Goal: Information Seeking & Learning: Learn about a topic

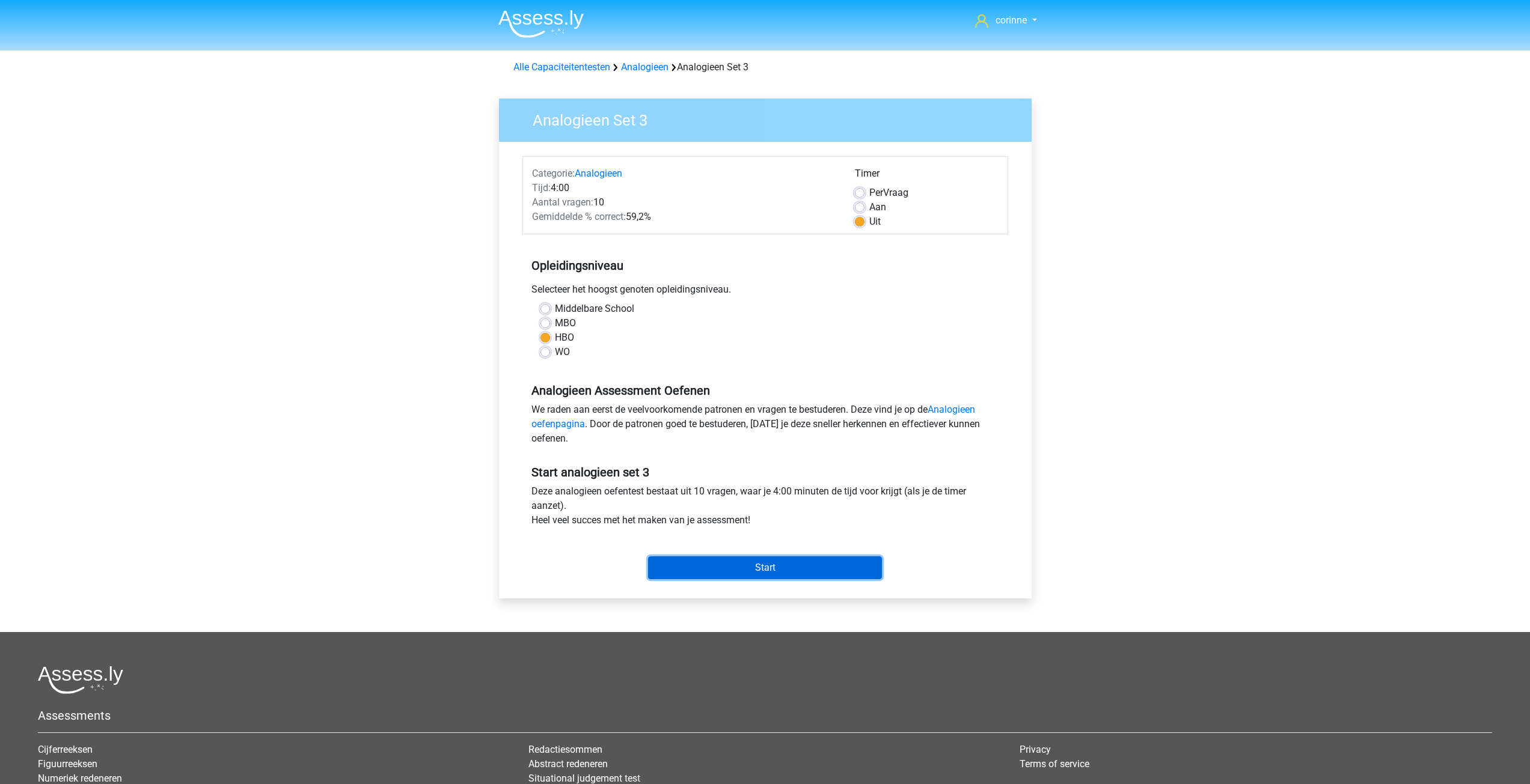
click at [755, 561] on input "Start" at bounding box center [765, 568] width 234 height 23
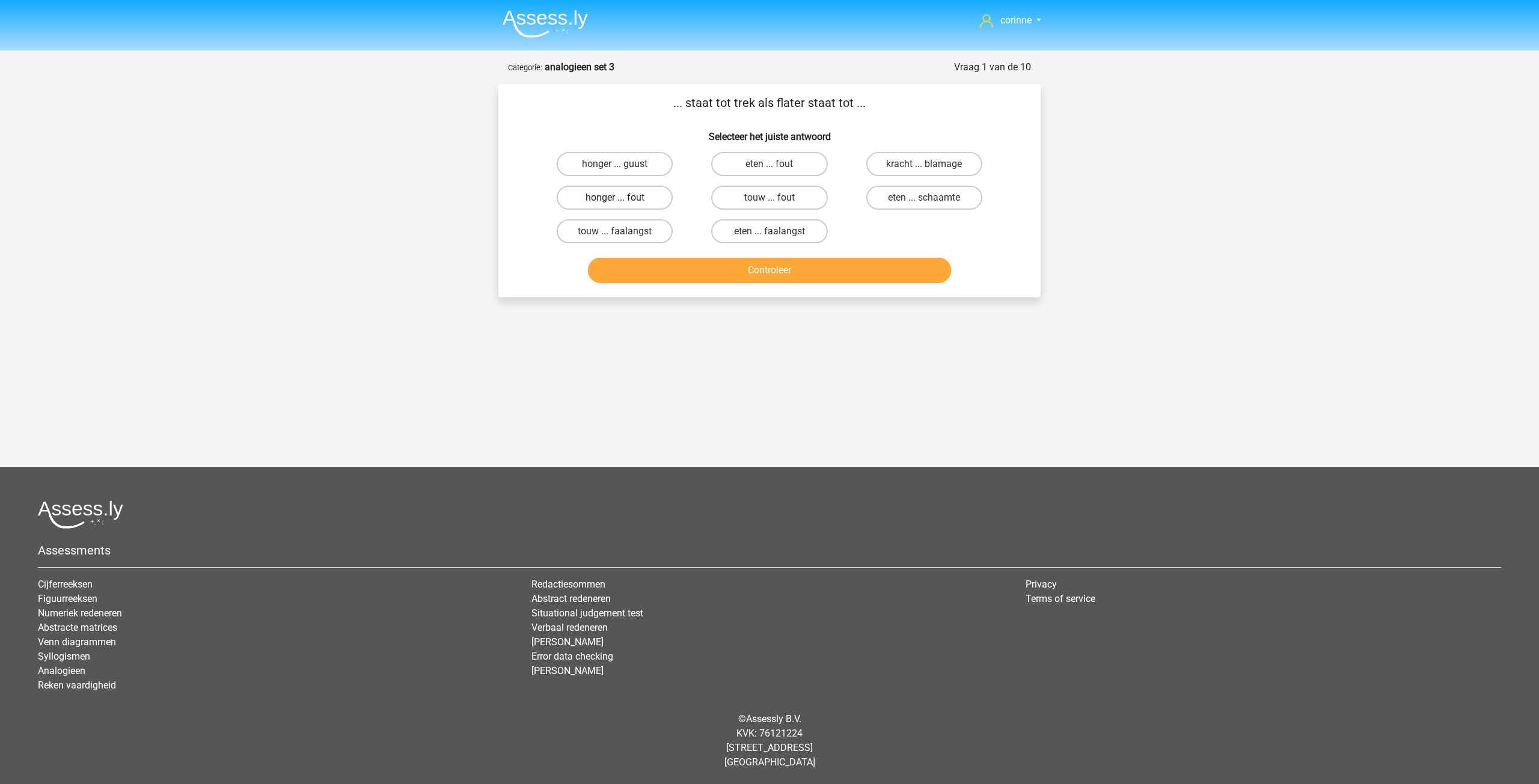
click at [645, 199] on label "honger ... fout" at bounding box center [615, 198] width 116 height 24
click at [623, 199] on input "honger ... fout" at bounding box center [619, 202] width 8 height 8
radio input "true"
click at [765, 264] on button "Controleer" at bounding box center [770, 270] width 364 height 25
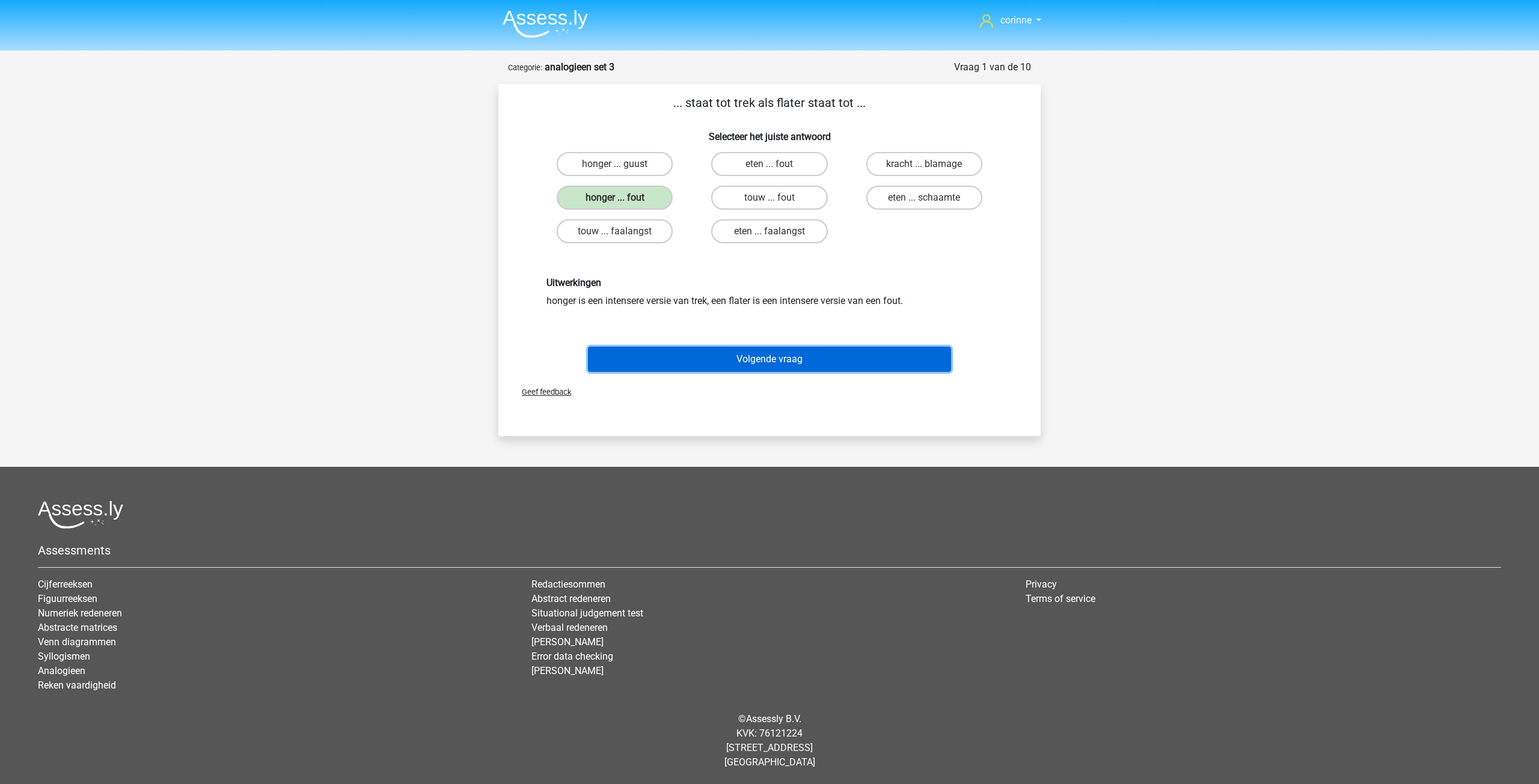
click at [778, 365] on button "Volgende vraag" at bounding box center [770, 359] width 364 height 25
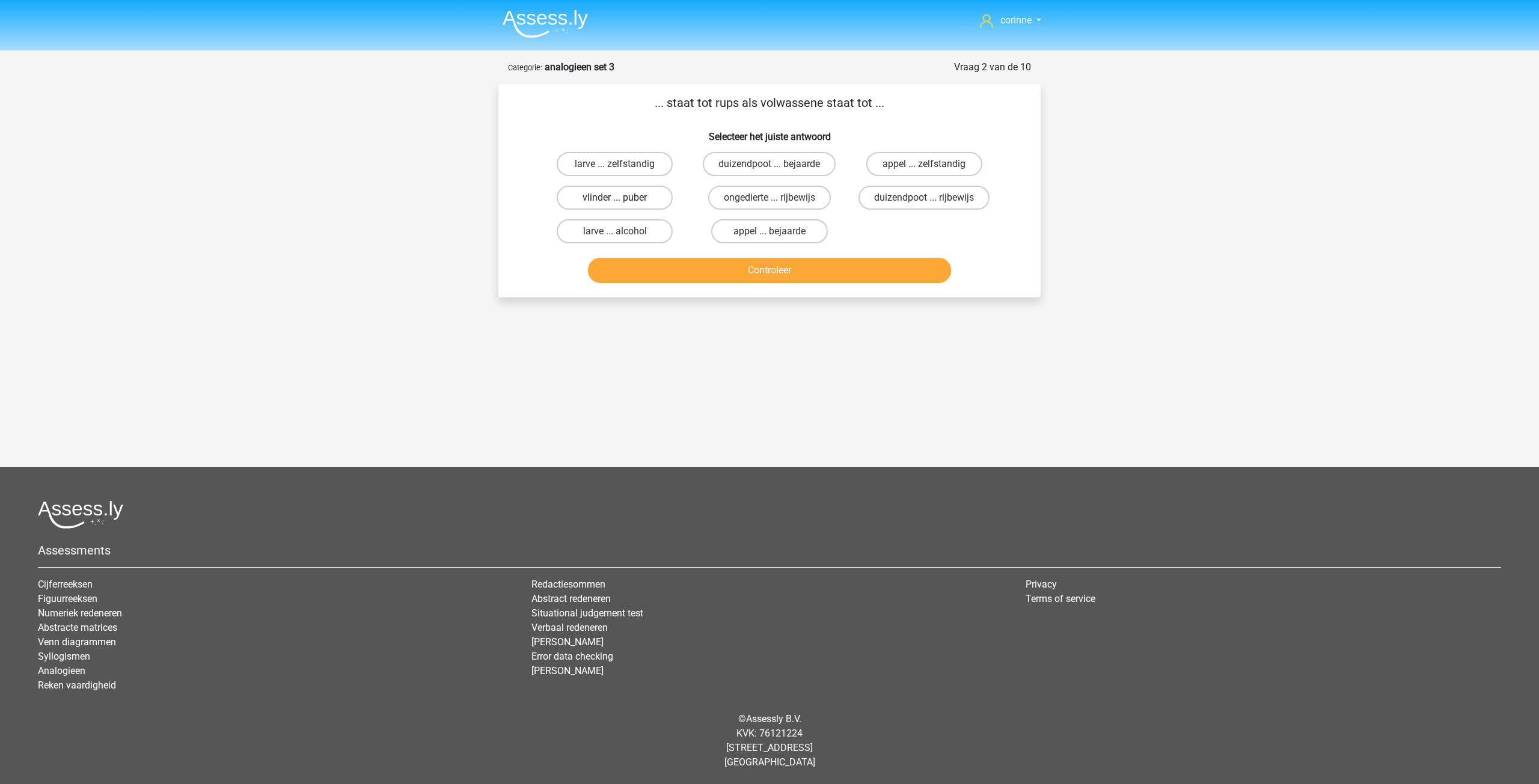
click at [650, 201] on label "vlinder ... puber" at bounding box center [615, 198] width 116 height 24
click at [623, 201] on input "vlinder ... puber" at bounding box center [619, 202] width 8 height 8
radio input "true"
click at [650, 201] on label "vlinder ... puber" at bounding box center [615, 198] width 116 height 24
click at [623, 201] on input "vlinder ... puber" at bounding box center [619, 202] width 8 height 8
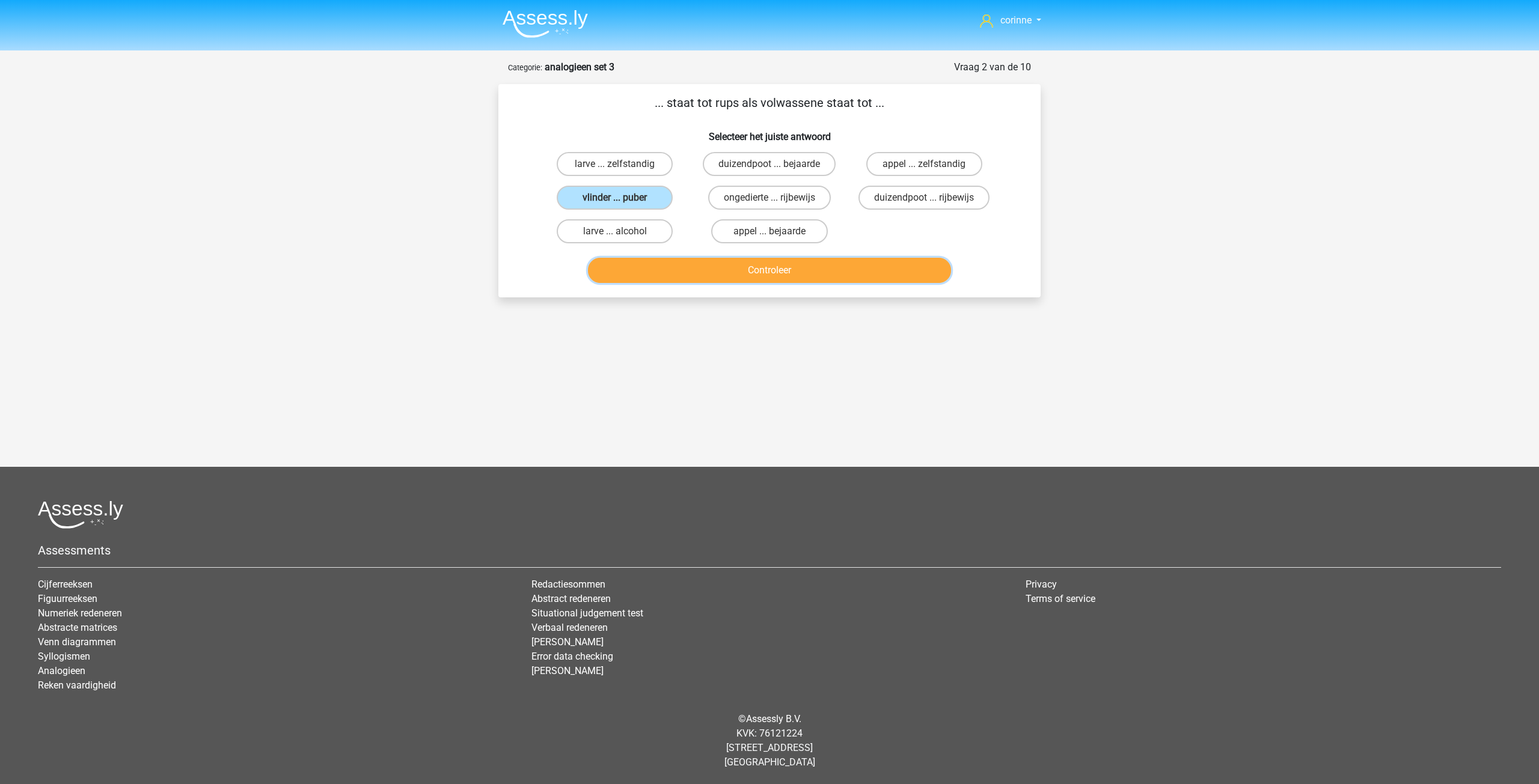
click at [776, 265] on button "Controleer" at bounding box center [770, 270] width 364 height 25
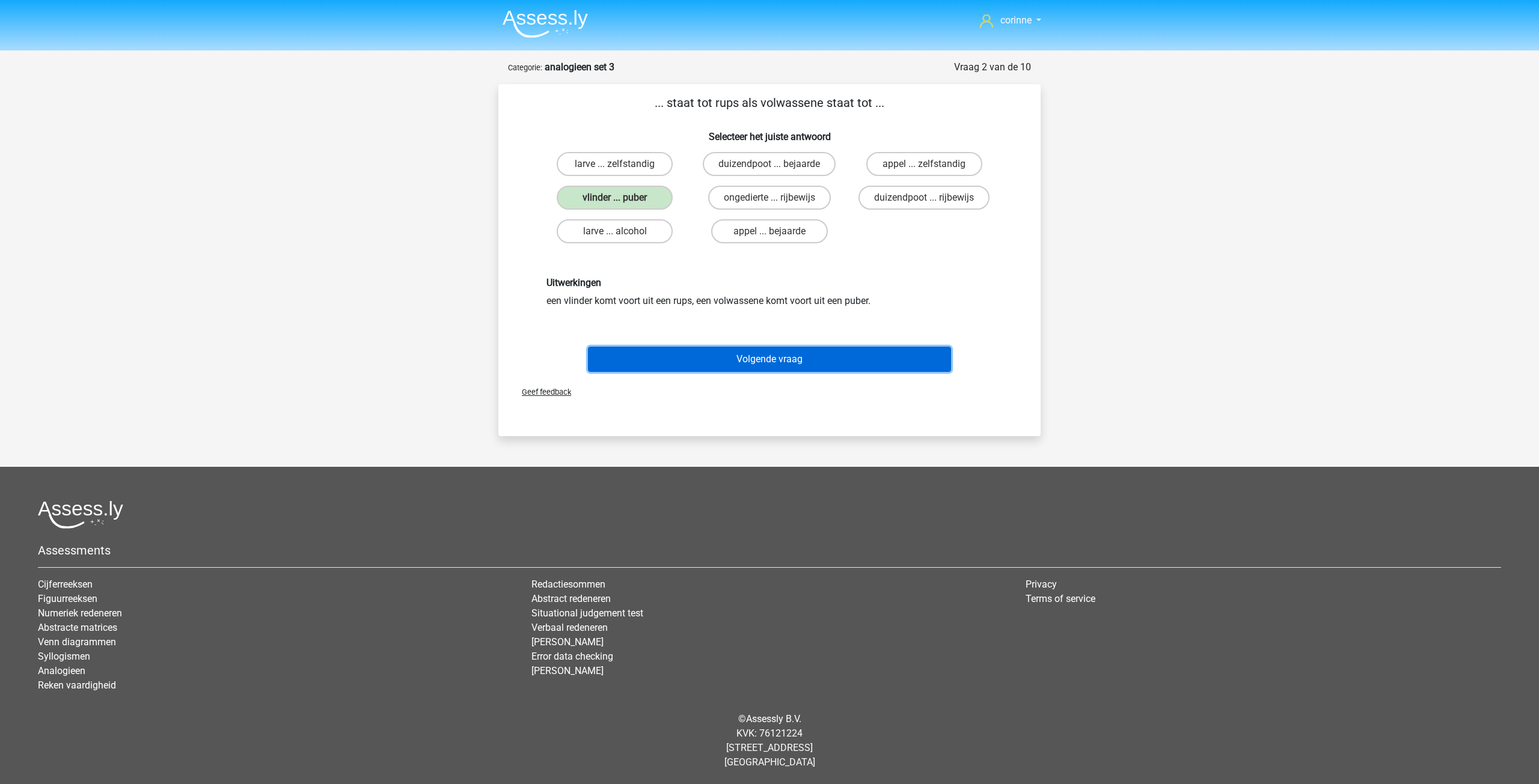
click at [764, 359] on button "Volgende vraag" at bounding box center [770, 359] width 364 height 25
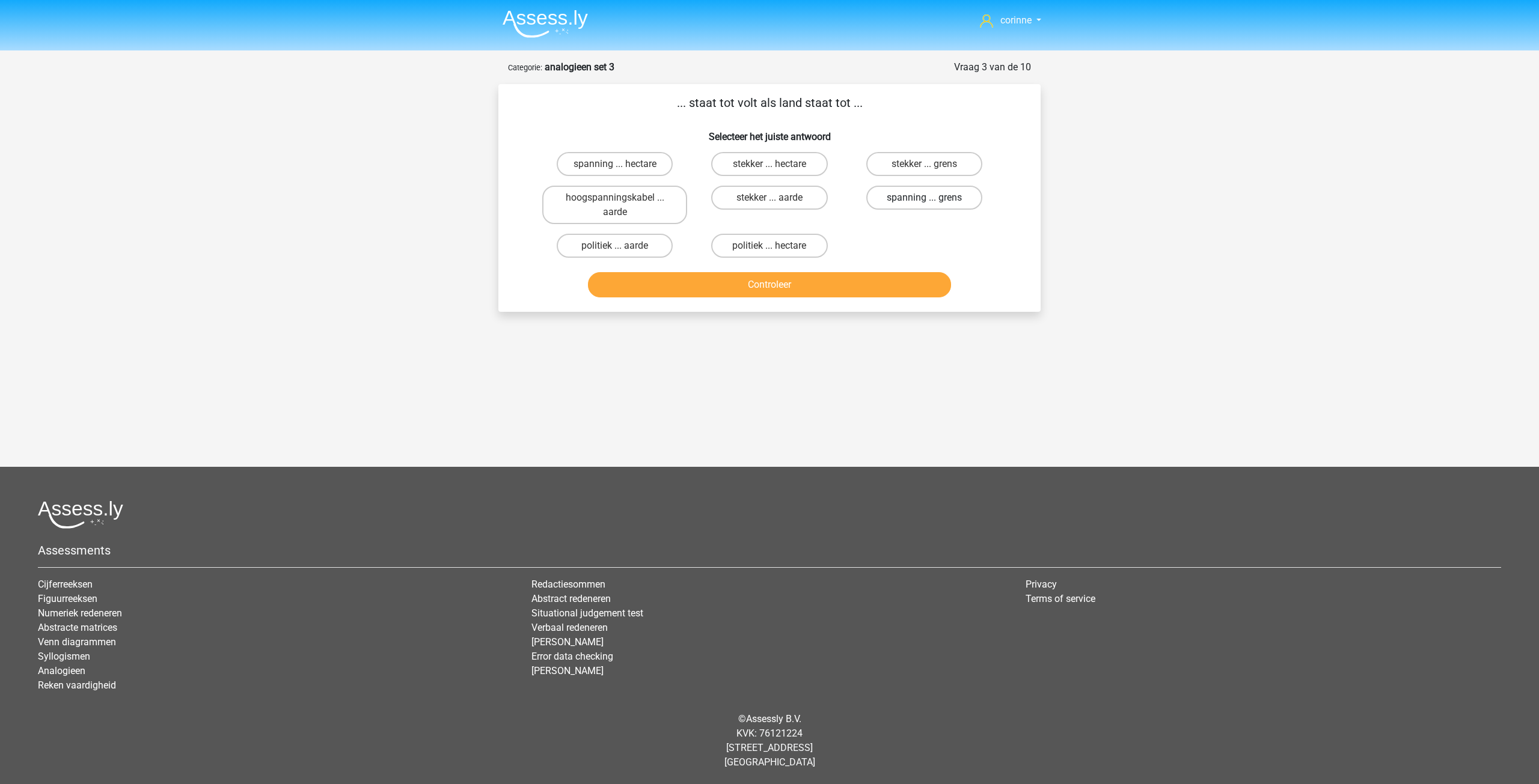
click at [917, 203] on label "spanning ... grens" at bounding box center [924, 198] width 116 height 24
click at [924, 203] on input "spanning ... grens" at bounding box center [928, 202] width 8 height 8
radio input "true"
click at [917, 203] on label "spanning ... grens" at bounding box center [924, 198] width 116 height 24
click at [924, 203] on input "spanning ... grens" at bounding box center [928, 202] width 8 height 8
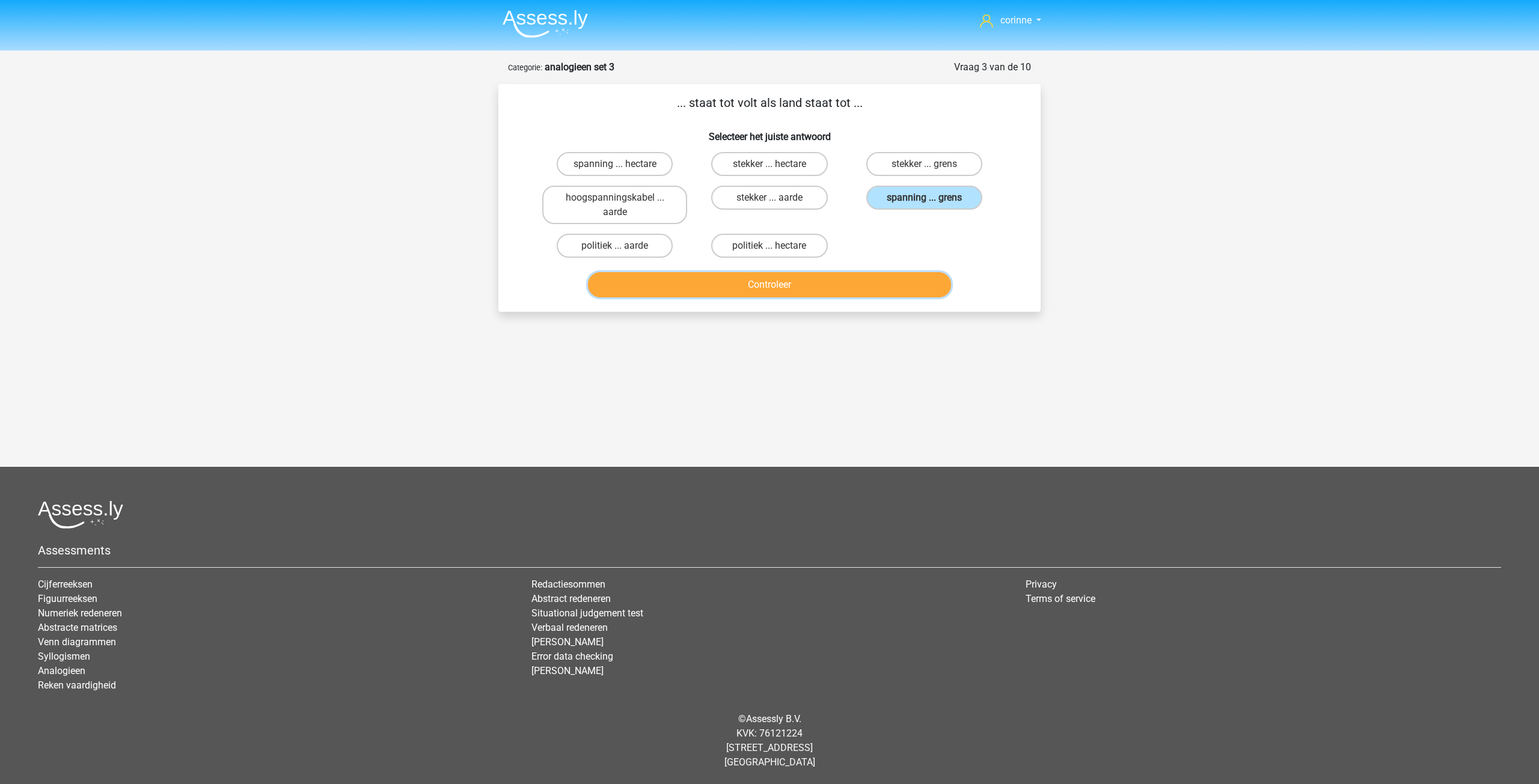
click at [810, 279] on button "Controleer" at bounding box center [770, 284] width 364 height 25
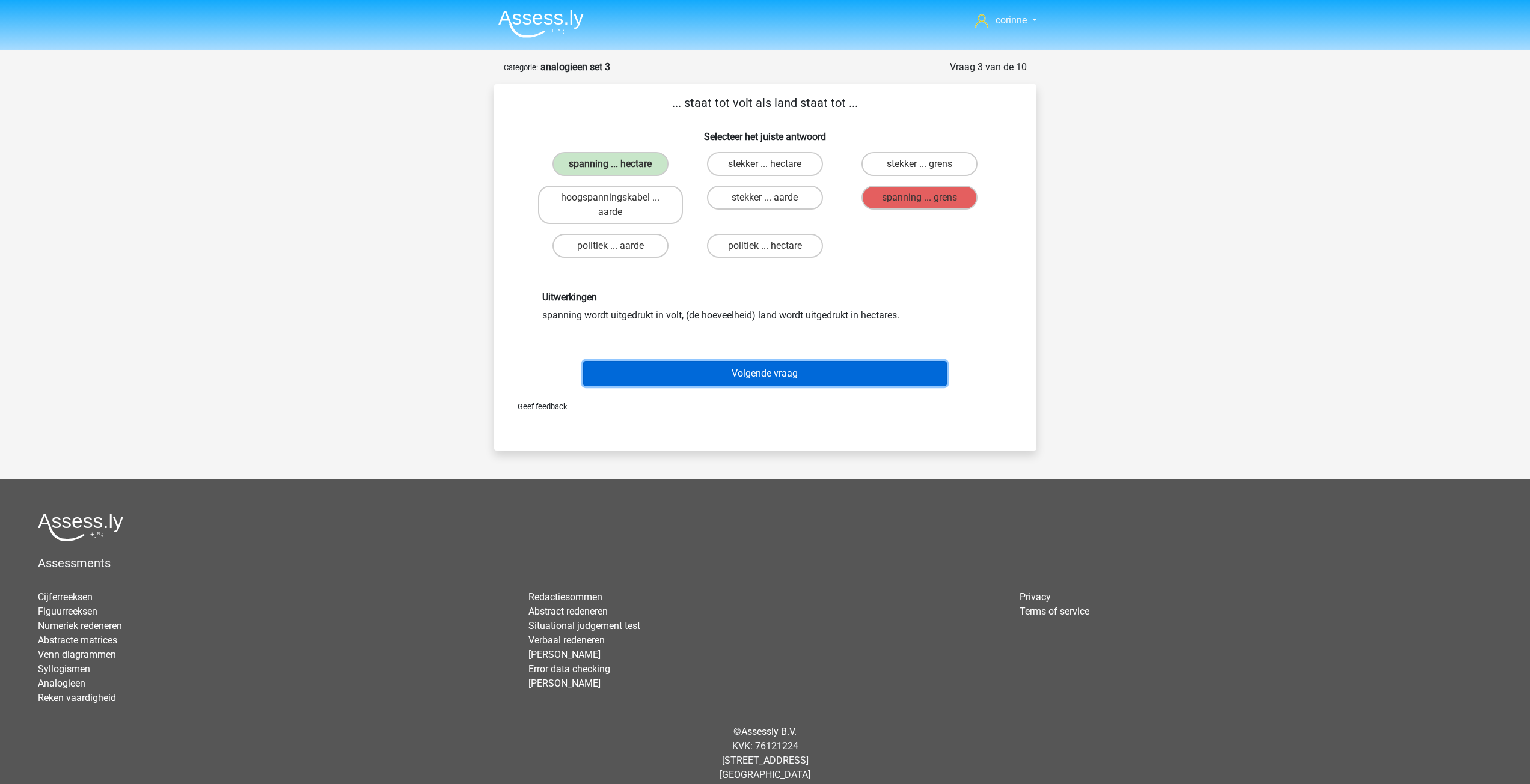
click at [779, 371] on button "Volgende vraag" at bounding box center [765, 373] width 364 height 25
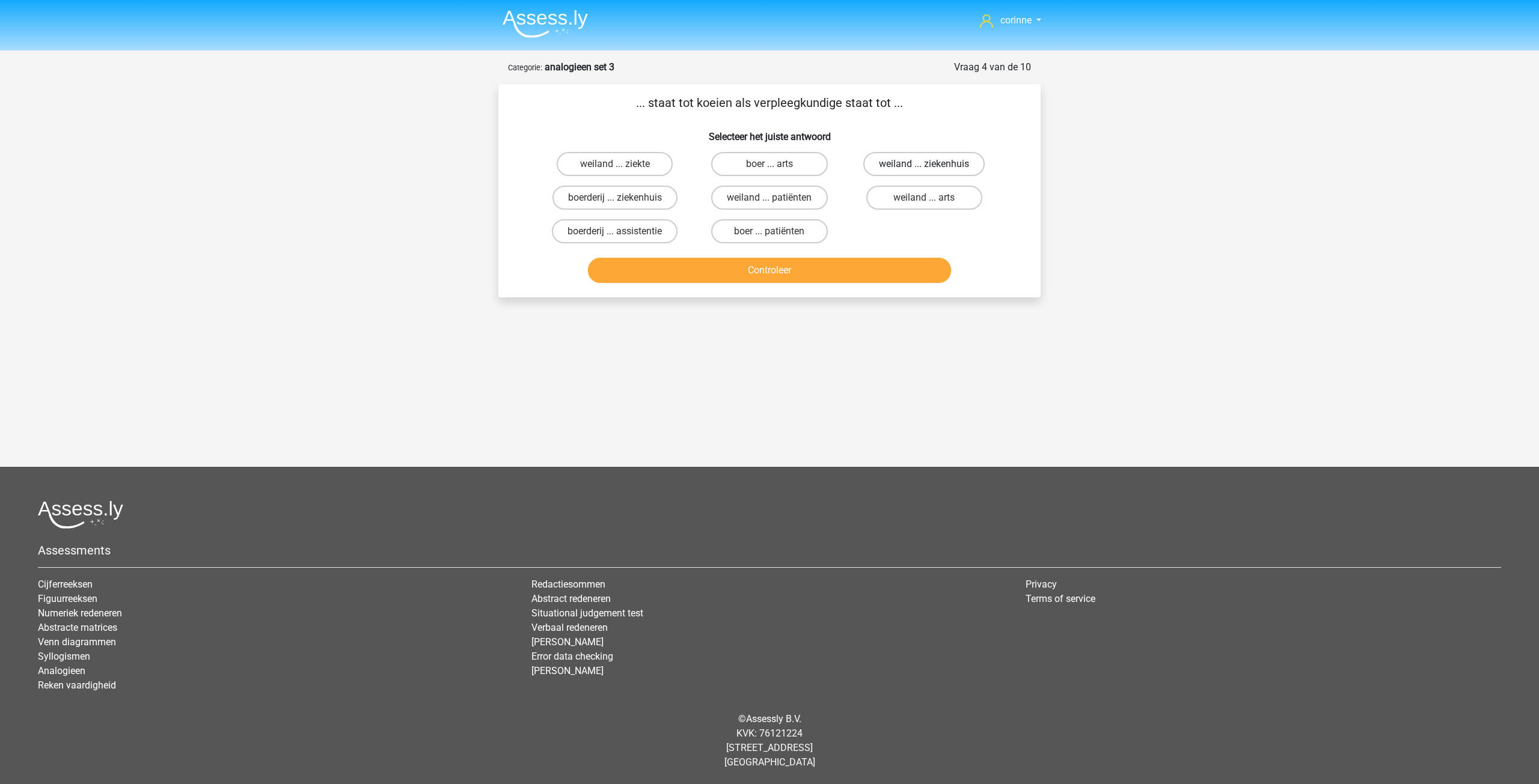
click at [946, 160] on label "weiland ... ziekenhuis" at bounding box center [924, 164] width 121 height 24
click at [932, 164] on input "weiland ... ziekenhuis" at bounding box center [928, 168] width 8 height 8
radio input "true"
click at [740, 277] on button "Controleer" at bounding box center [770, 270] width 364 height 25
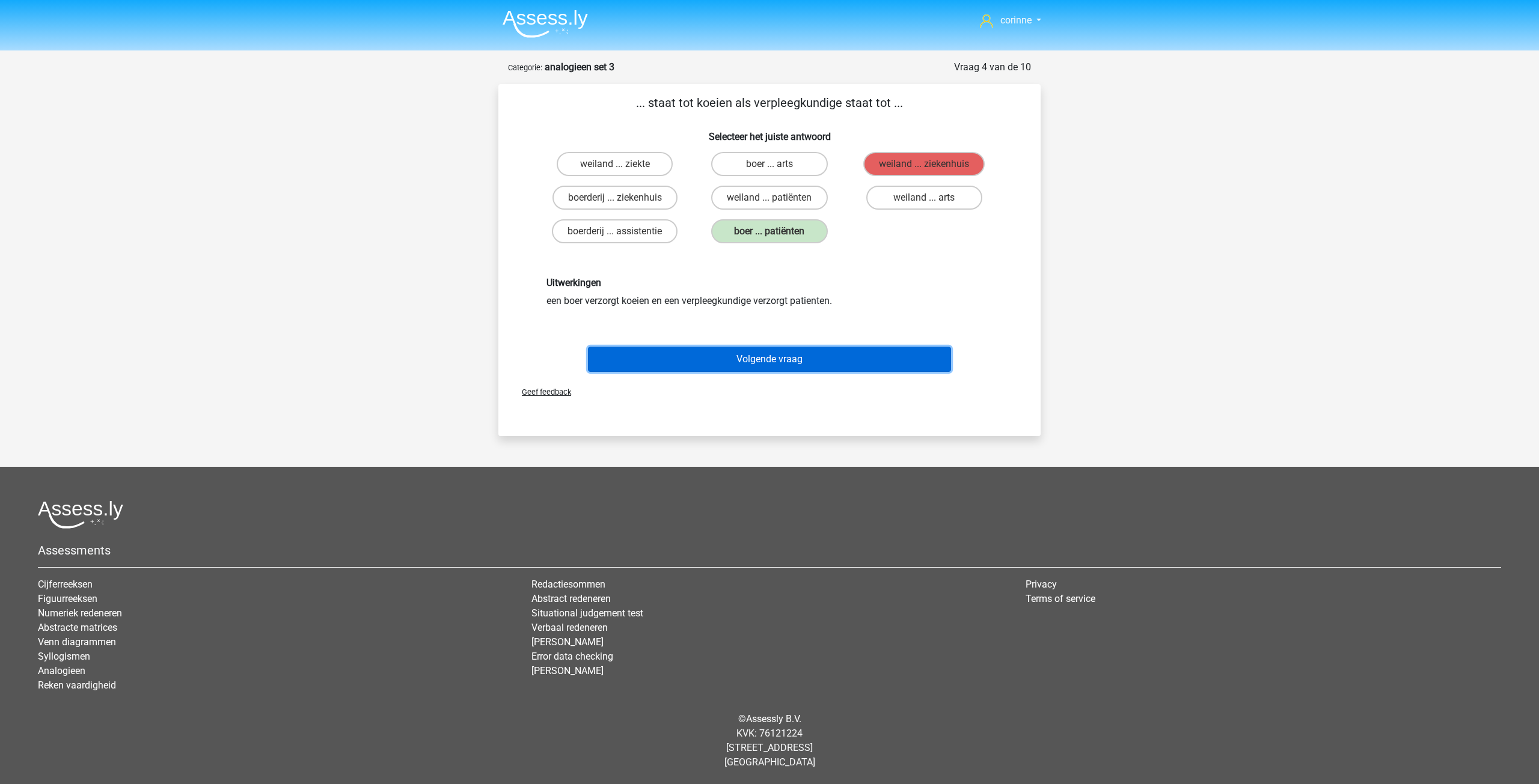
click at [774, 351] on button "Volgende vraag" at bounding box center [770, 359] width 364 height 25
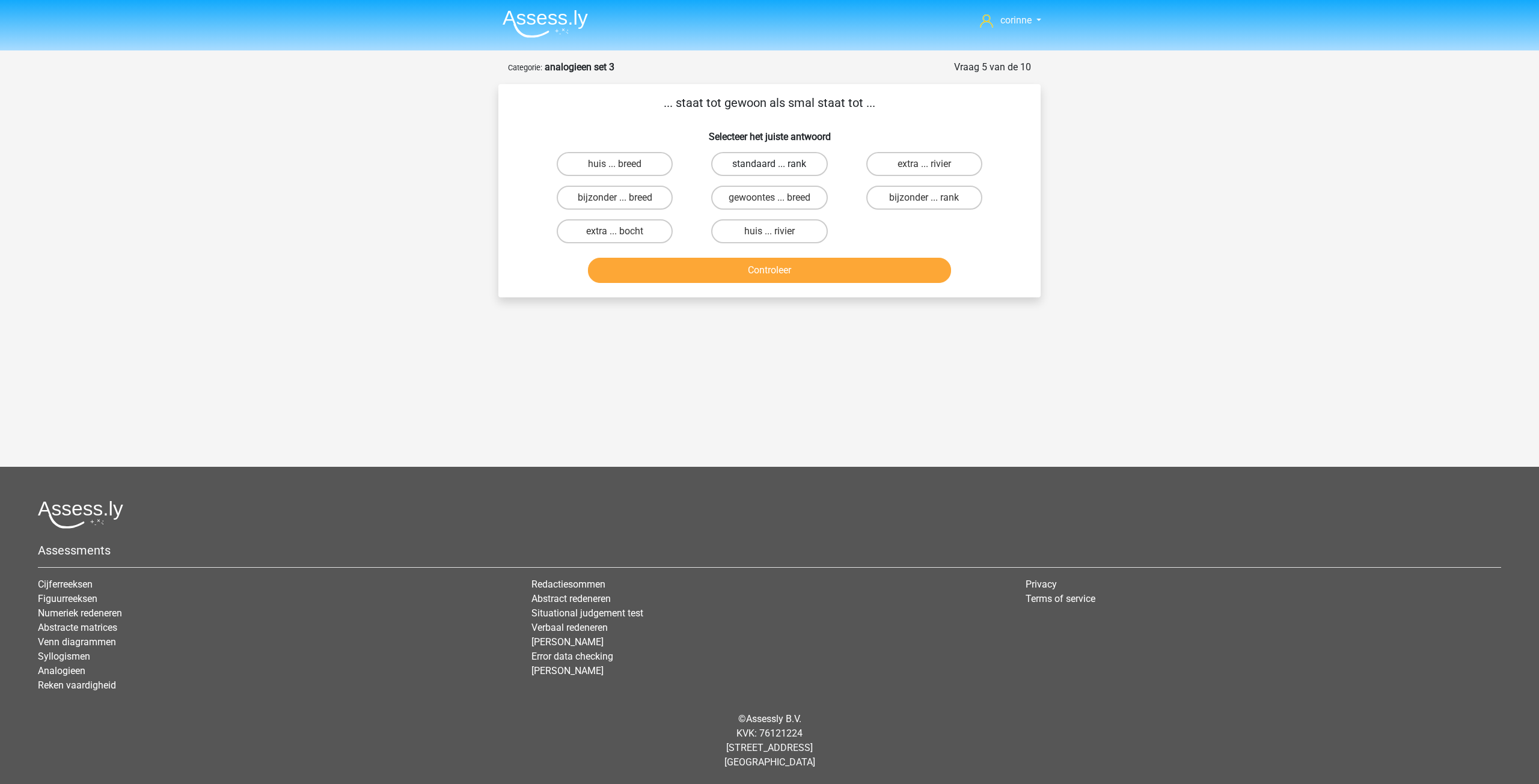
click at [755, 166] on label "standaard ... rank" at bounding box center [770, 164] width 116 height 24
click at [770, 166] on input "standaard ... rank" at bounding box center [774, 168] width 8 height 8
radio input "true"
click at [755, 166] on label "standaard ... rank" at bounding box center [770, 164] width 116 height 24
click at [770, 166] on input "standaard ... rank" at bounding box center [774, 168] width 8 height 8
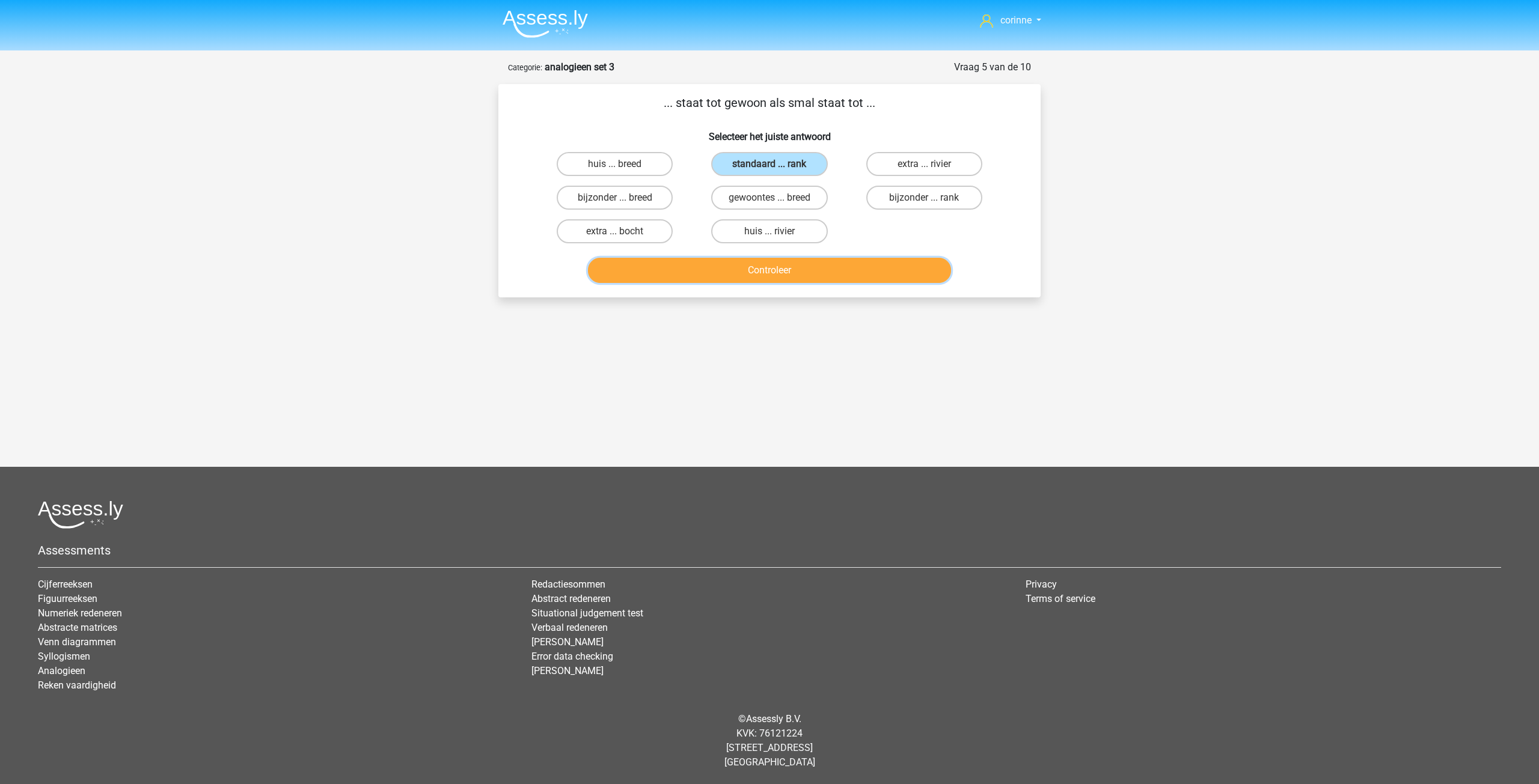
click at [762, 264] on button "Controleer" at bounding box center [770, 270] width 364 height 25
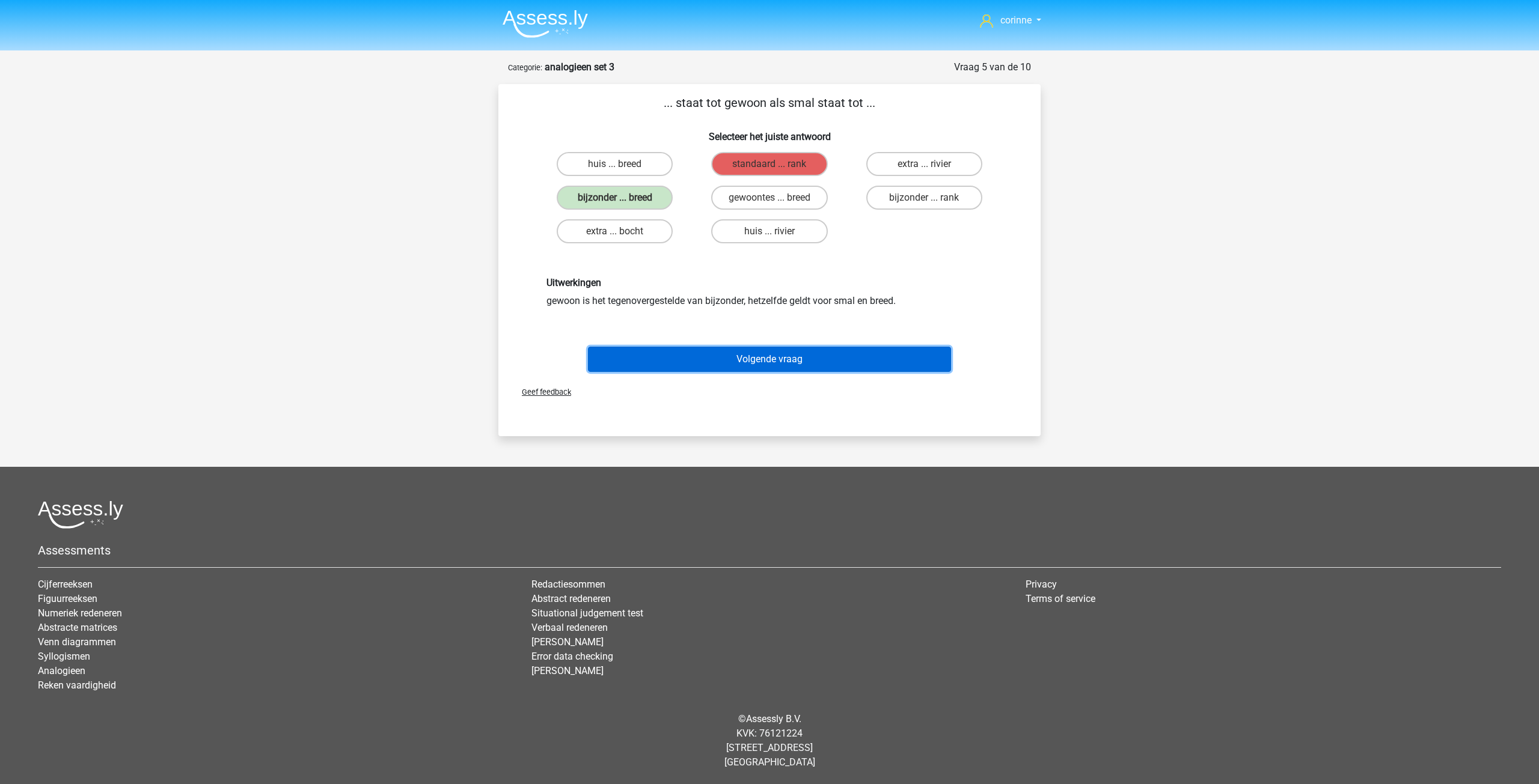
click at [779, 357] on button "Volgende vraag" at bounding box center [770, 359] width 364 height 25
click at [779, 357] on div "corinne steenhovenvandercorinne@gmail.com Nederlands English" at bounding box center [770, 391] width 1539 height 783
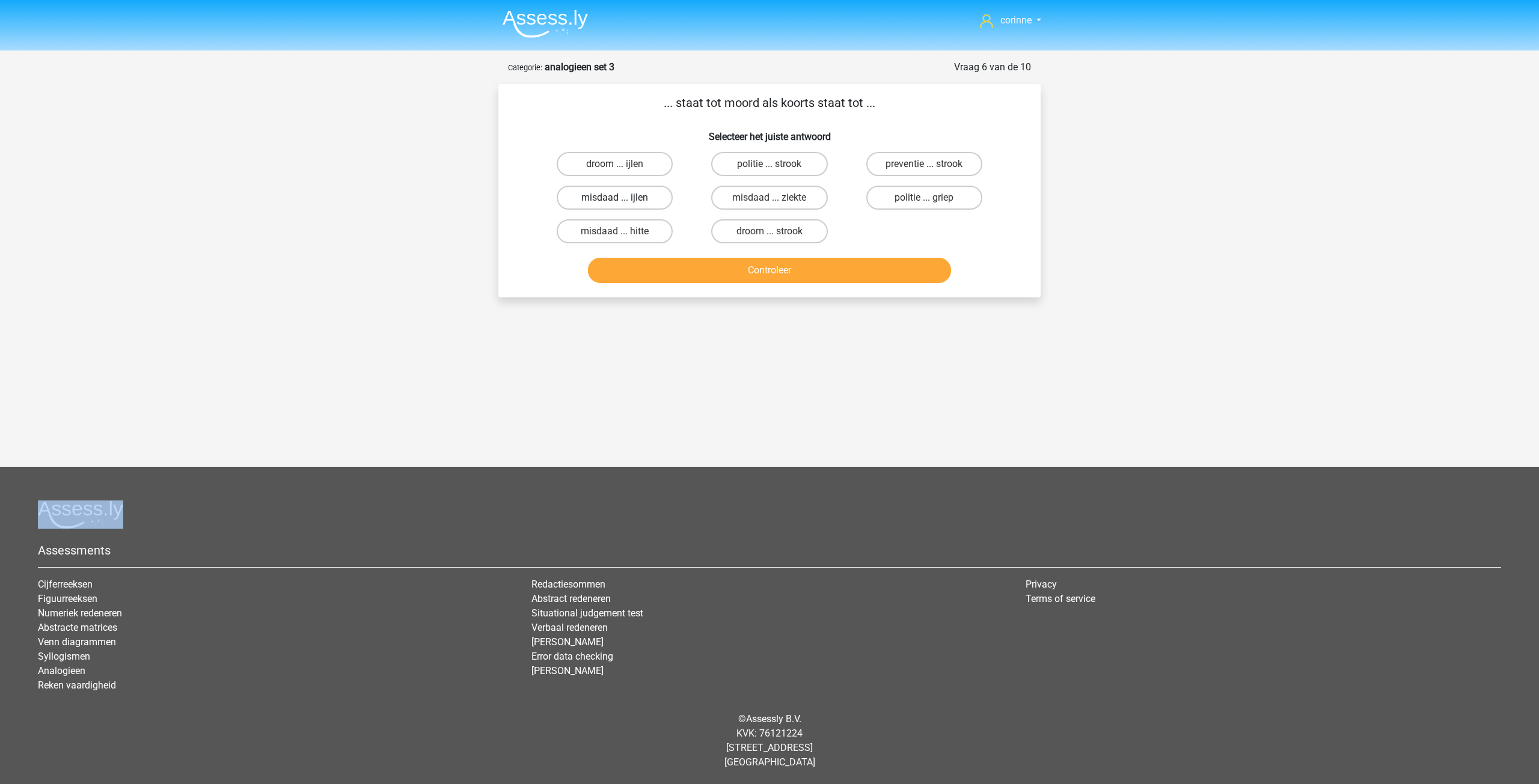
click at [637, 201] on label "misdaad ... ijlen" at bounding box center [615, 198] width 116 height 24
click at [623, 201] on input "misdaad ... ijlen" at bounding box center [619, 202] width 8 height 8
radio input "true"
click at [637, 201] on label "misdaad ... ijlen" at bounding box center [615, 198] width 116 height 24
click at [623, 201] on input "misdaad ... ijlen" at bounding box center [619, 202] width 8 height 8
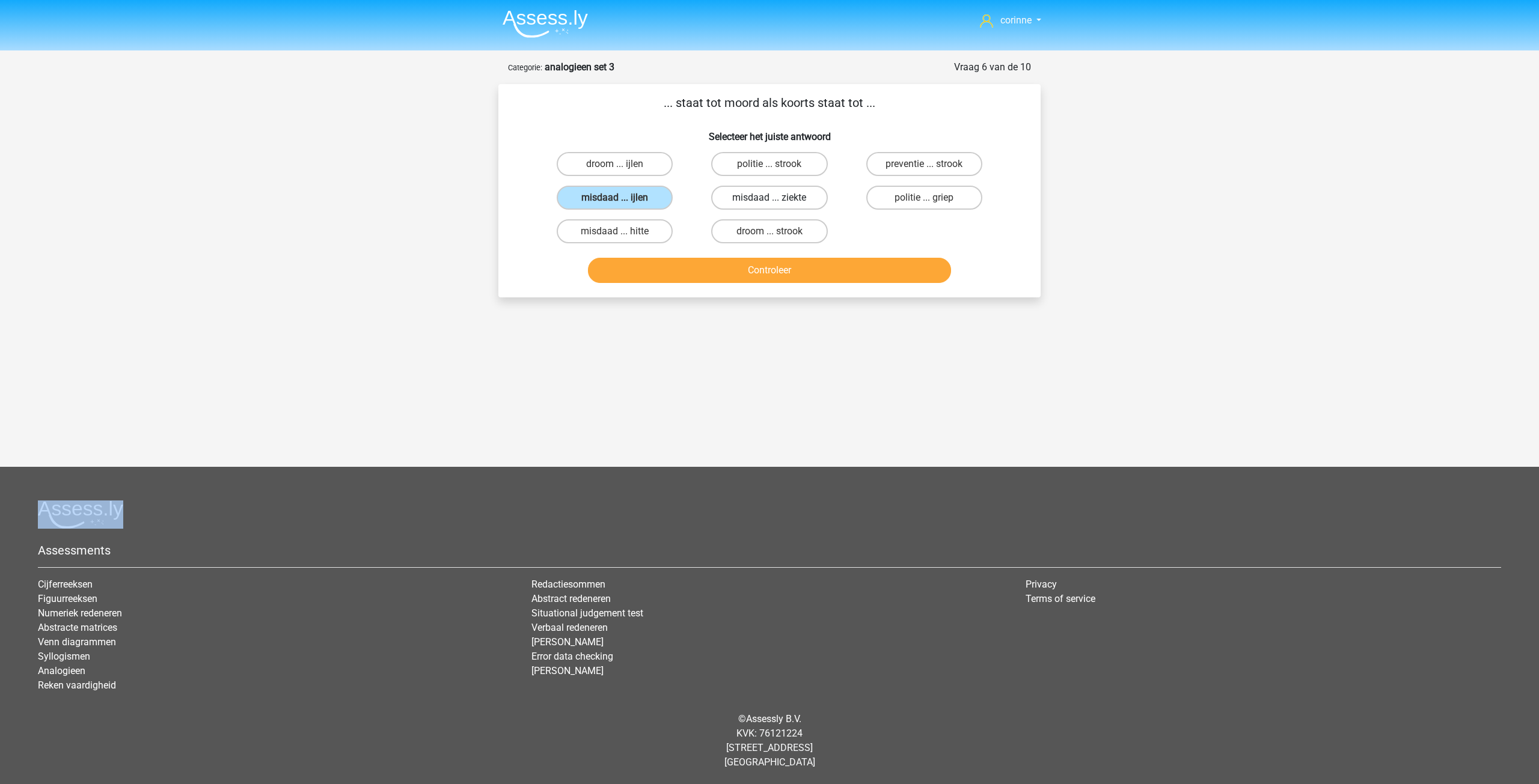
click at [779, 201] on label "misdaad ... ziekte" at bounding box center [770, 198] width 116 height 24
click at [778, 201] on input "misdaad ... ziekte" at bounding box center [774, 202] width 8 height 8
radio input "true"
click at [785, 271] on button "Controleer" at bounding box center [770, 270] width 364 height 25
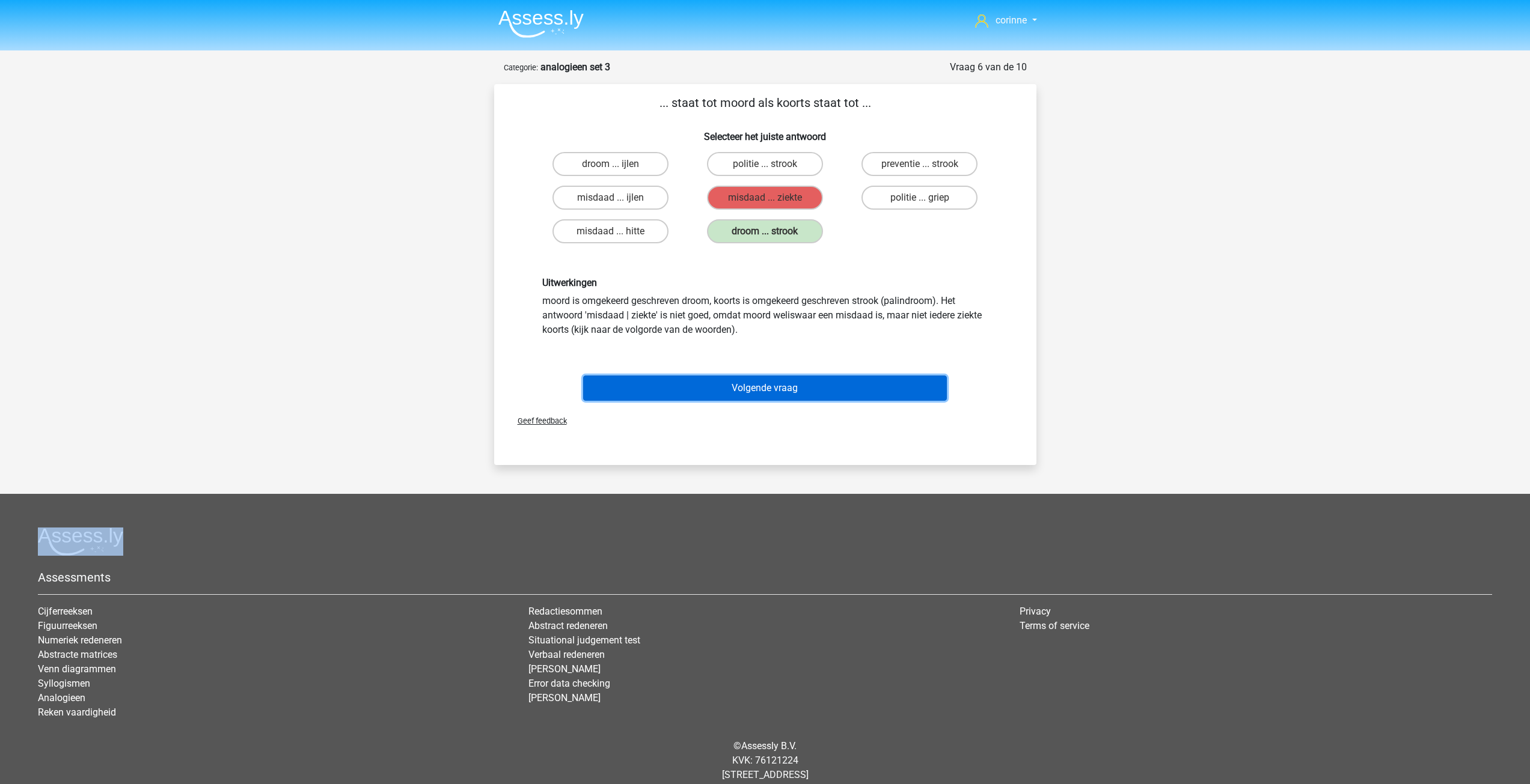
click at [749, 391] on button "Volgende vraag" at bounding box center [765, 388] width 364 height 25
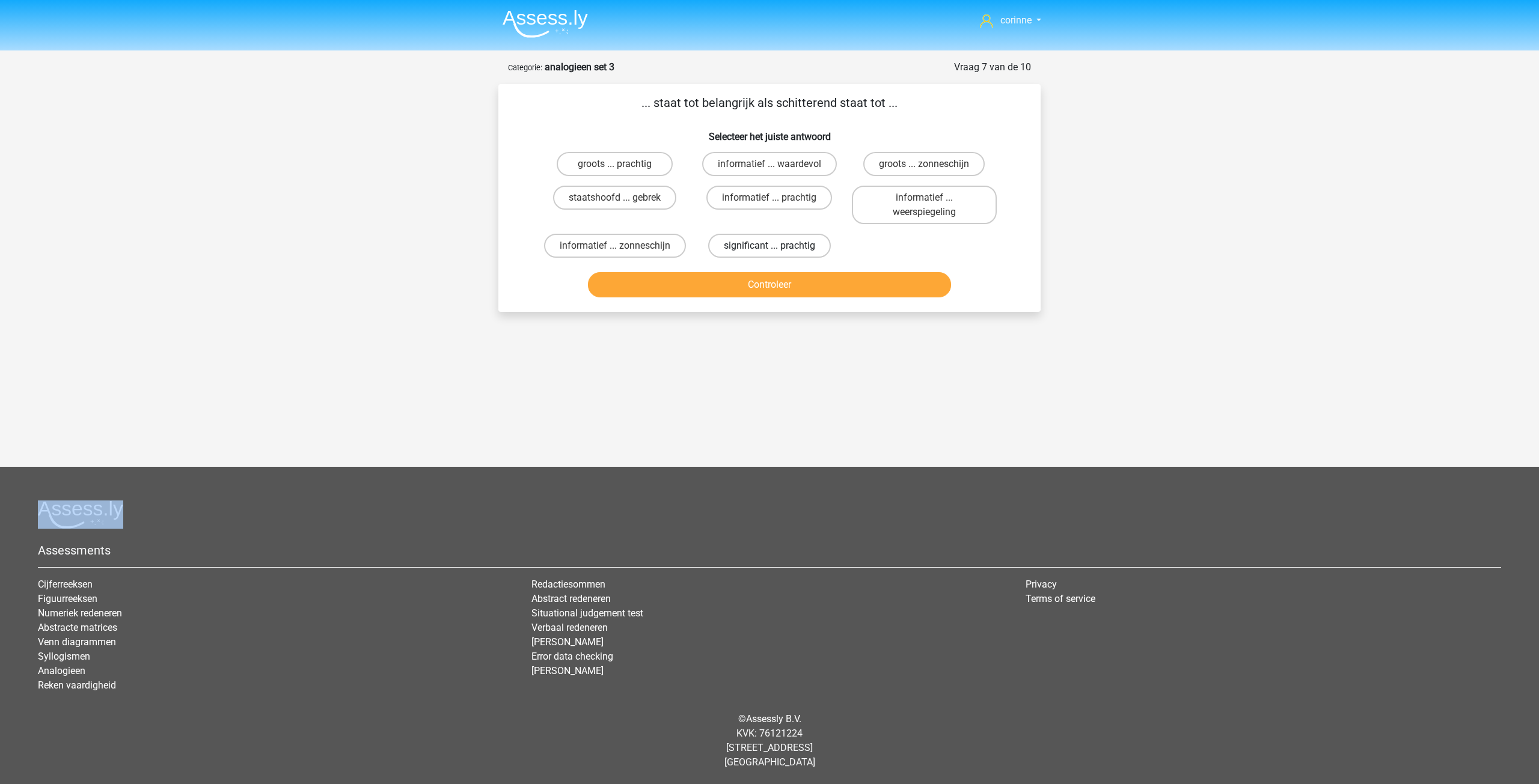
click at [755, 249] on label "significant ... prachtig" at bounding box center [770, 246] width 123 height 24
click at [770, 249] on input "significant ... prachtig" at bounding box center [774, 250] width 8 height 8
radio input "true"
click at [764, 280] on button "Controleer" at bounding box center [770, 284] width 364 height 25
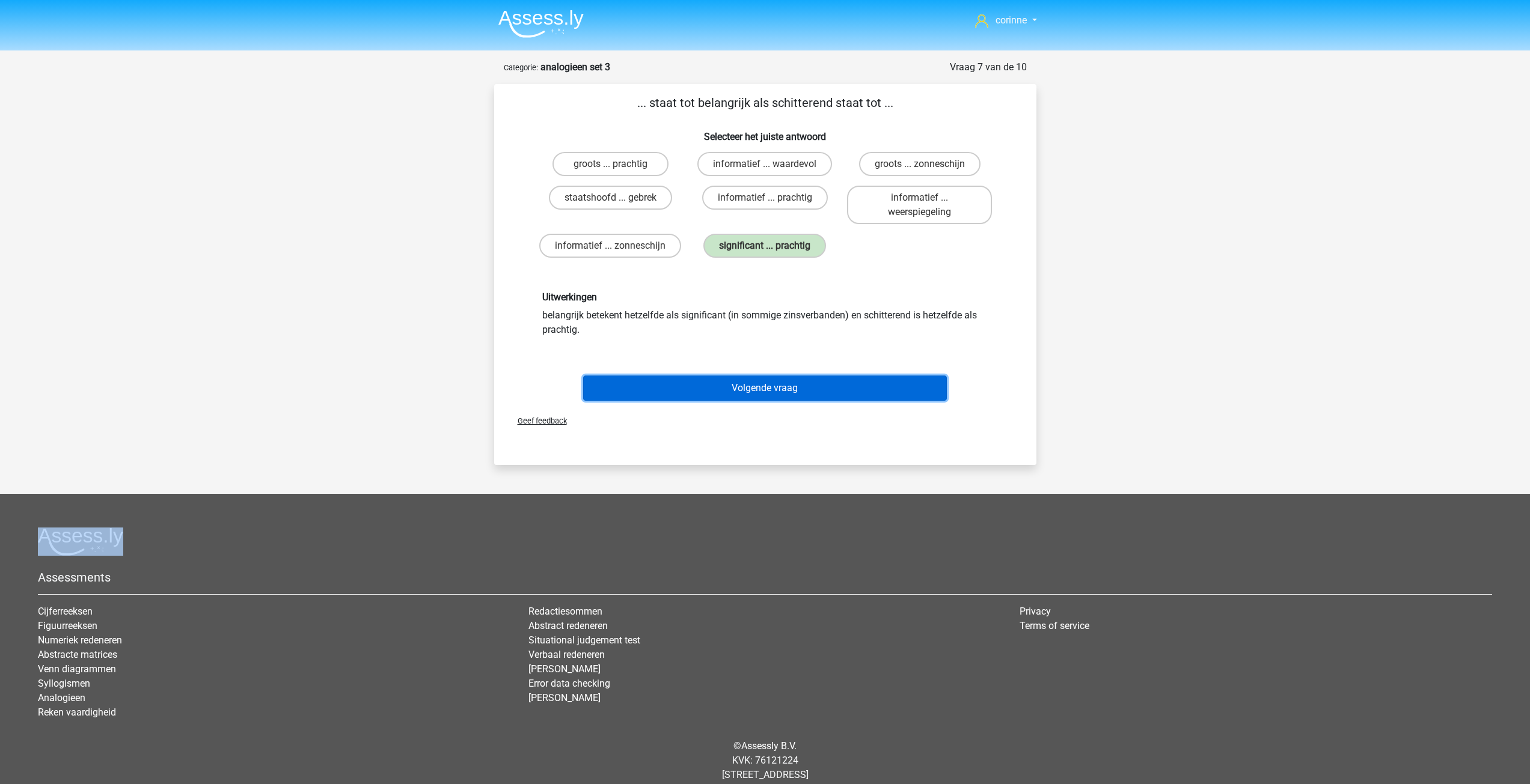
click at [783, 391] on button "Volgende vraag" at bounding box center [765, 388] width 364 height 25
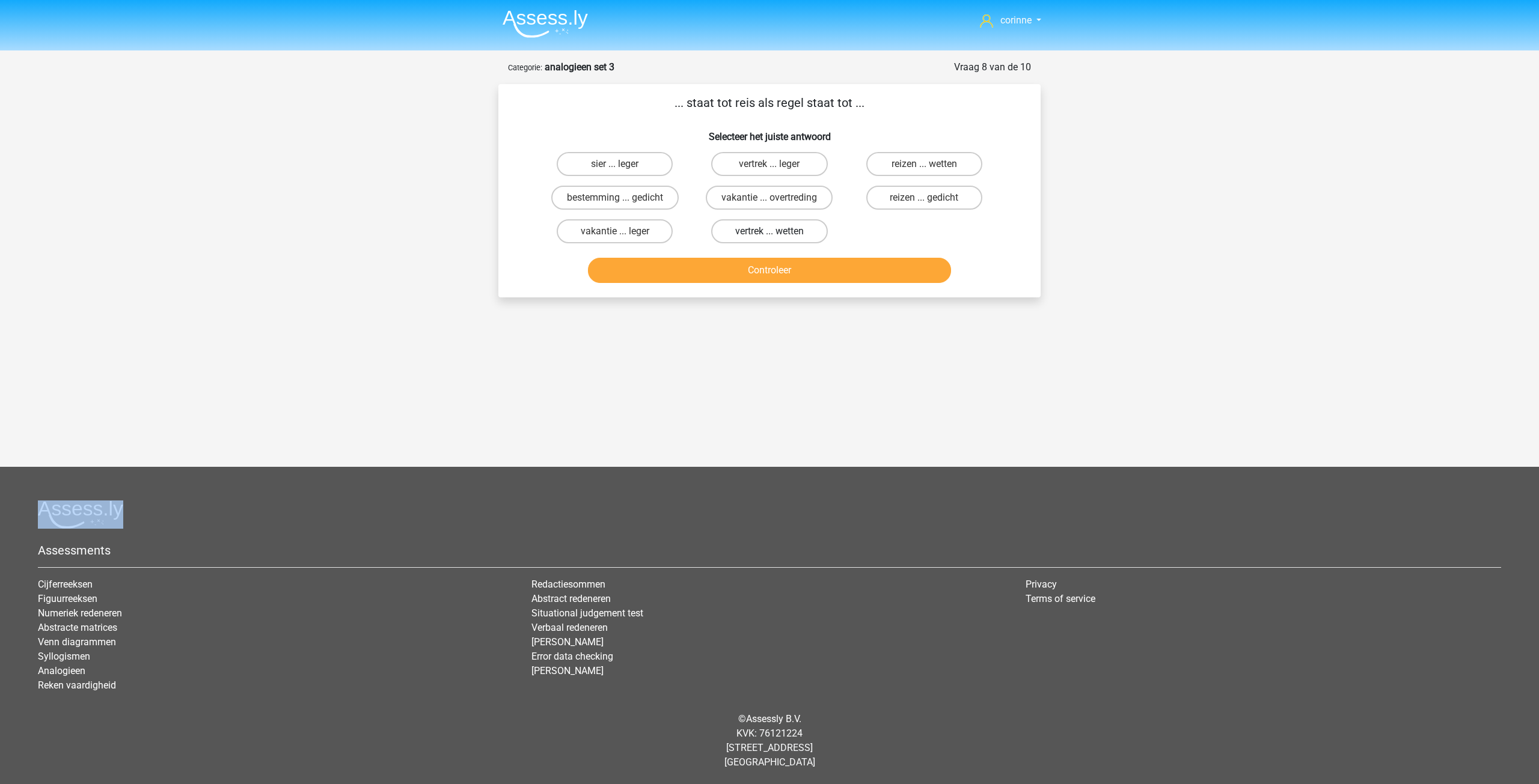
click at [761, 232] on label "vertrek ... wetten" at bounding box center [770, 232] width 116 height 24
click at [770, 232] on input "vertrek ... wetten" at bounding box center [774, 236] width 8 height 8
radio input "true"
click at [762, 271] on button "Controleer" at bounding box center [770, 270] width 364 height 25
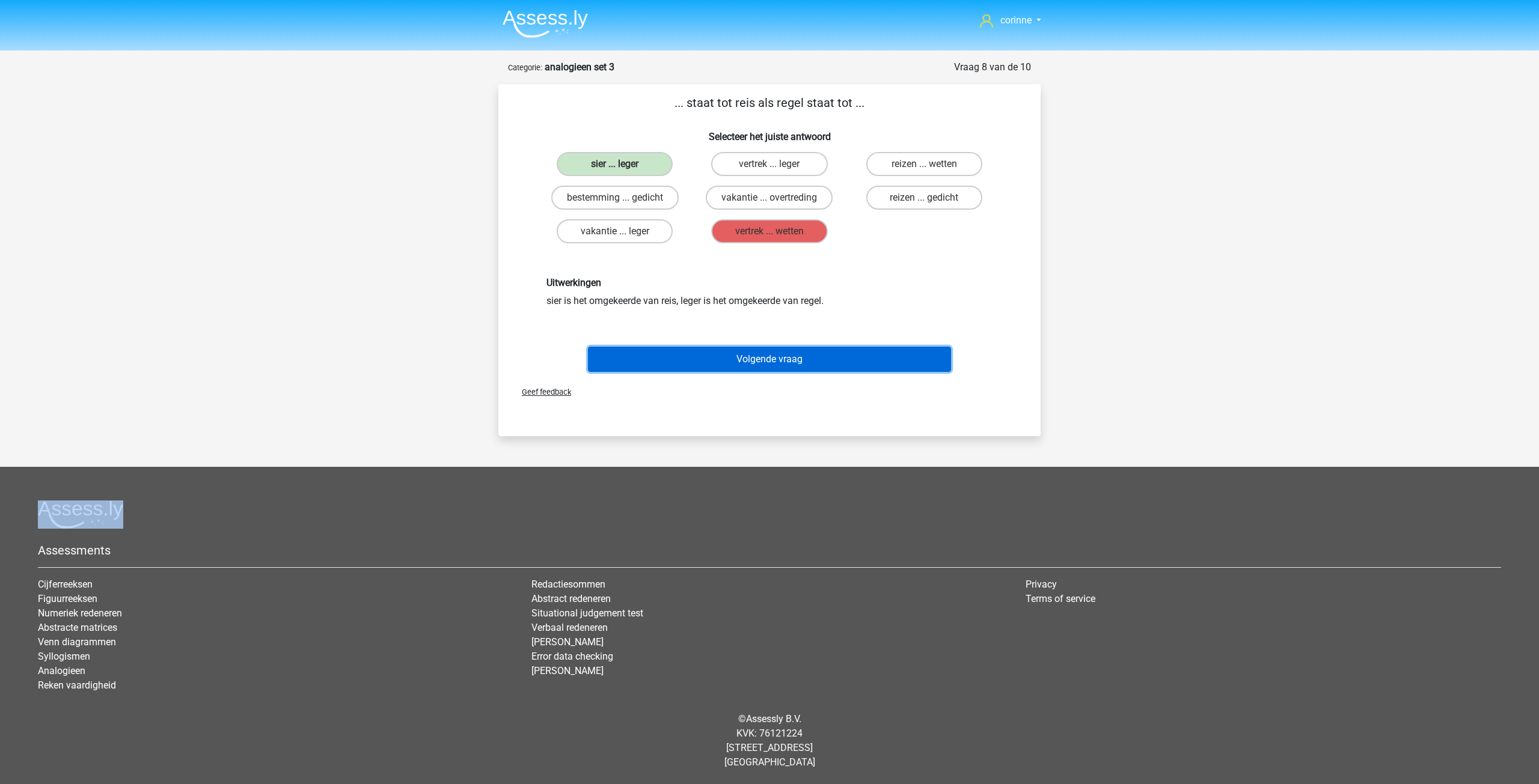
click at [764, 355] on button "Volgende vraag" at bounding box center [770, 359] width 364 height 25
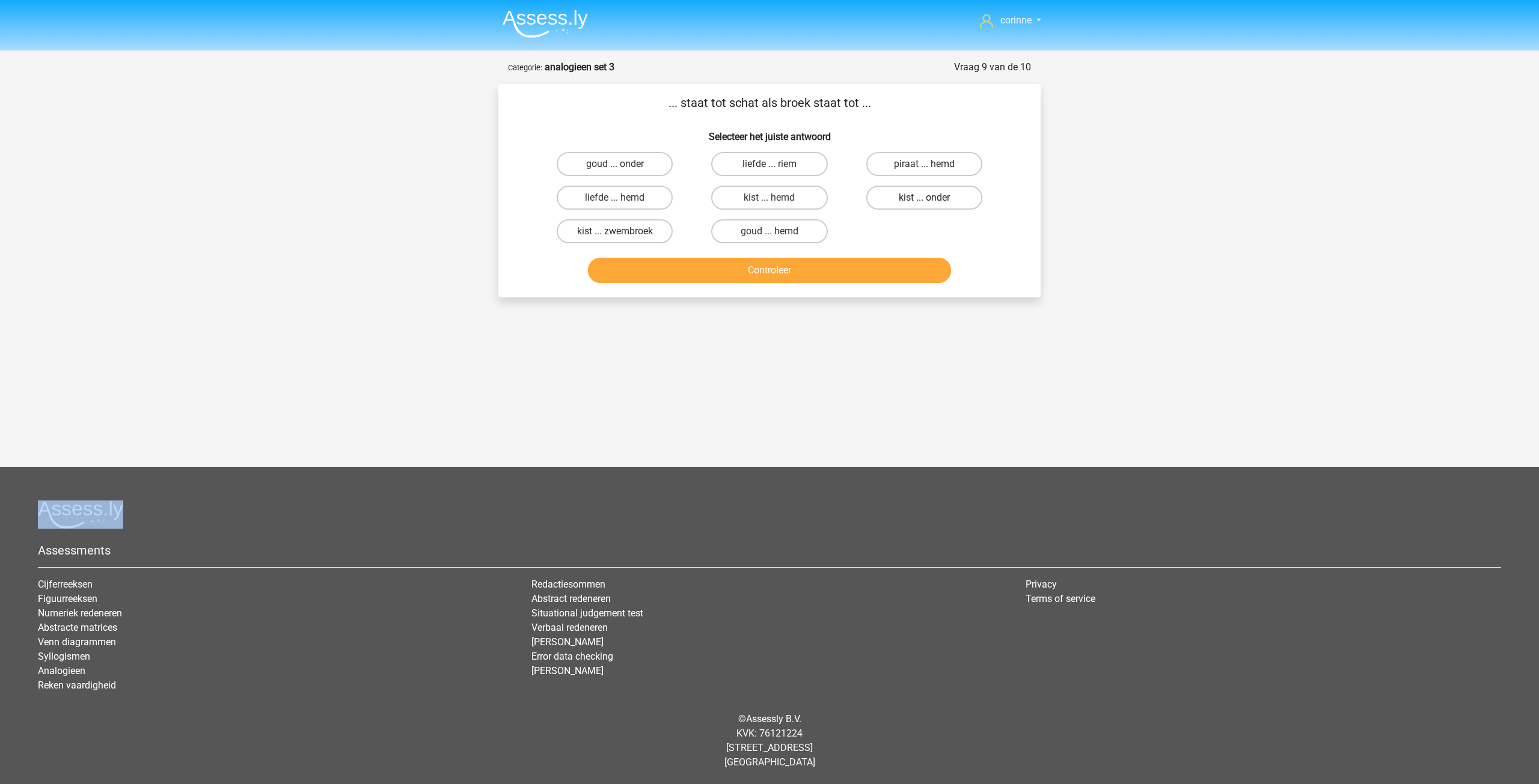
click at [916, 201] on label "kist ... onder" at bounding box center [924, 198] width 116 height 24
click at [924, 201] on input "kist ... onder" at bounding box center [928, 202] width 8 height 8
radio input "true"
click at [790, 265] on button "Controleer" at bounding box center [770, 270] width 364 height 25
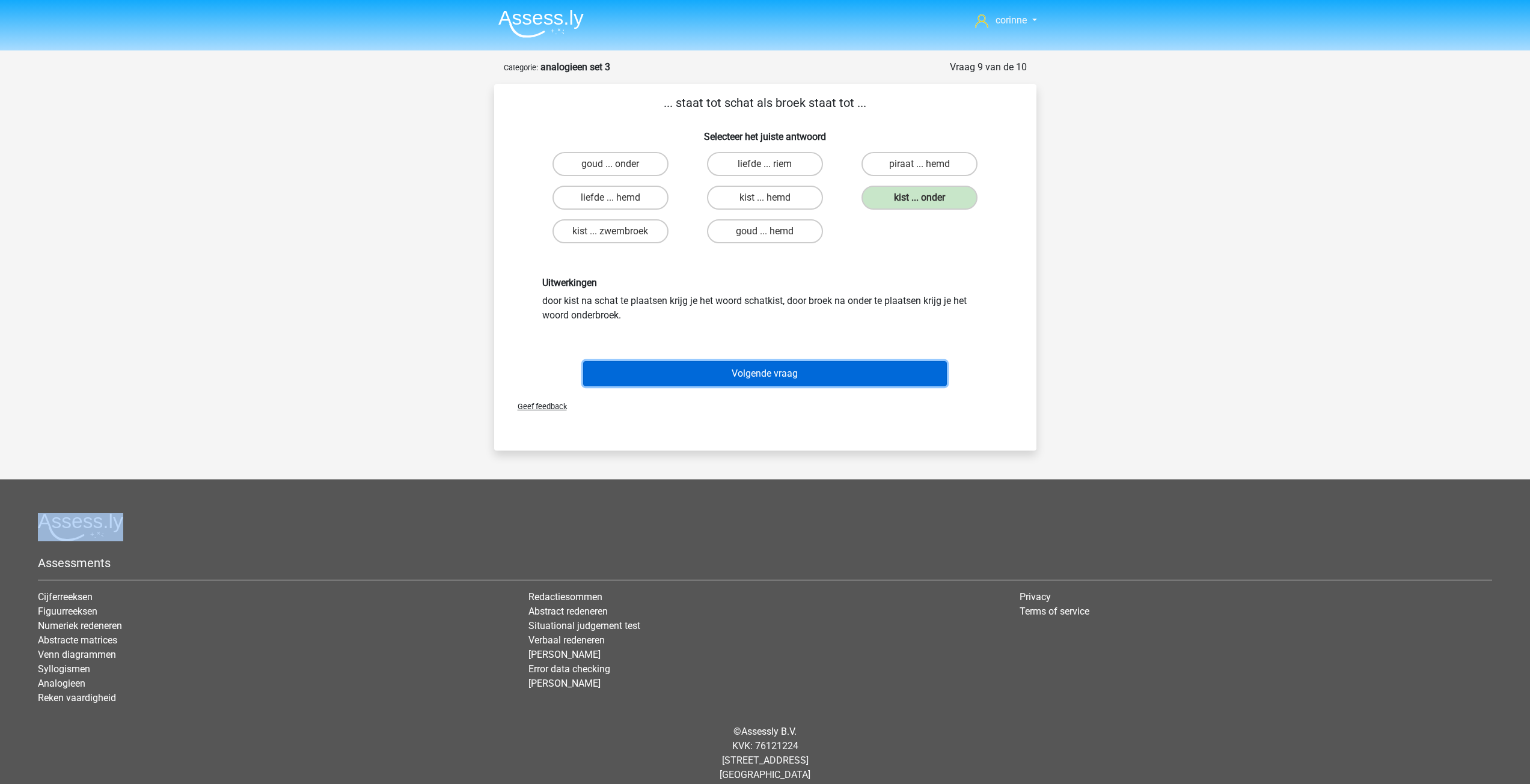
click at [770, 374] on button "Volgende vraag" at bounding box center [765, 373] width 364 height 25
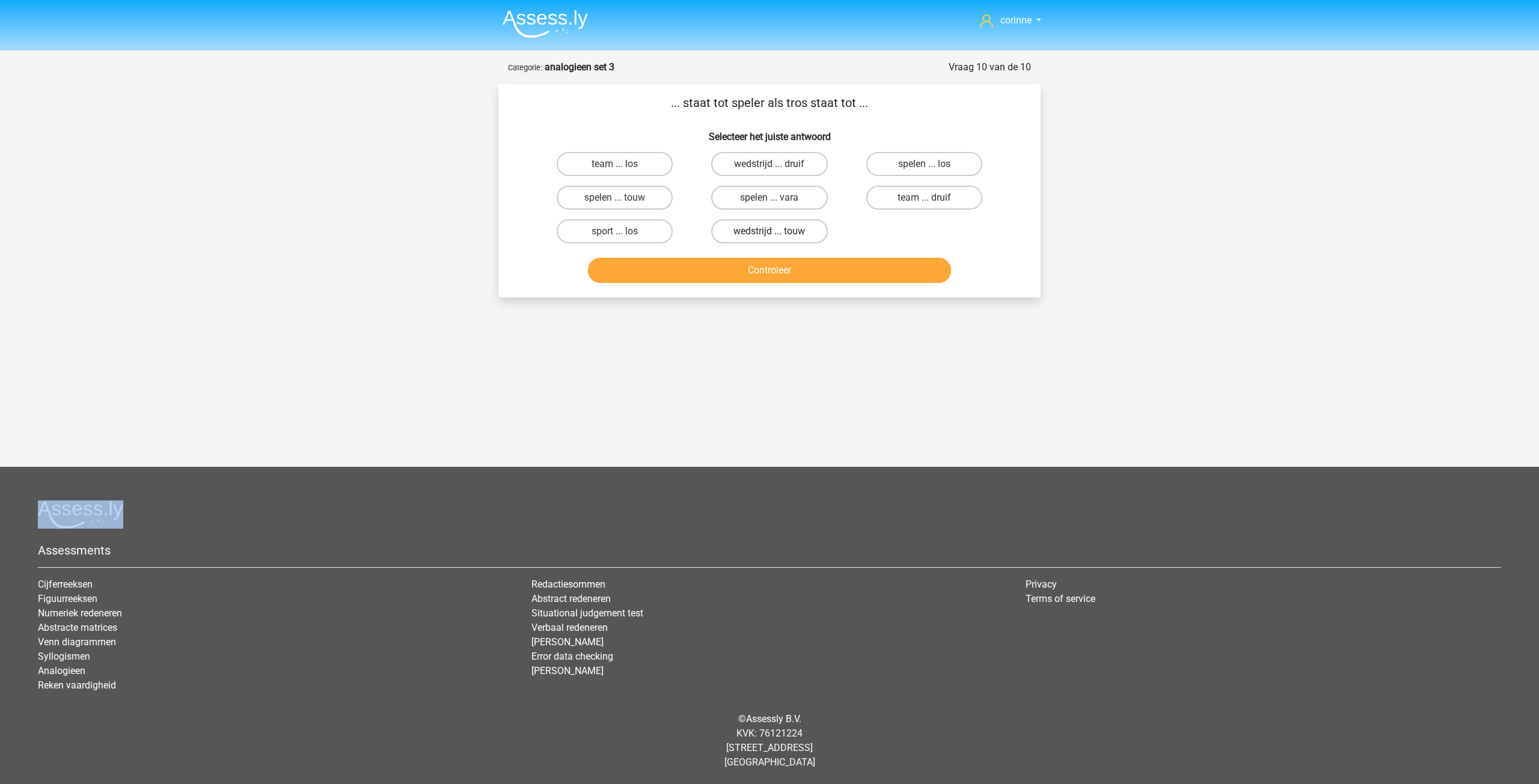
click at [792, 220] on label "wedstrijd ... touw" at bounding box center [770, 232] width 116 height 24
click at [778, 232] on input "wedstrijd ... touw" at bounding box center [774, 236] width 8 height 8
radio input "true"
click at [792, 220] on label "wedstrijd ... touw" at bounding box center [770, 232] width 116 height 24
click at [778, 232] on input "wedstrijd ... touw" at bounding box center [774, 236] width 8 height 8
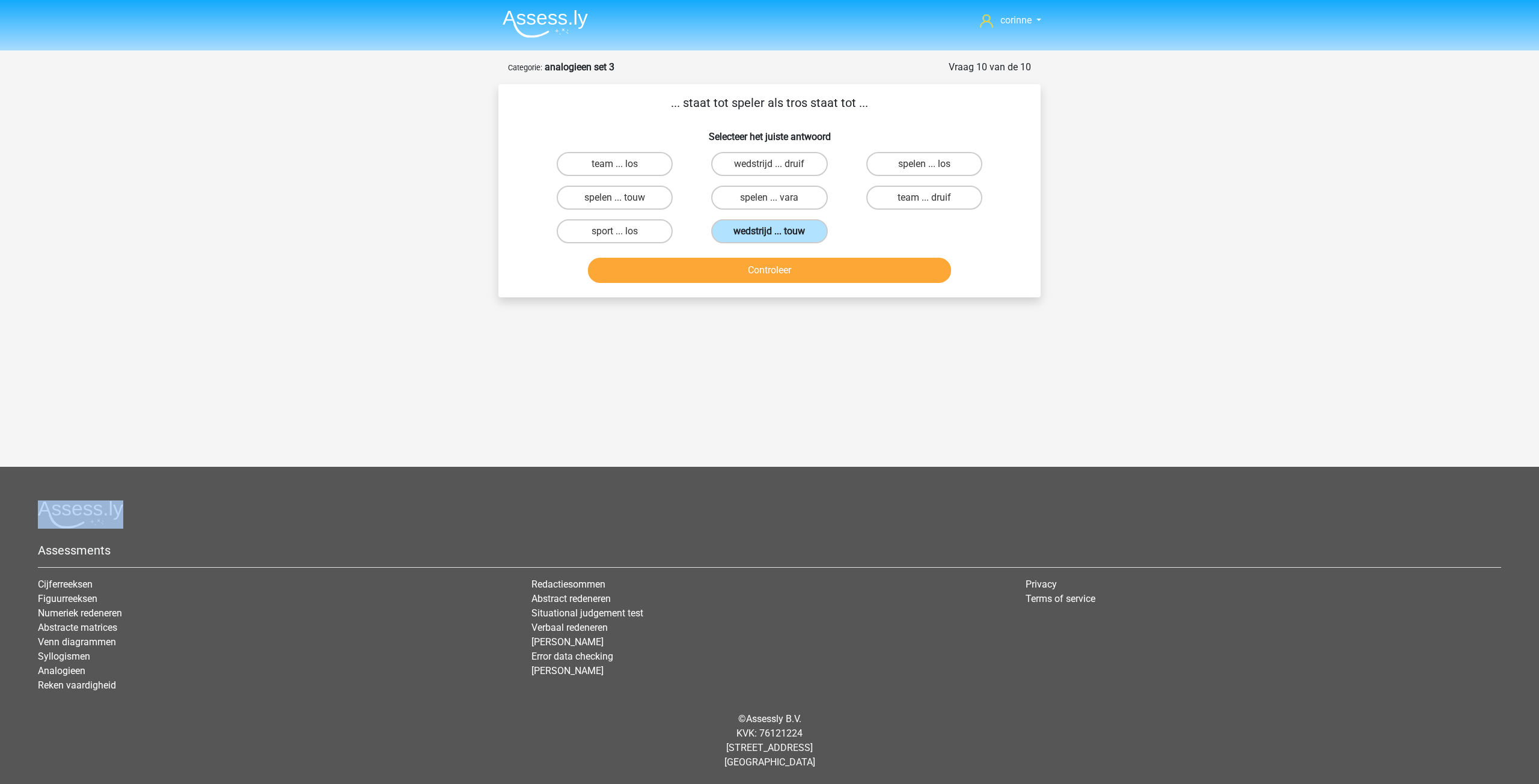
click at [792, 220] on label "wedstrijd ... touw" at bounding box center [770, 232] width 116 height 24
click at [778, 232] on input "wedstrijd ... touw" at bounding box center [774, 236] width 8 height 8
click at [719, 260] on button "Controleer" at bounding box center [770, 270] width 364 height 25
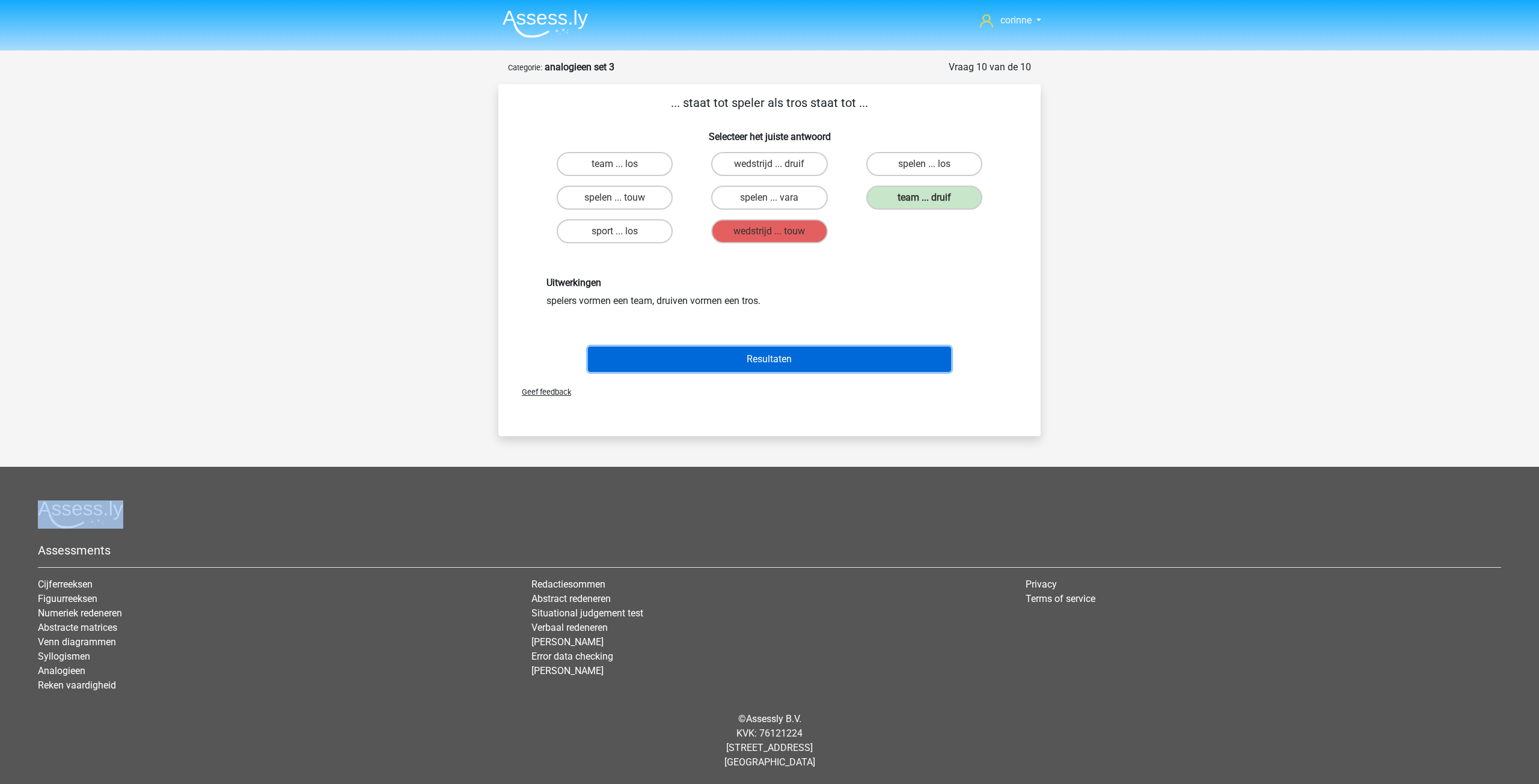
click at [765, 362] on button "Resultaten" at bounding box center [770, 359] width 364 height 25
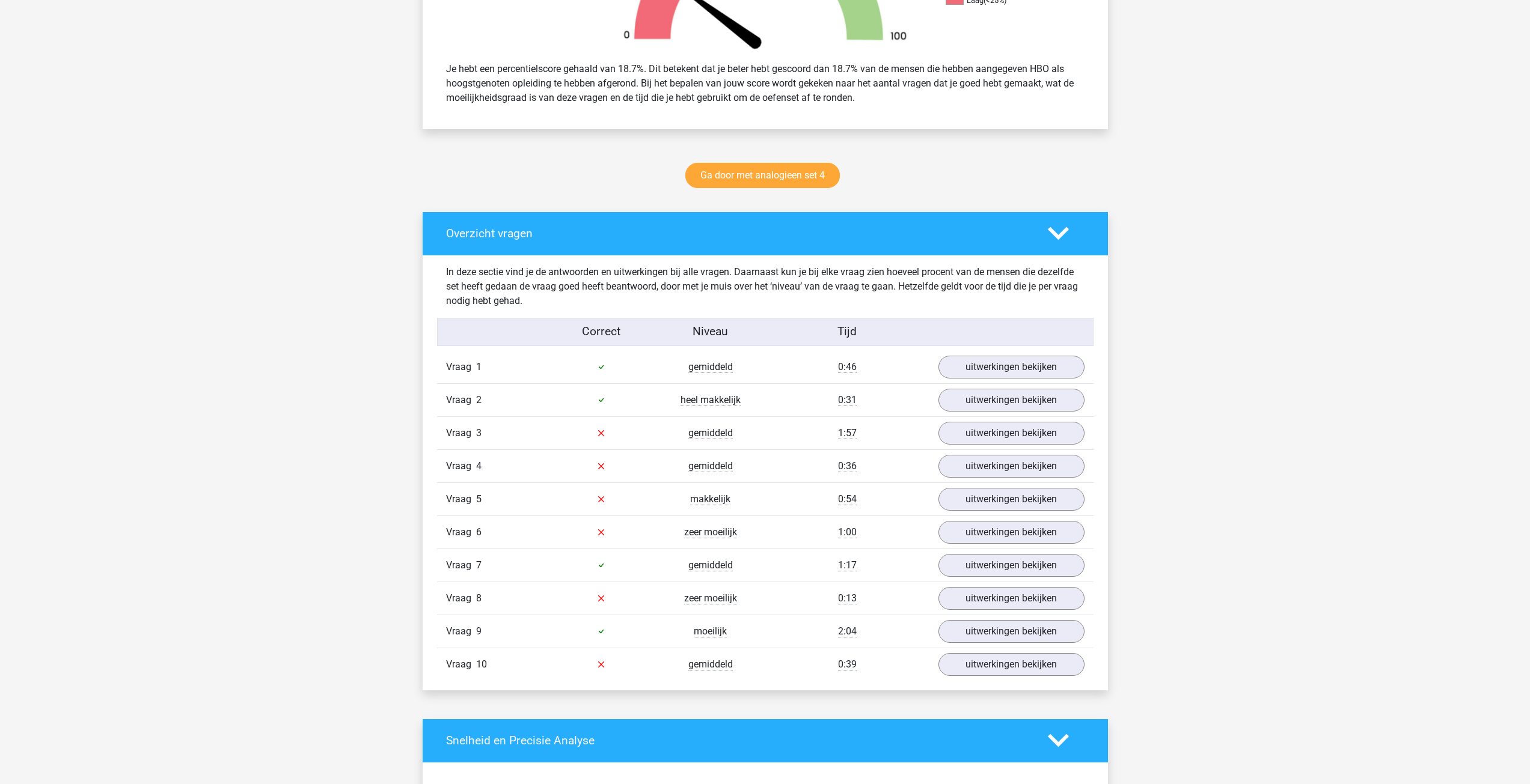
scroll to position [541, 0]
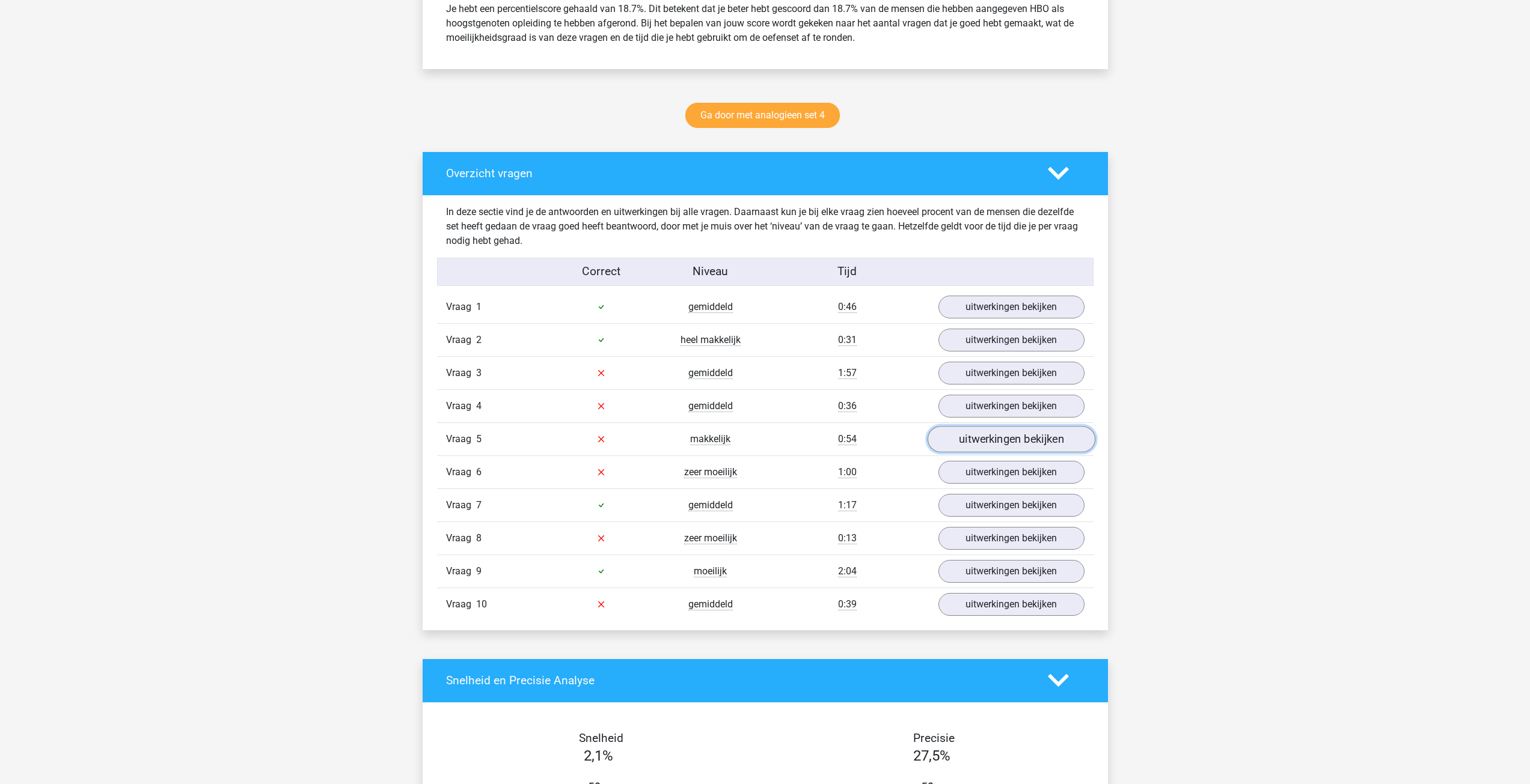
click at [966, 436] on link "uitwerkingen bekijken" at bounding box center [1011, 439] width 168 height 26
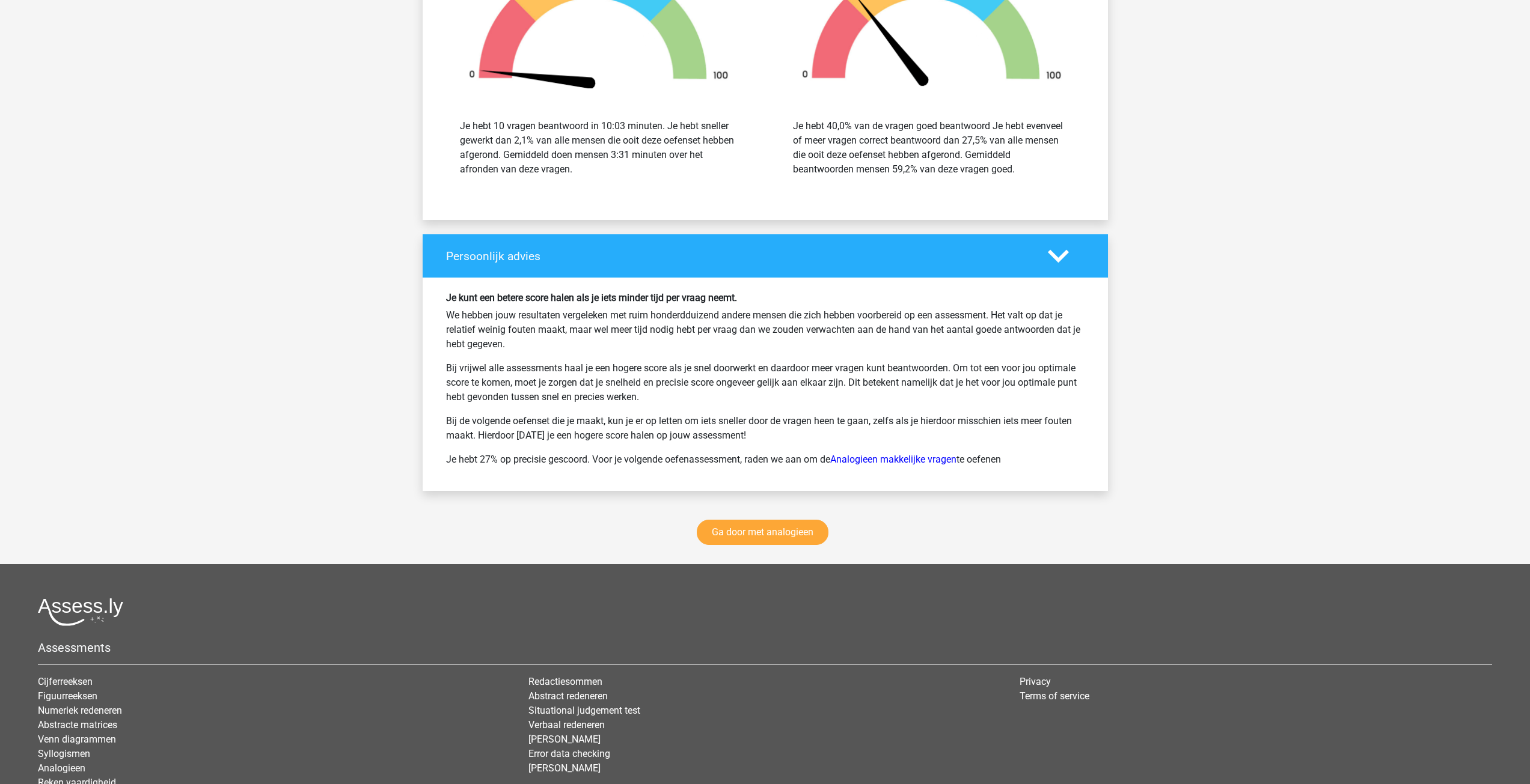
scroll to position [1767, 0]
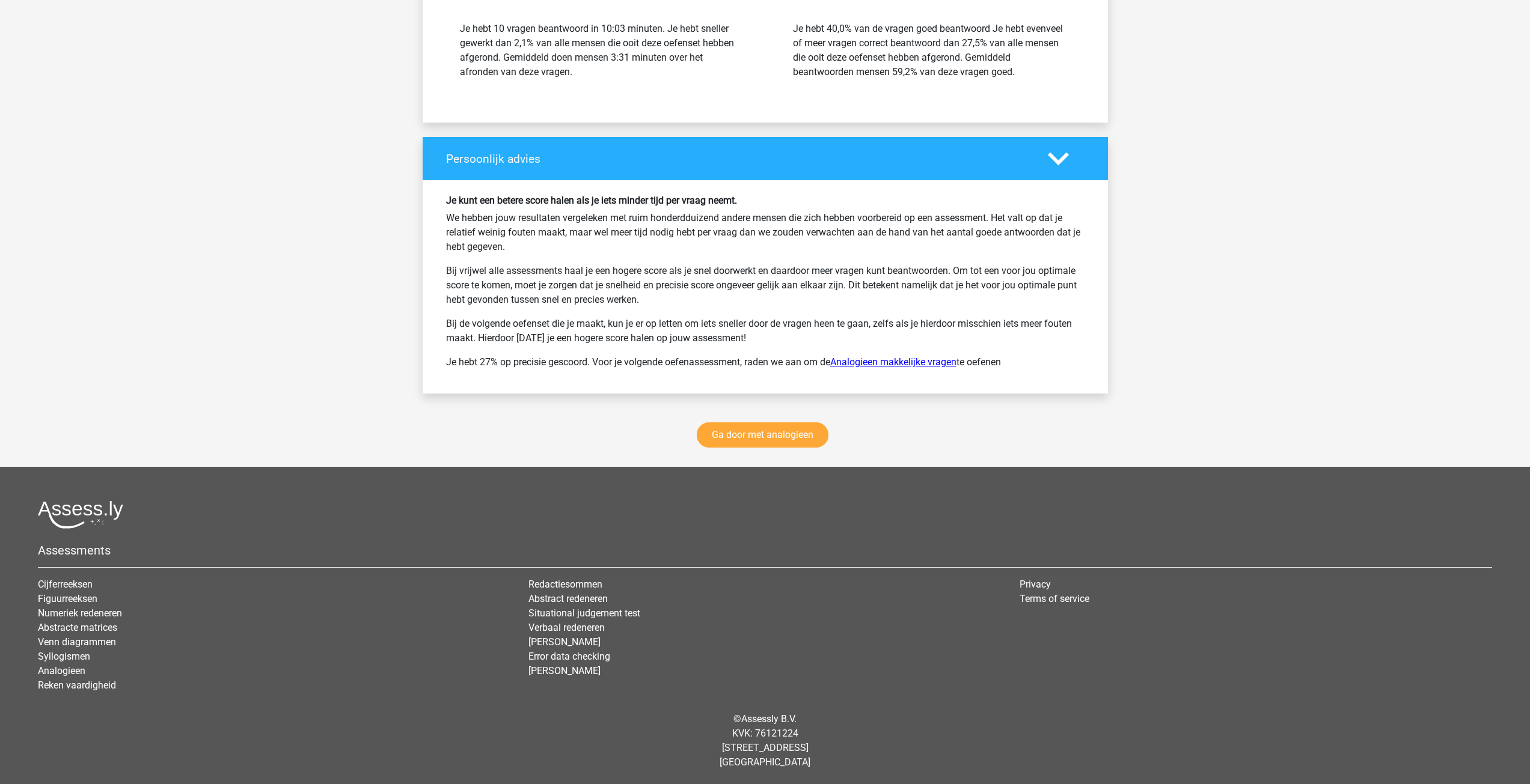
click at [934, 362] on link "Analogieen makkelijke vragen" at bounding box center [893, 362] width 126 height 11
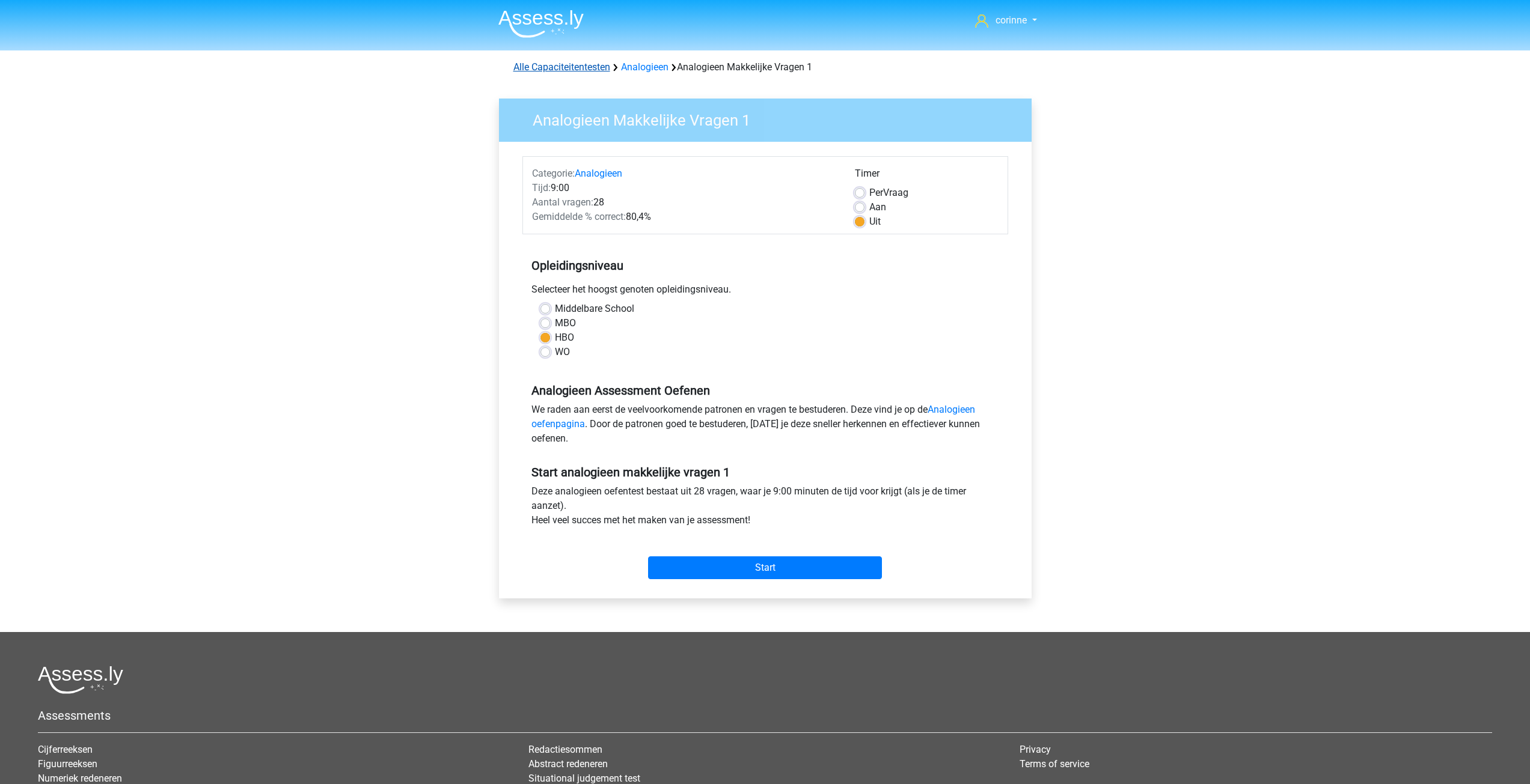
click at [592, 68] on link "Alle Capaciteitentesten" at bounding box center [562, 67] width 97 height 11
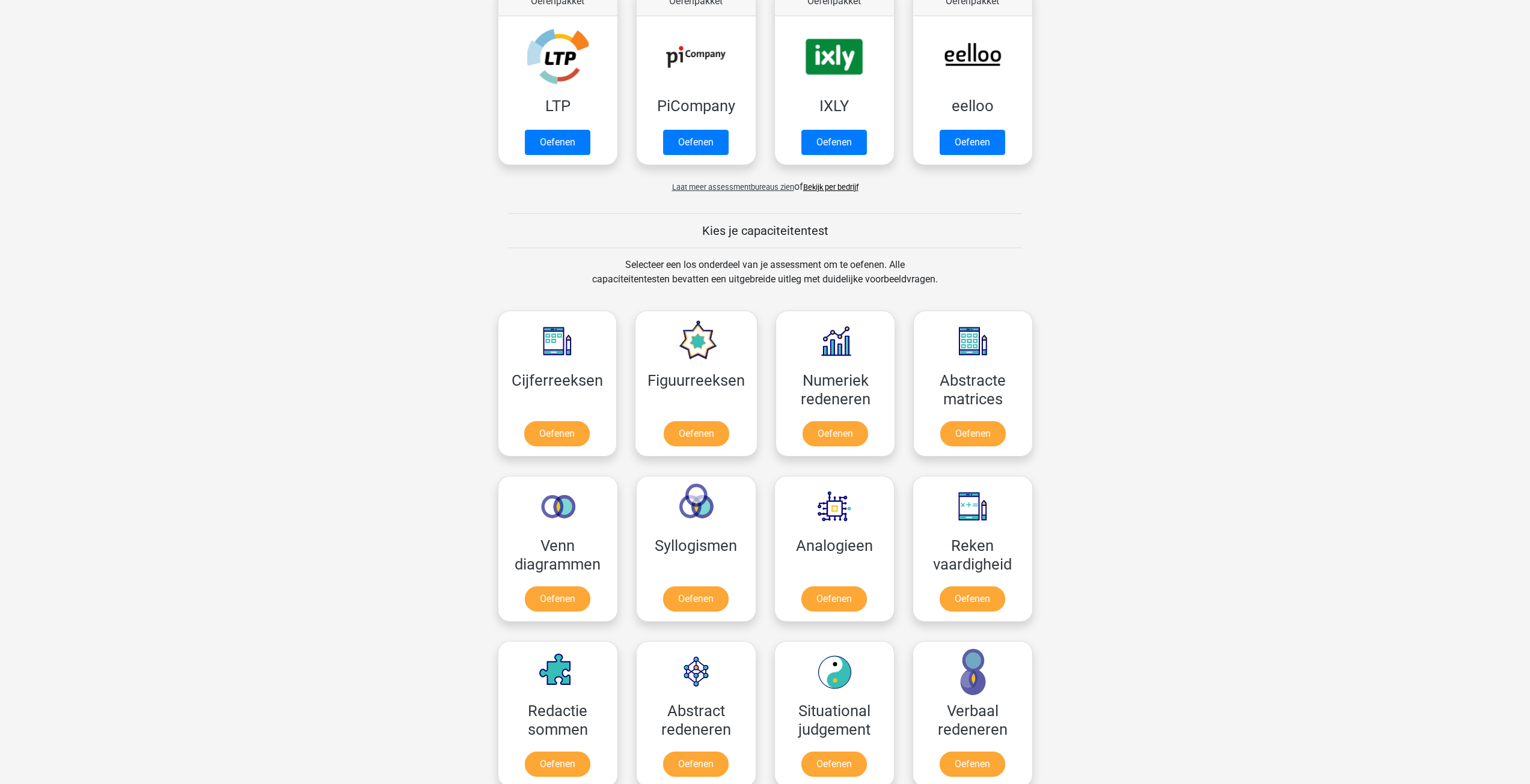
scroll to position [30, 0]
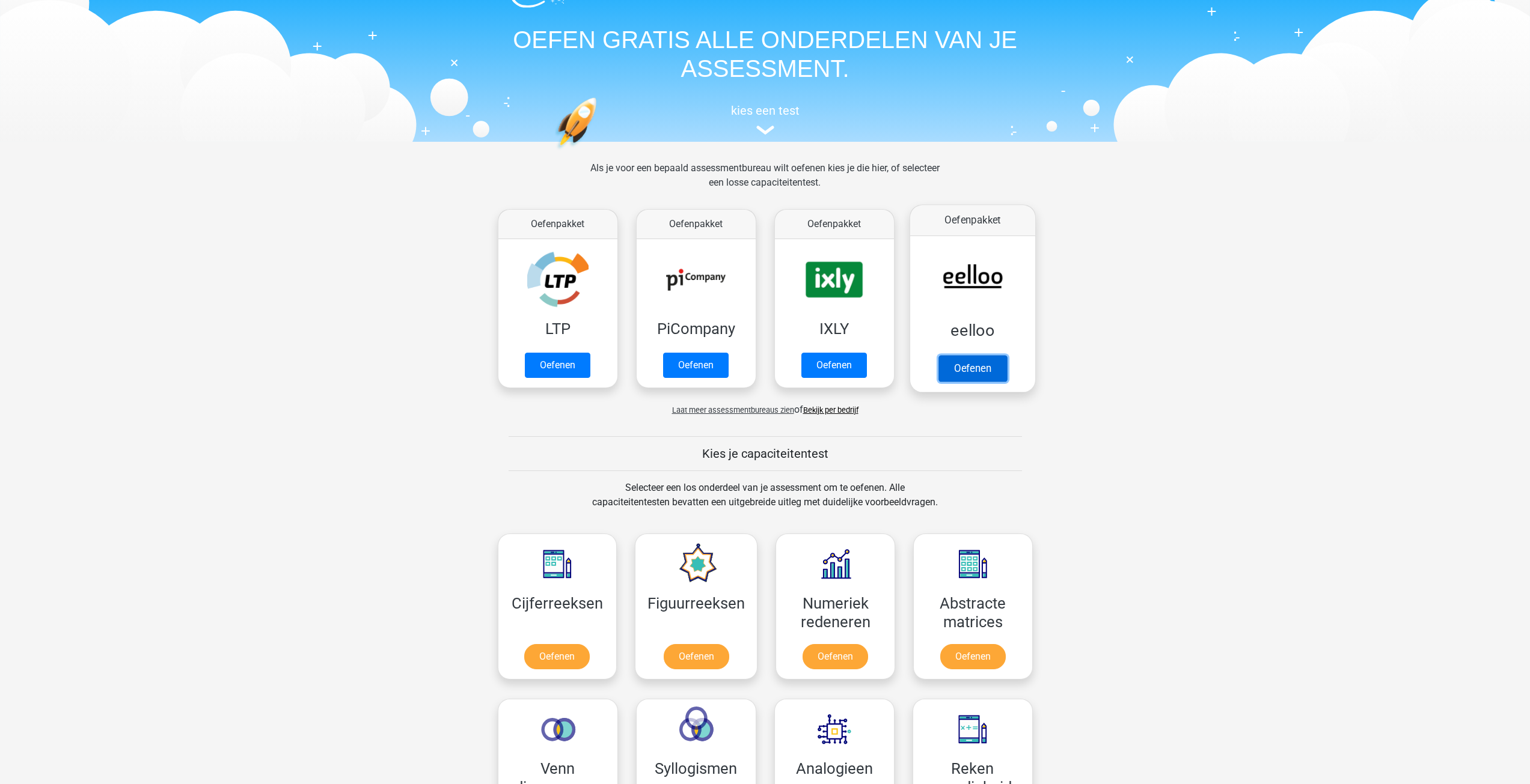
click at [961, 355] on link "Oefenen" at bounding box center [972, 368] width 69 height 26
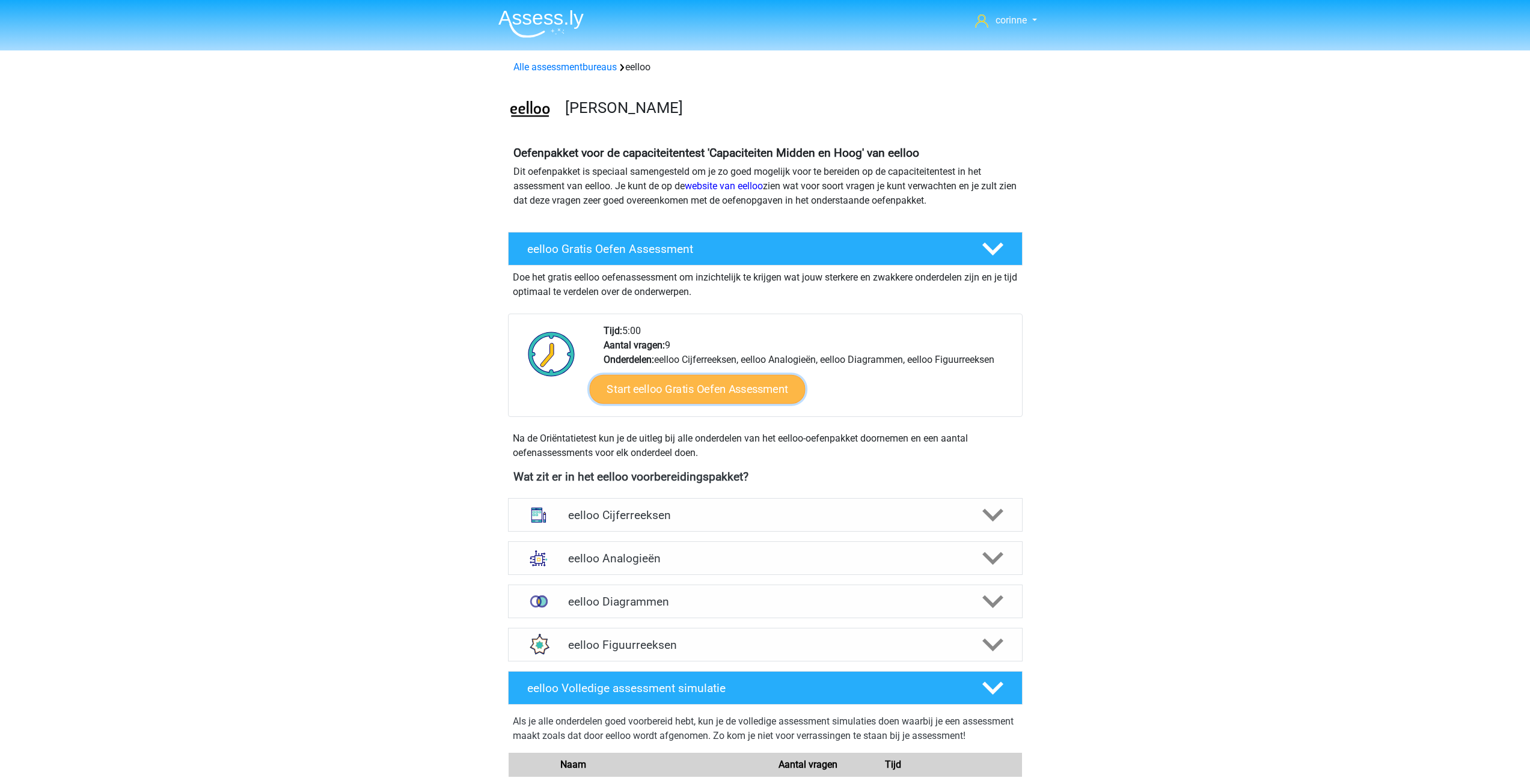
click at [694, 389] on link "Start eelloo Gratis Oefen Assessment" at bounding box center [697, 389] width 216 height 29
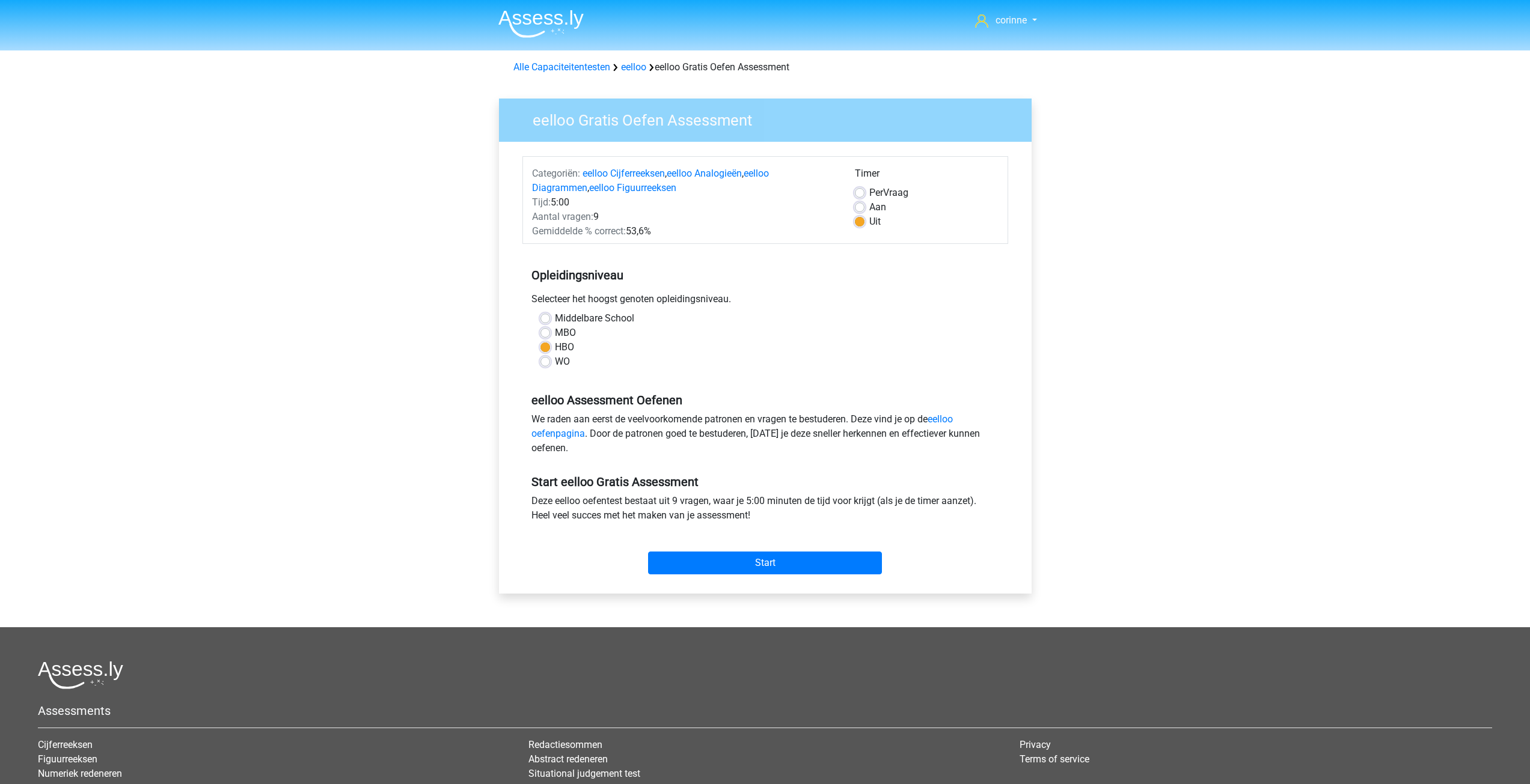
click at [869, 209] on label "Aan" at bounding box center [877, 207] width 17 height 14
click at [862, 209] on input "Aan" at bounding box center [860, 206] width 9 height 12
radio input "true"
click at [763, 562] on input "Start" at bounding box center [765, 563] width 234 height 23
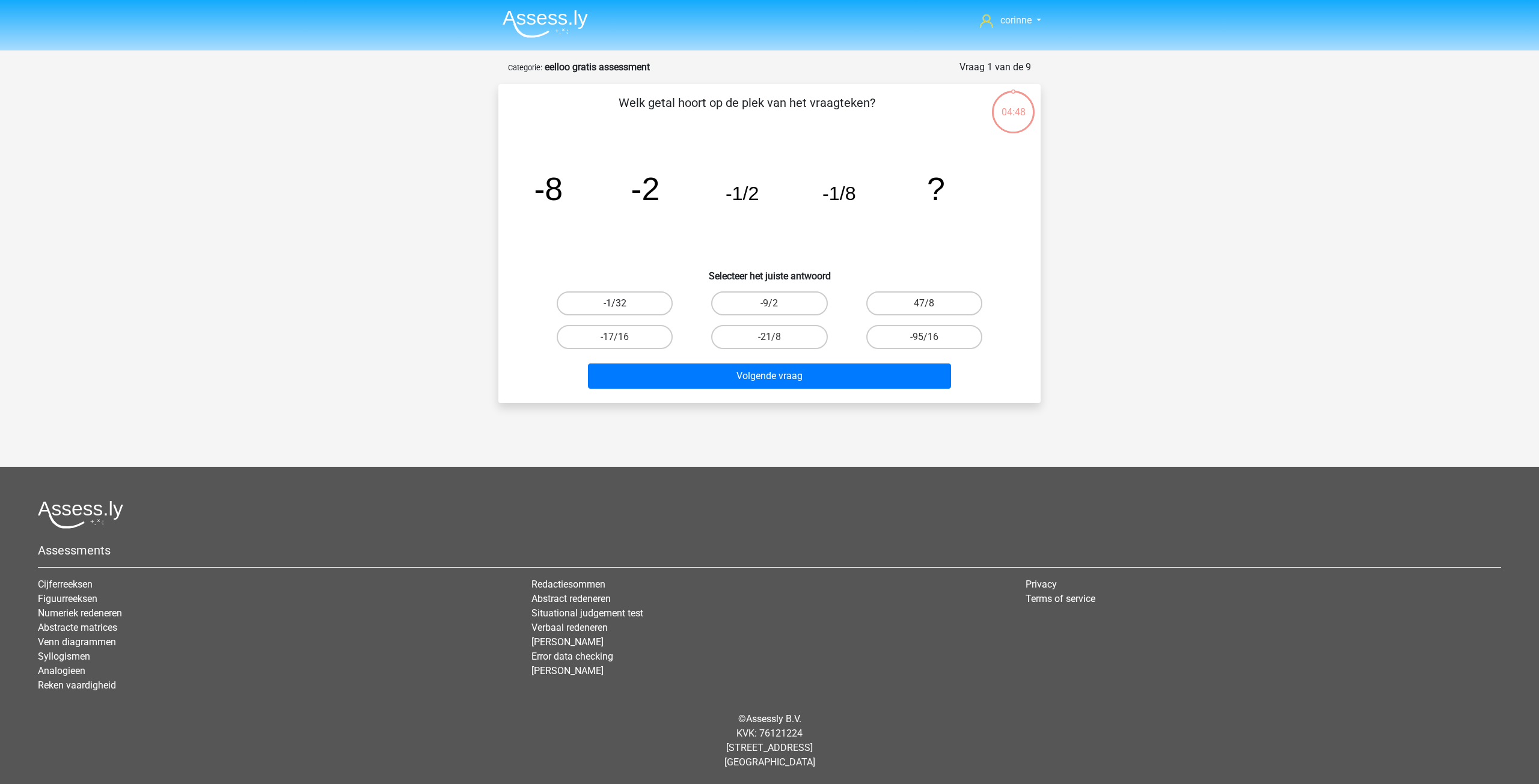
click at [645, 306] on label "-1/32" at bounding box center [615, 304] width 116 height 24
click at [623, 306] on input "-1/32" at bounding box center [619, 308] width 8 height 8
radio input "true"
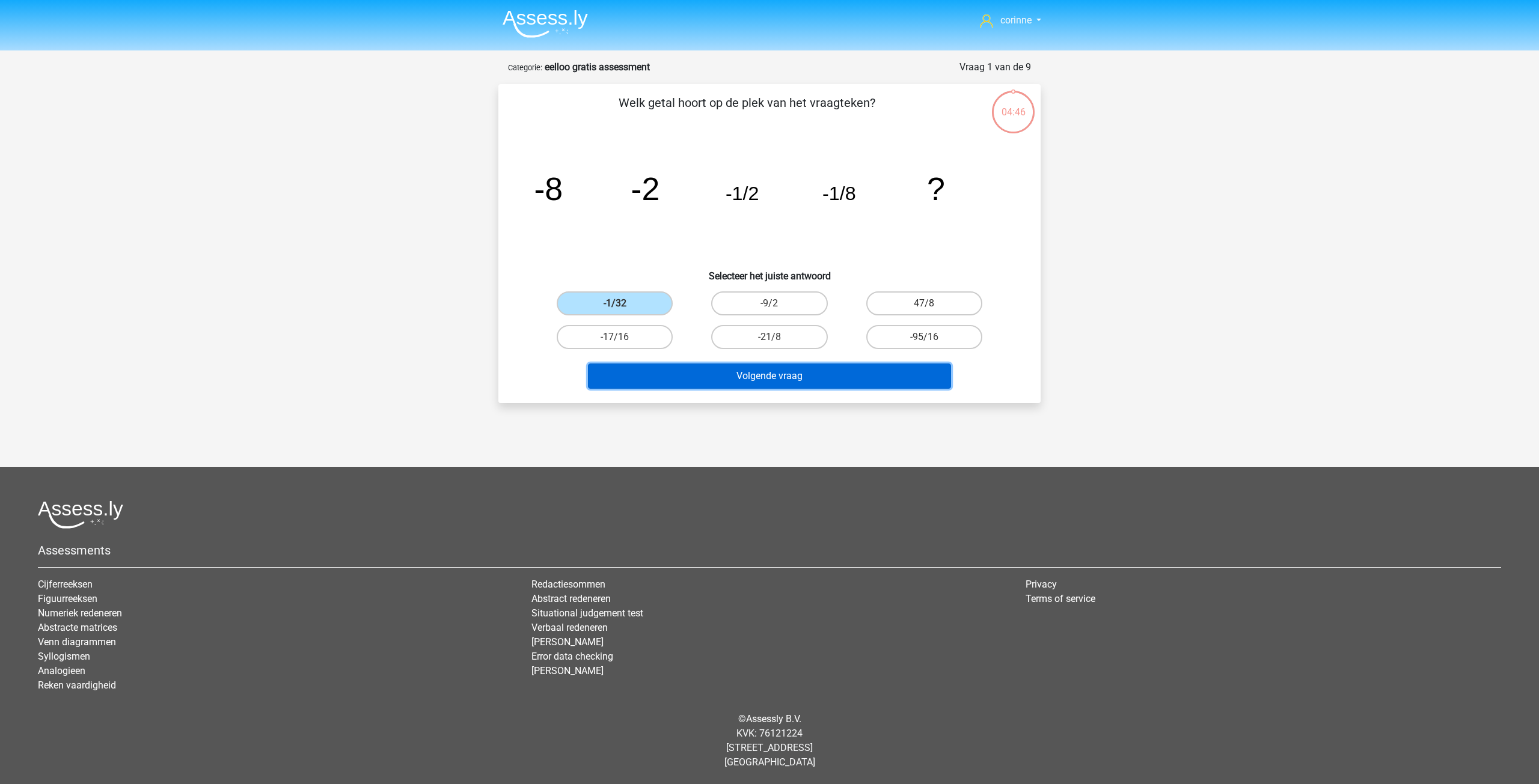
click at [762, 379] on button "Volgende vraag" at bounding box center [770, 376] width 364 height 25
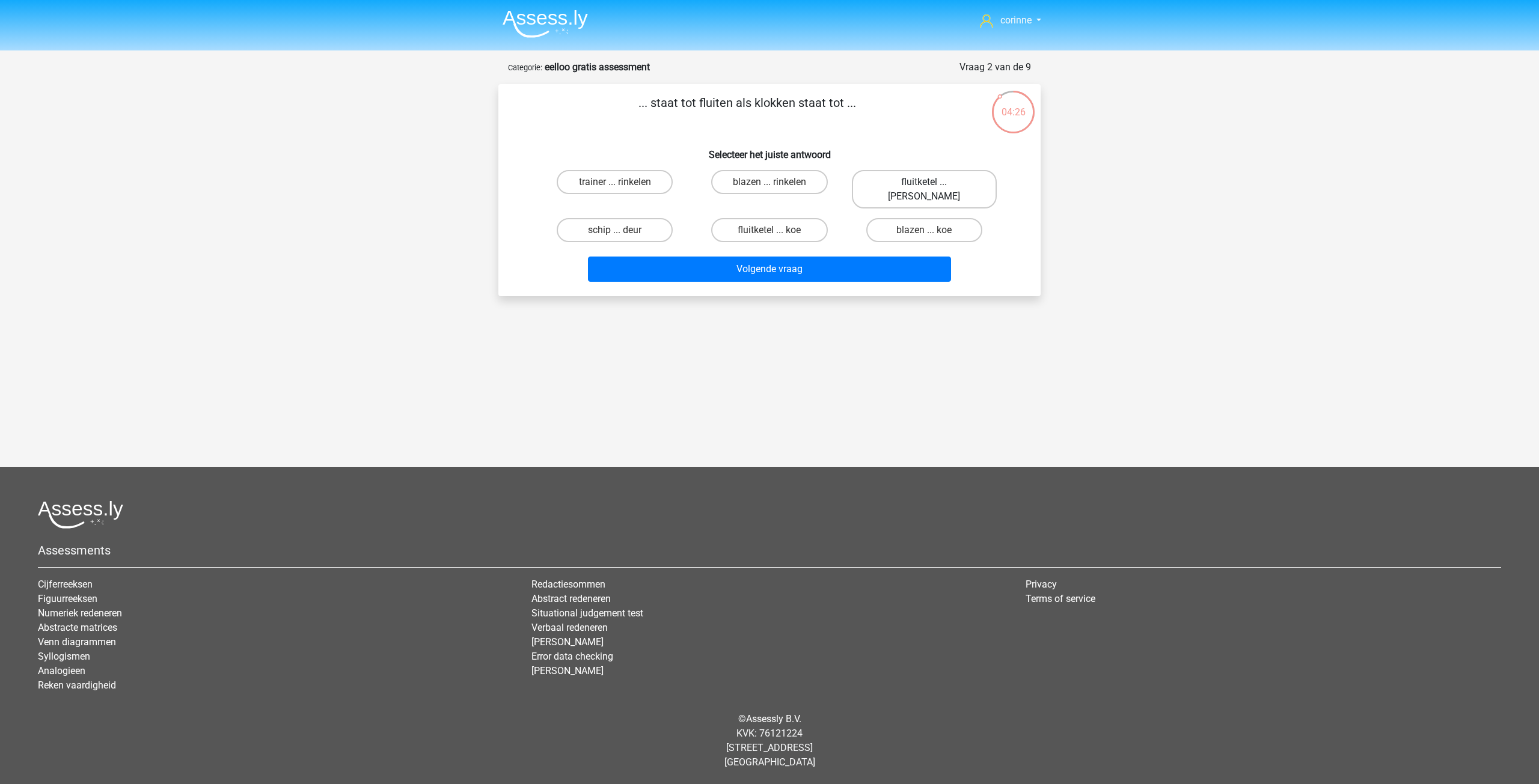
click at [949, 184] on label "fluitketel ... luiden" at bounding box center [924, 189] width 145 height 38
click at [932, 184] on input "fluitketel ... luiden" at bounding box center [928, 186] width 8 height 8
radio input "true"
click at [949, 184] on label "fluitketel ... luiden" at bounding box center [924, 189] width 145 height 38
click at [932, 184] on input "fluitketel ... luiden" at bounding box center [928, 186] width 8 height 8
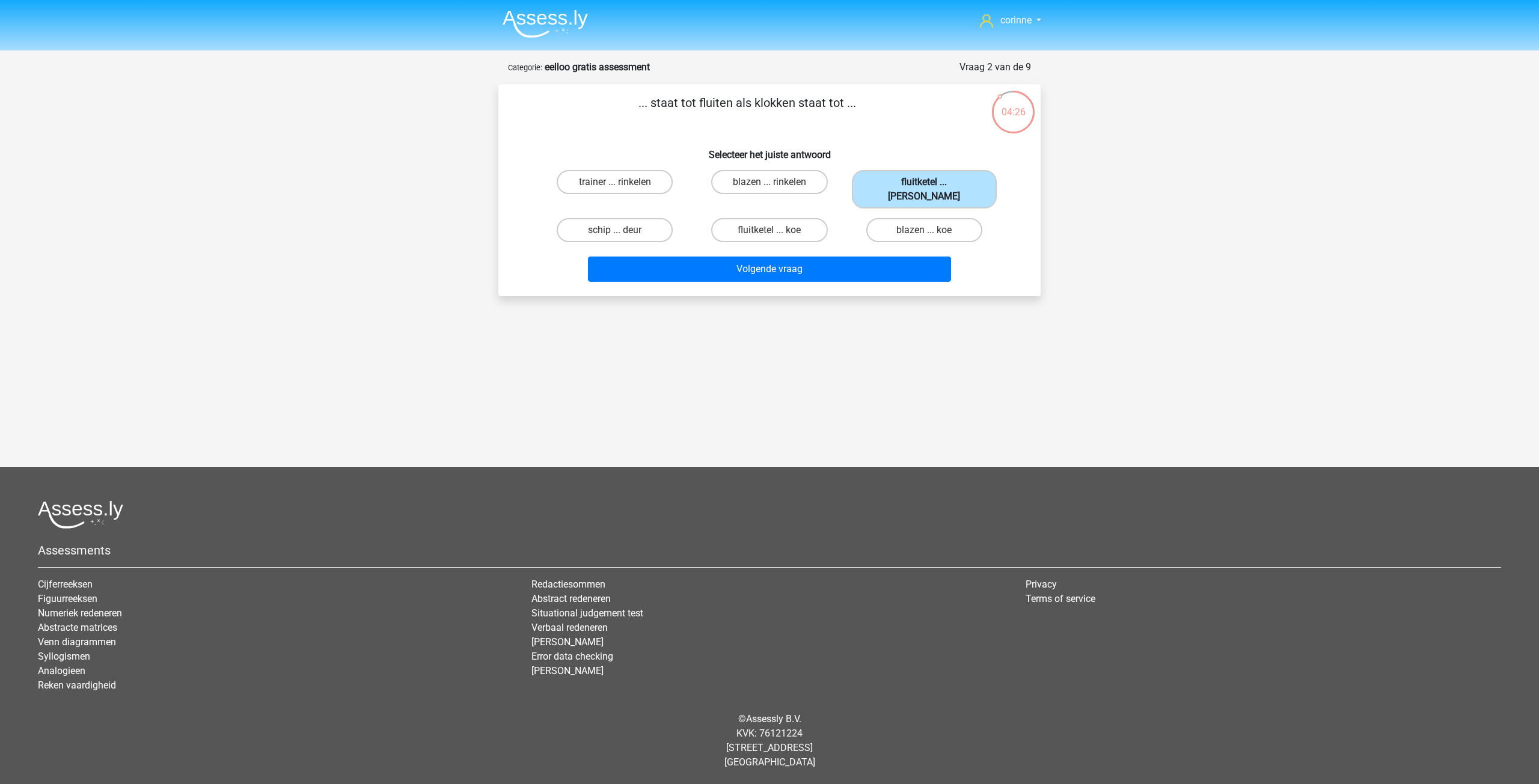
click at [949, 184] on label "fluitketel ... luiden" at bounding box center [924, 189] width 145 height 38
click at [932, 184] on input "fluitketel ... luiden" at bounding box center [928, 186] width 8 height 8
click at [832, 257] on button "Volgende vraag" at bounding box center [770, 269] width 364 height 25
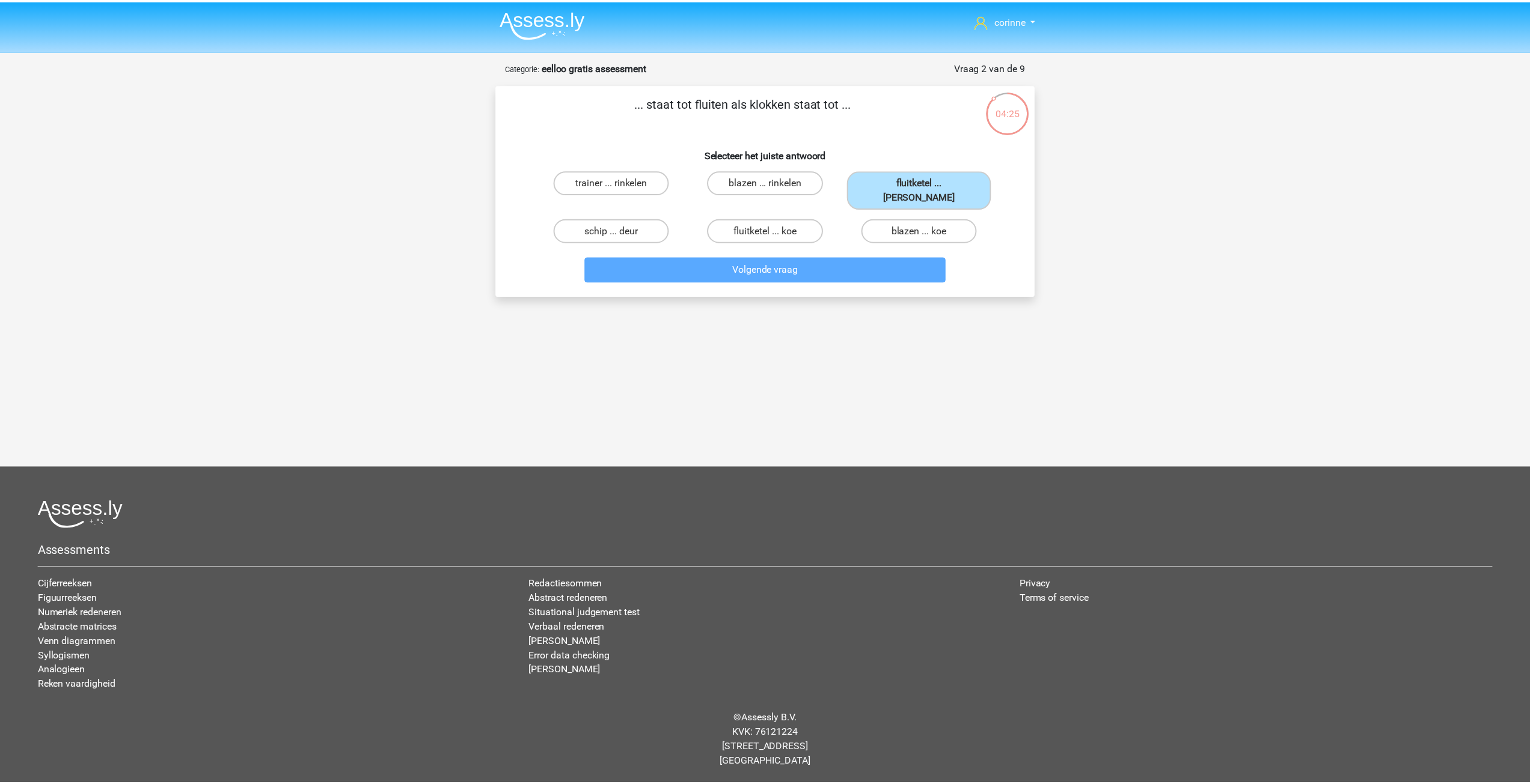
scroll to position [13, 0]
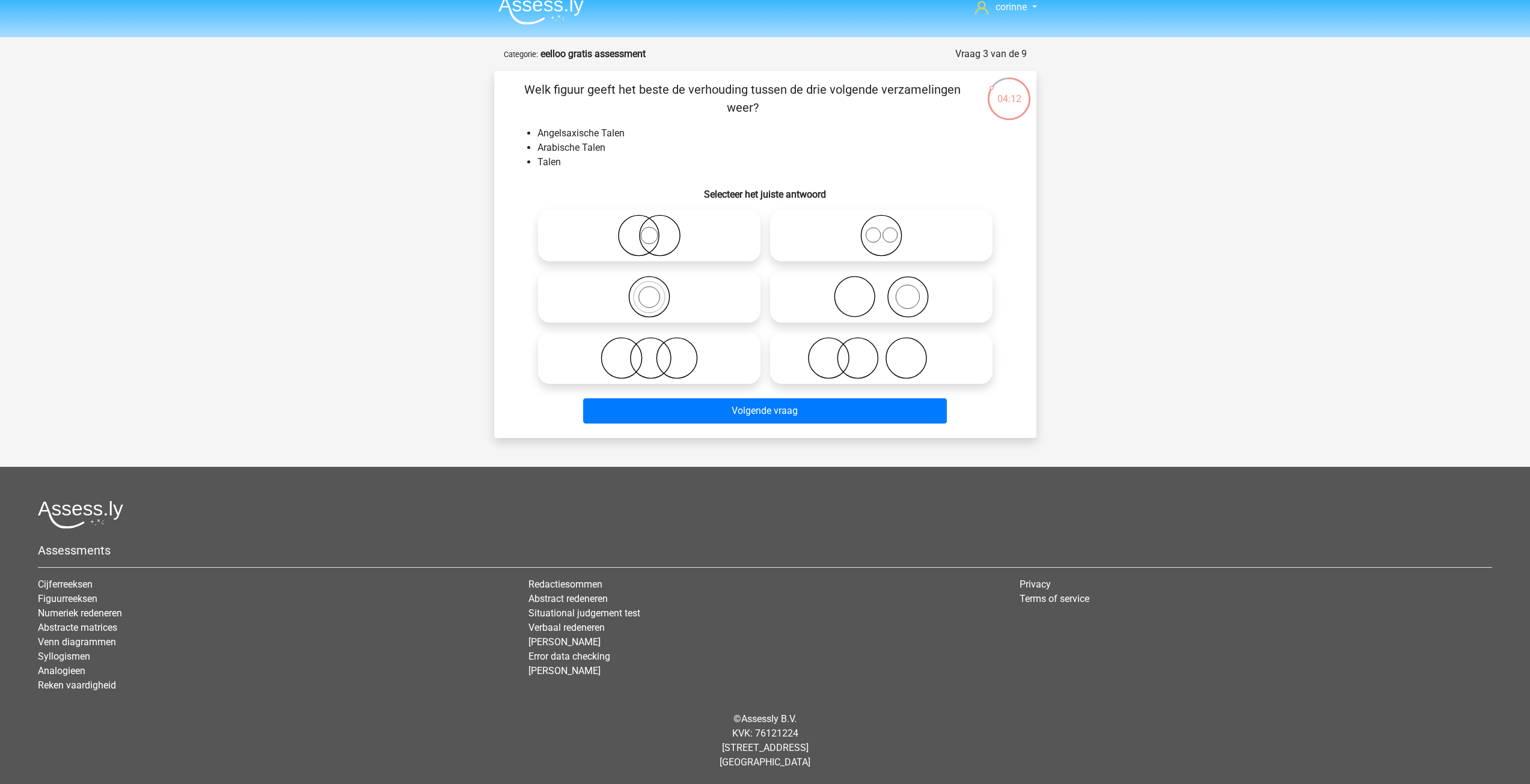
click at [879, 228] on icon at bounding box center [881, 236] width 213 height 42
click at [881, 228] on input "radio" at bounding box center [885, 226] width 8 height 8
radio input "true"
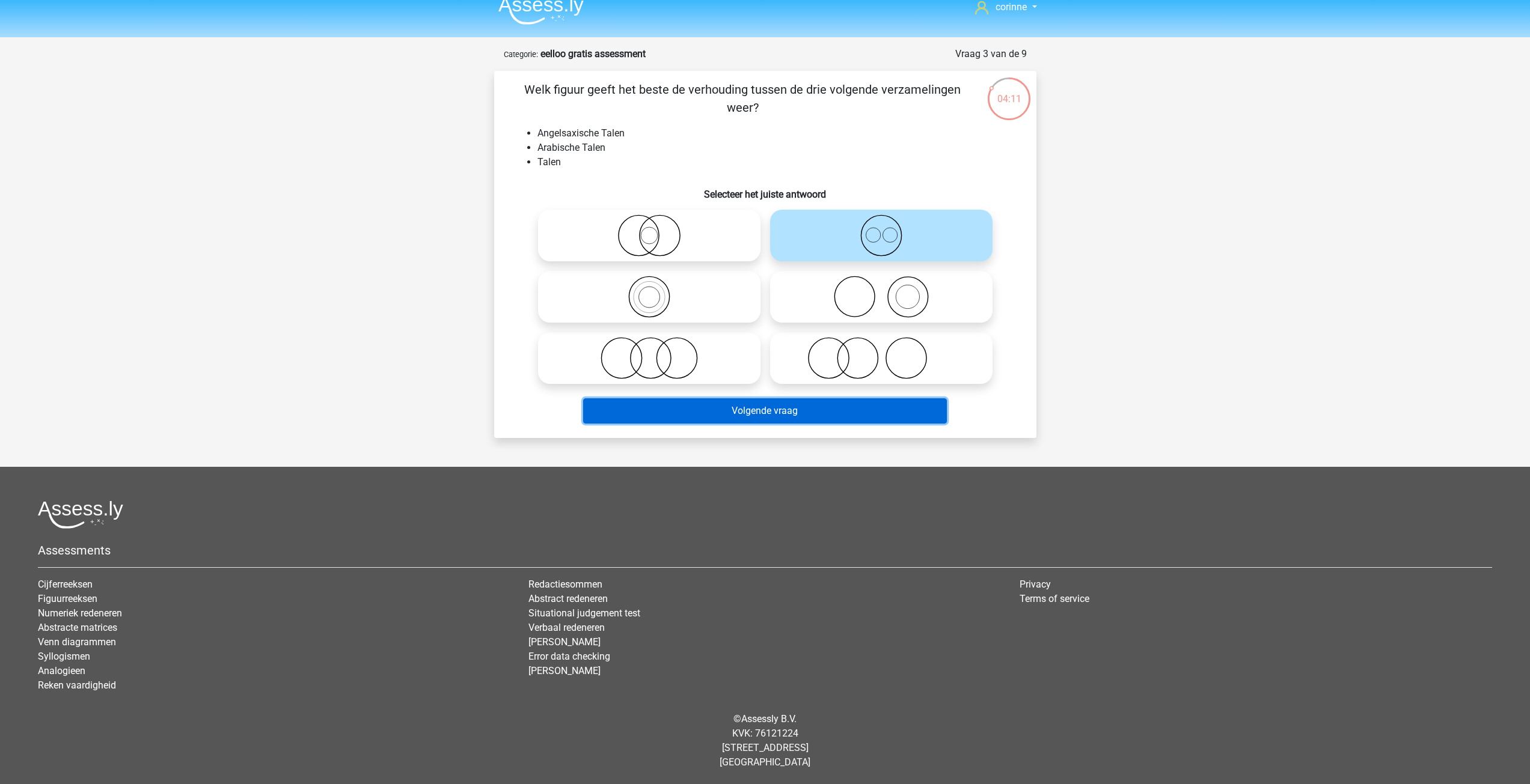
click at [784, 407] on button "Volgende vraag" at bounding box center [765, 411] width 364 height 25
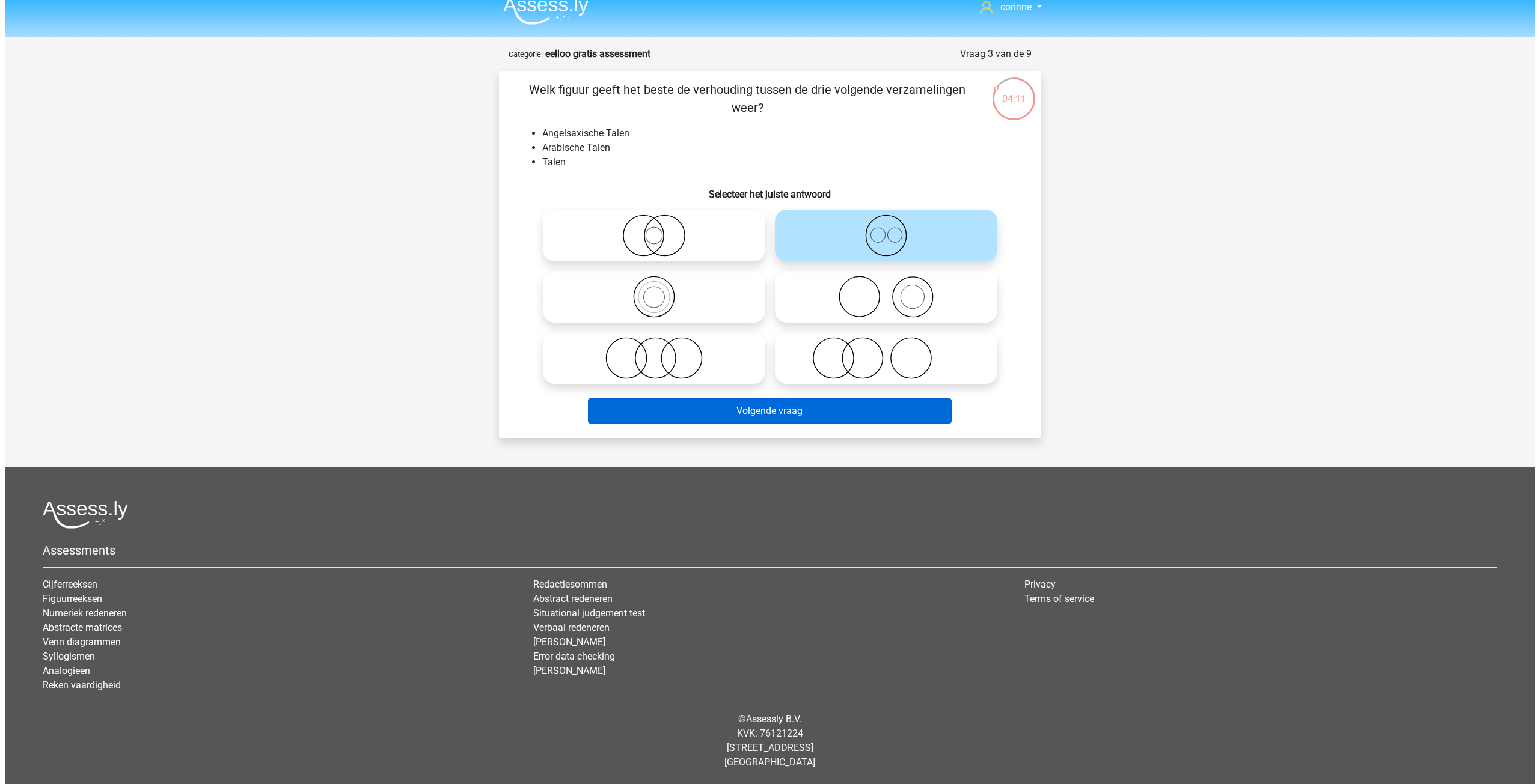
scroll to position [0, 0]
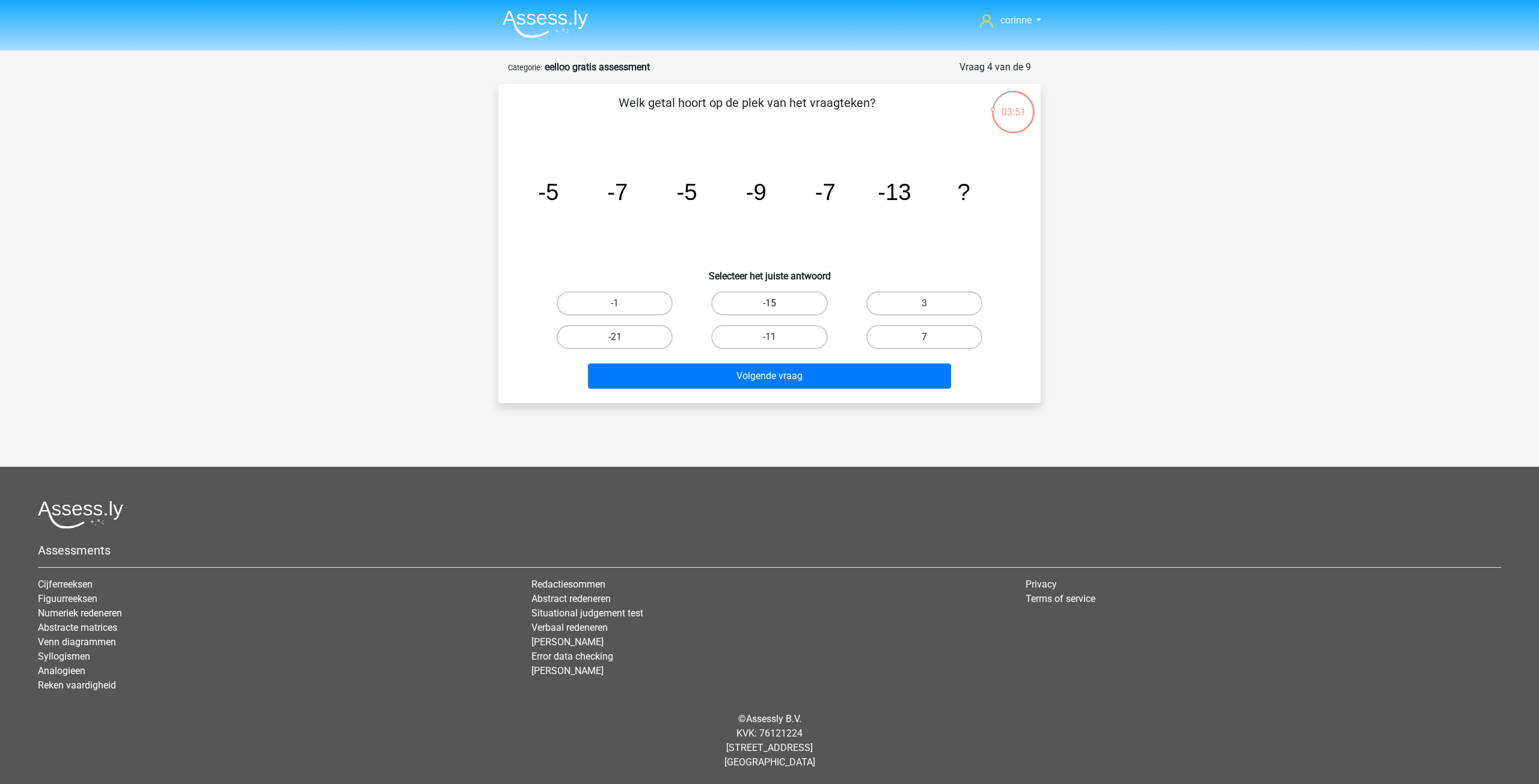
click at [784, 298] on label "-15" at bounding box center [770, 304] width 116 height 24
click at [778, 304] on input "-15" at bounding box center [774, 308] width 8 height 8
radio input "true"
click at [784, 298] on label "-15" at bounding box center [770, 304] width 116 height 24
click at [778, 304] on input "-15" at bounding box center [774, 308] width 8 height 8
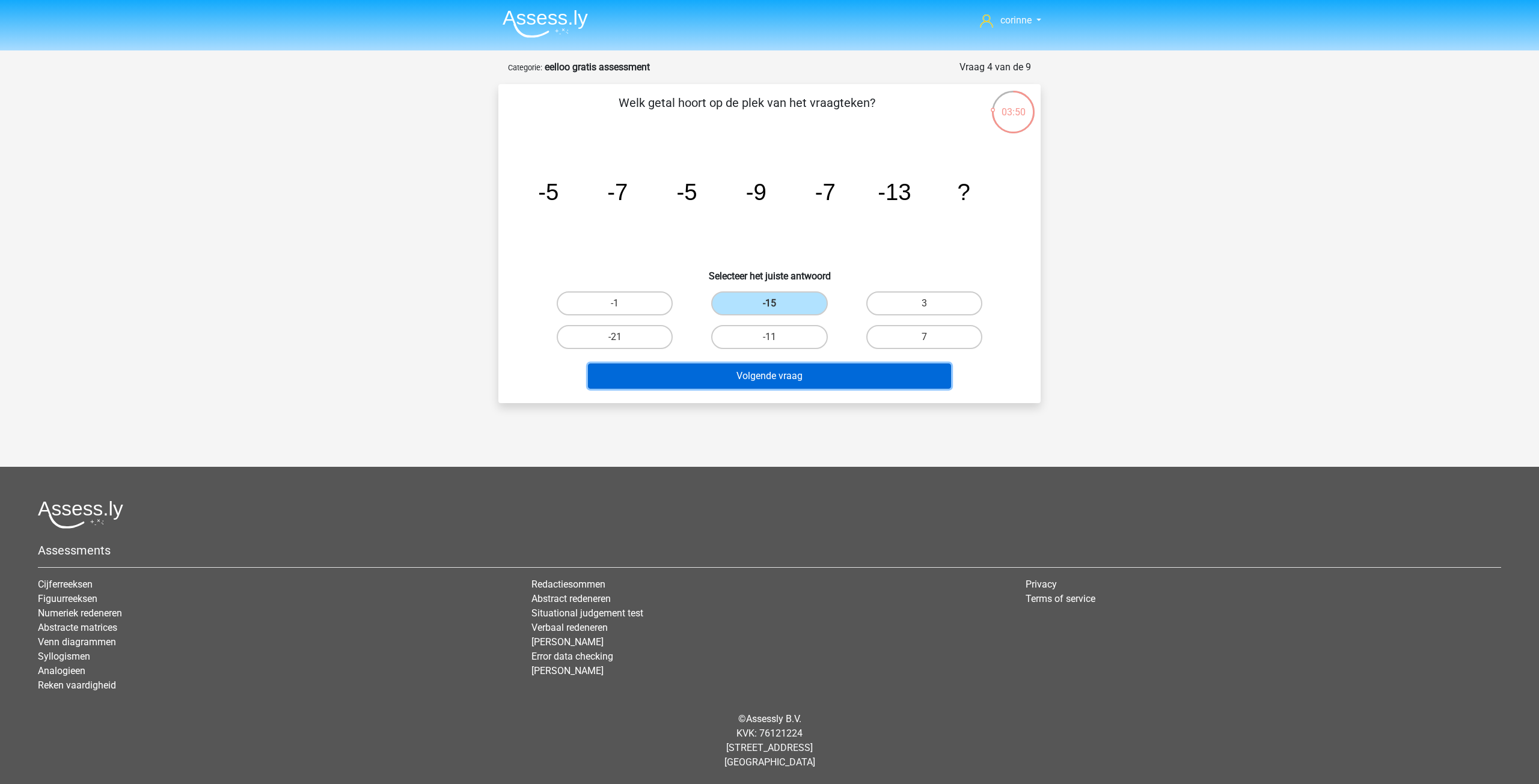
click at [765, 379] on button "Volgende vraag" at bounding box center [770, 376] width 364 height 25
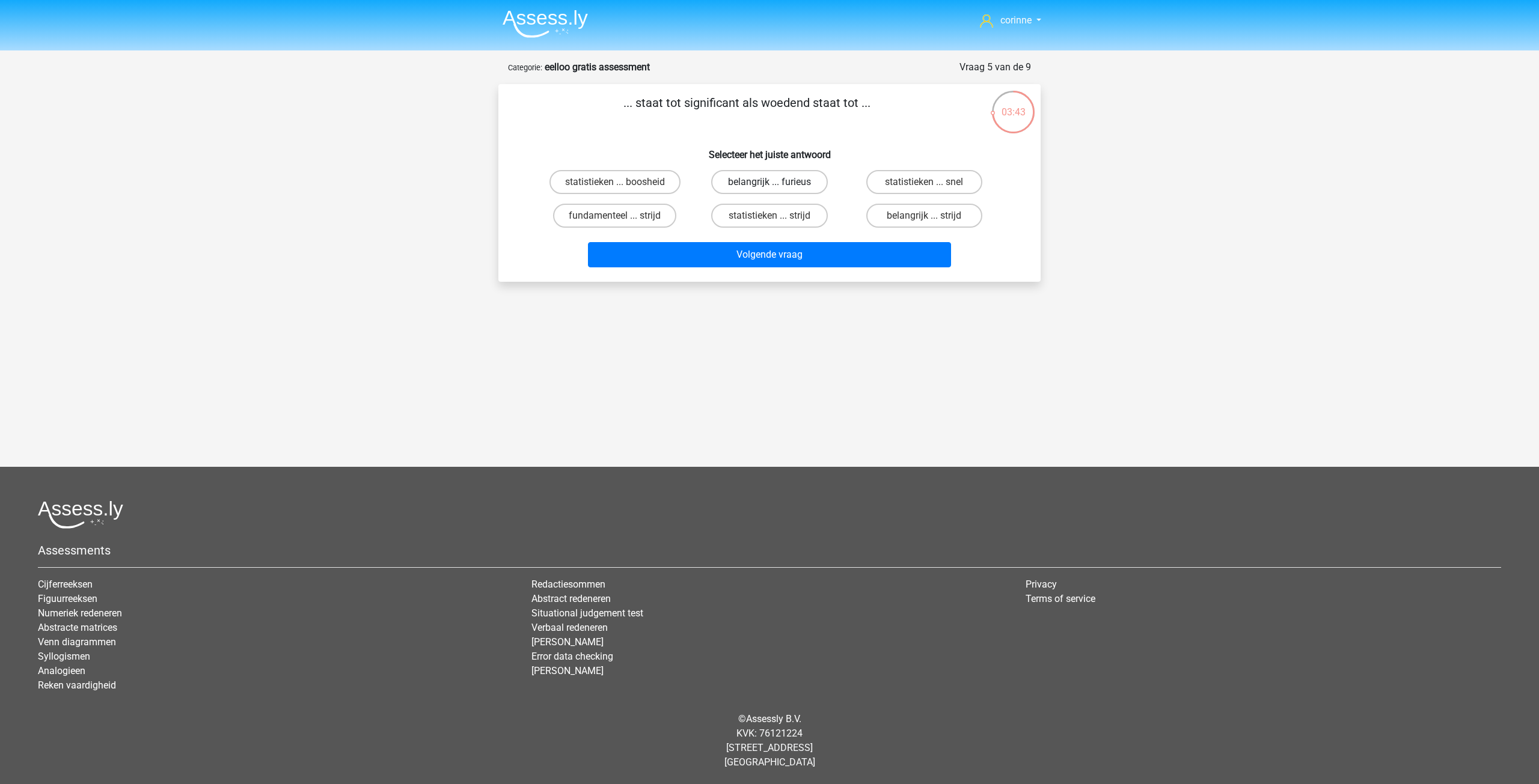
click at [758, 188] on label "belangrijk ... furieus" at bounding box center [770, 183] width 116 height 24
click at [770, 188] on input "belangrijk ... furieus" at bounding box center [774, 186] width 8 height 8
radio input "true"
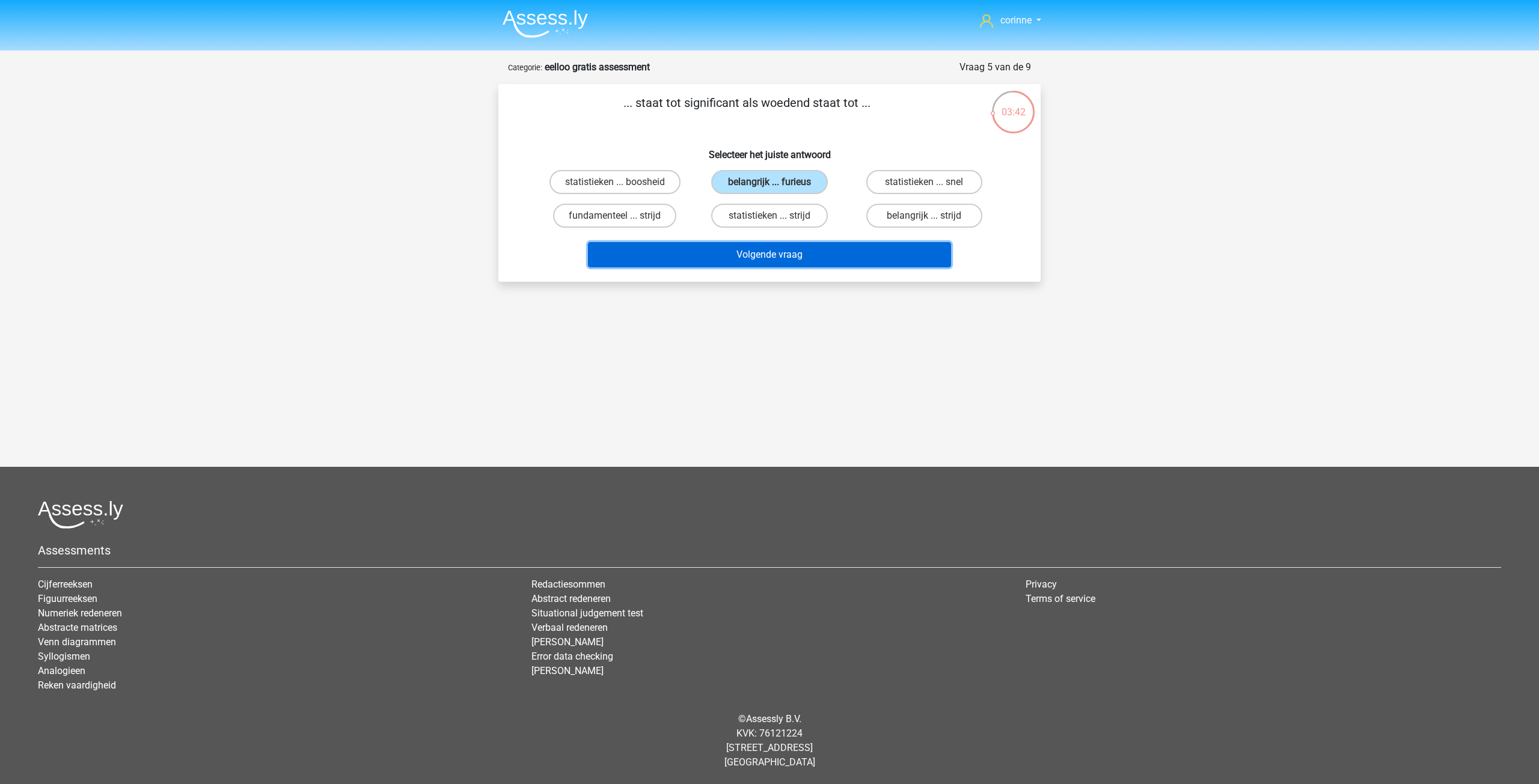
click at [757, 257] on button "Volgende vraag" at bounding box center [770, 255] width 364 height 25
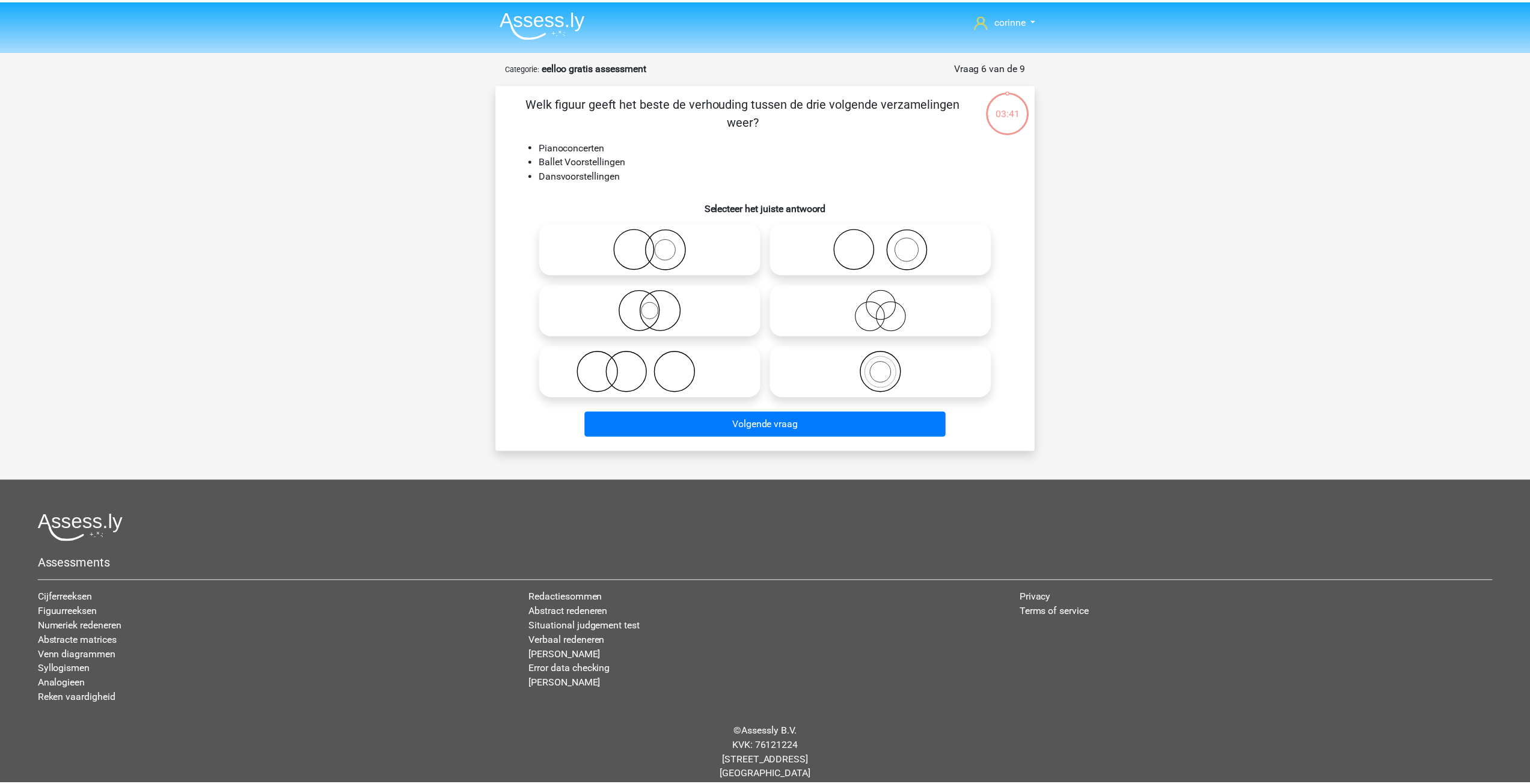
scroll to position [13, 0]
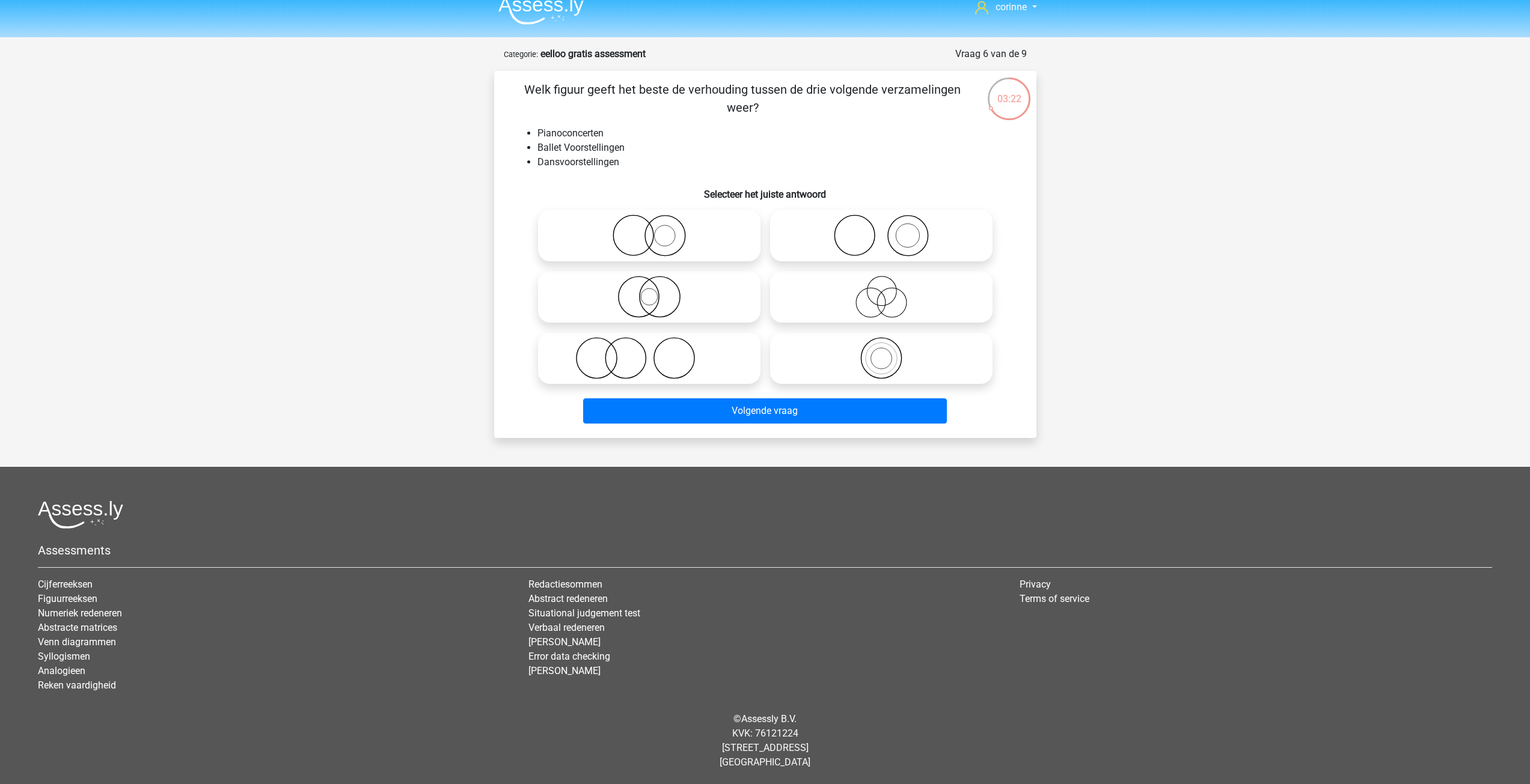
click at [901, 243] on icon at bounding box center [881, 236] width 213 height 42
click at [889, 230] on input "radio" at bounding box center [885, 226] width 8 height 8
radio input "true"
click at [901, 243] on icon at bounding box center [881, 236] width 213 height 42
click at [889, 230] on input "radio" at bounding box center [885, 226] width 8 height 8
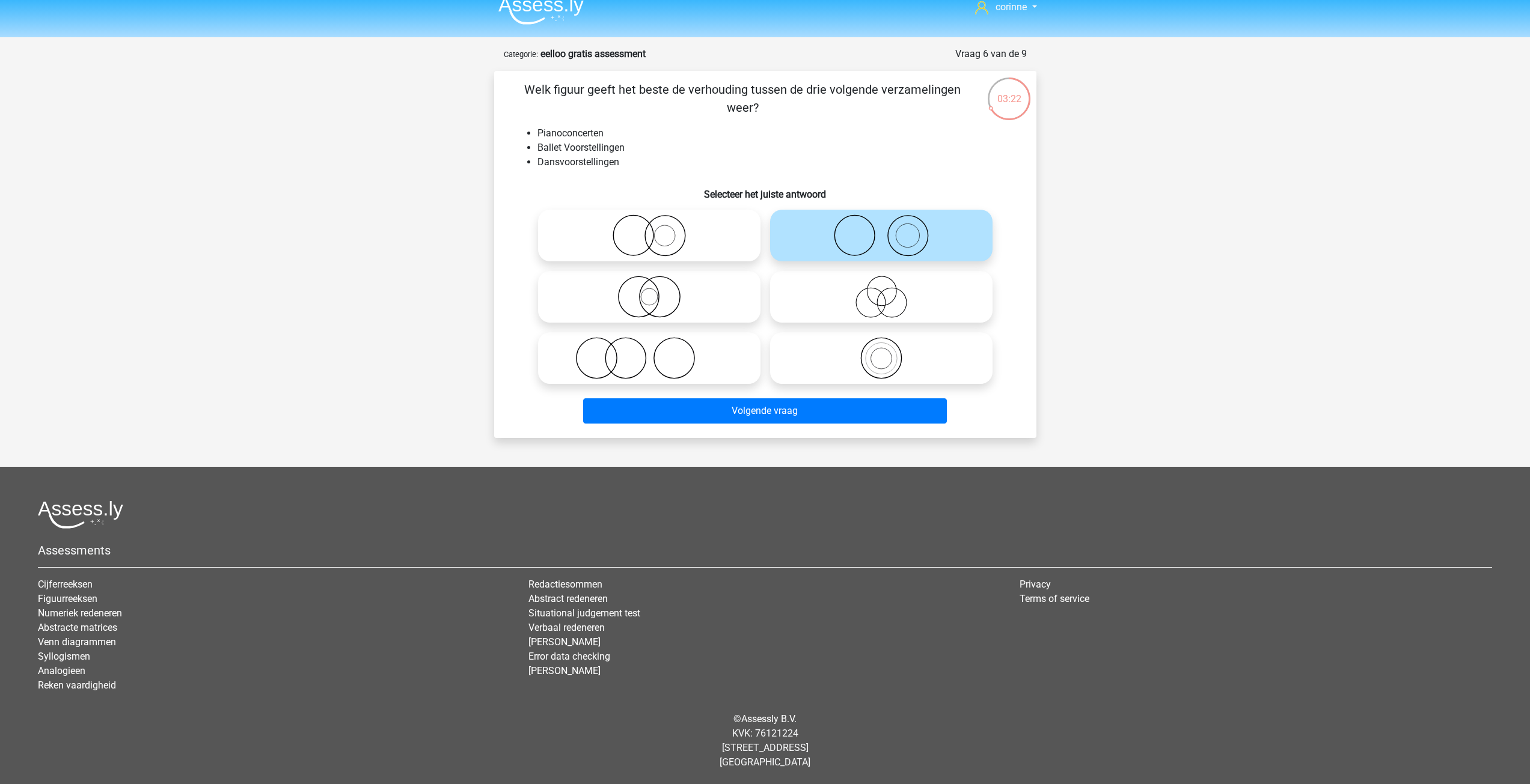
click at [901, 243] on icon at bounding box center [881, 236] width 213 height 42
click at [889, 230] on input "radio" at bounding box center [885, 226] width 8 height 8
click at [812, 411] on button "Volgende vraag" at bounding box center [765, 411] width 364 height 25
click at [812, 411] on div "corinne steenhovenvandercorinne@gmail.com" at bounding box center [765, 385] width 1530 height 797
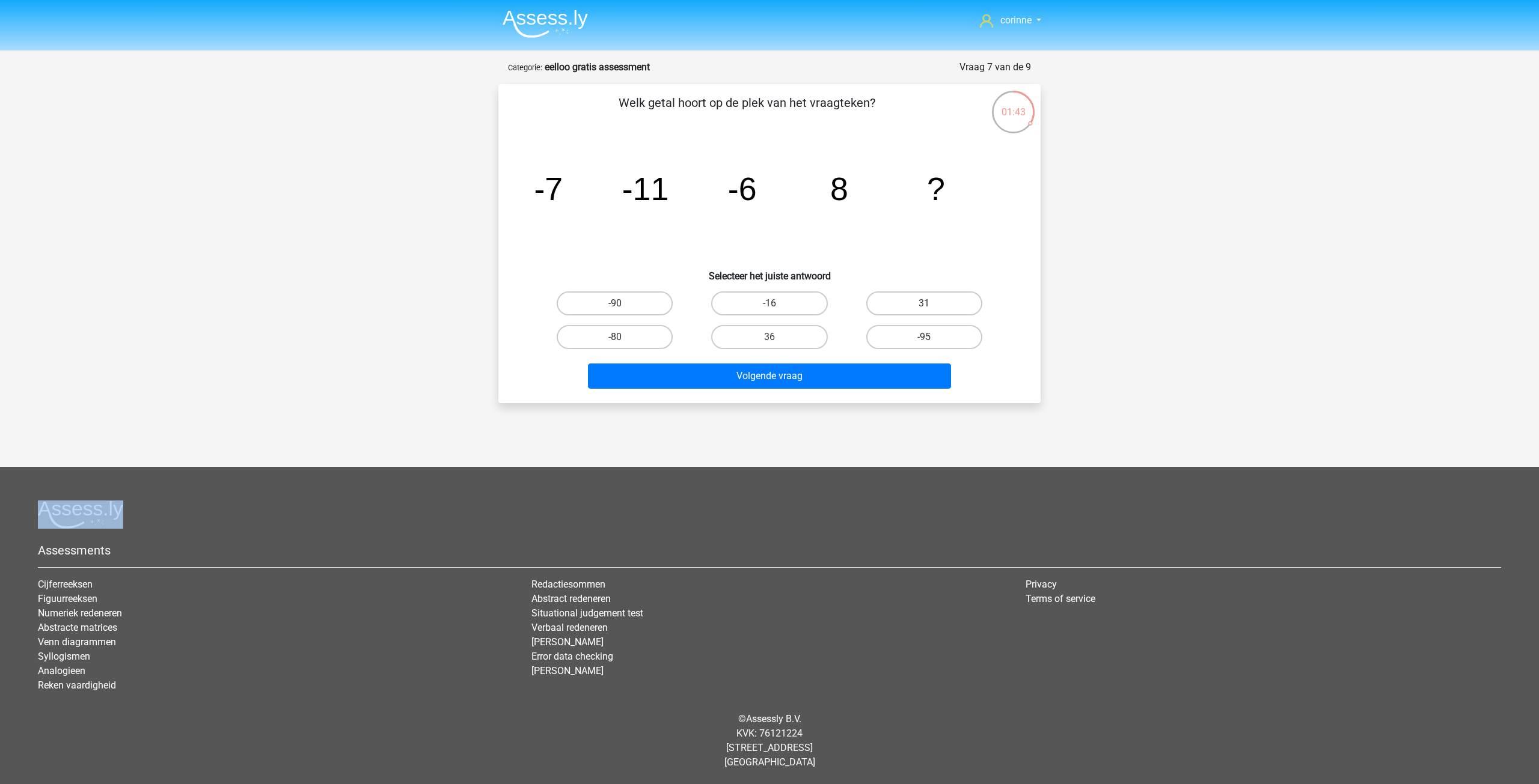
click at [770, 338] on input "36" at bounding box center [774, 341] width 8 height 8
radio input "true"
click at [770, 338] on input "36" at bounding box center [774, 341] width 8 height 8
click at [920, 301] on label "31" at bounding box center [924, 304] width 116 height 24
click at [924, 304] on input "31" at bounding box center [928, 308] width 8 height 8
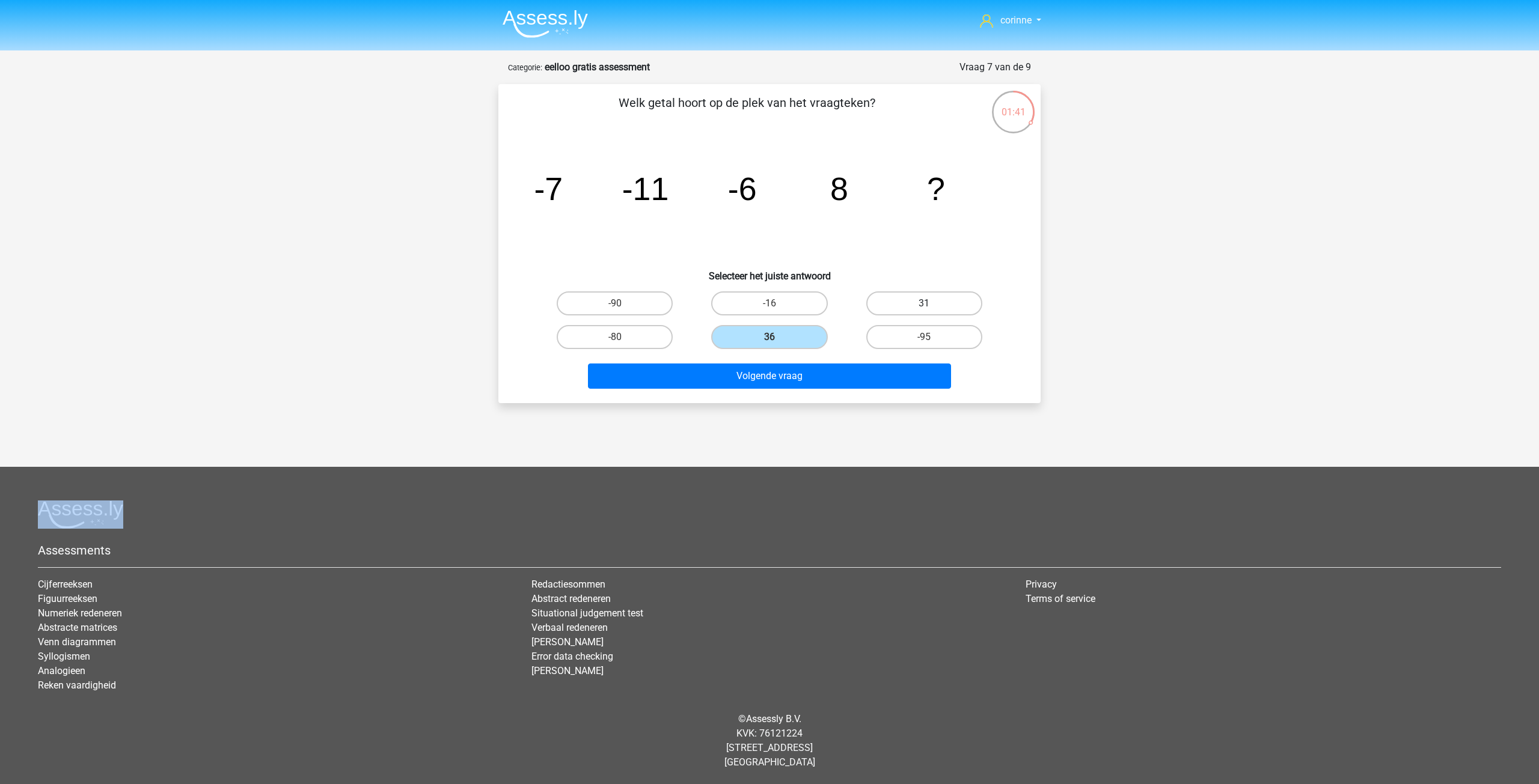
radio input "true"
click at [774, 339] on input "36" at bounding box center [774, 341] width 8 height 8
radio input "true"
click at [766, 379] on button "Volgende vraag" at bounding box center [770, 376] width 364 height 25
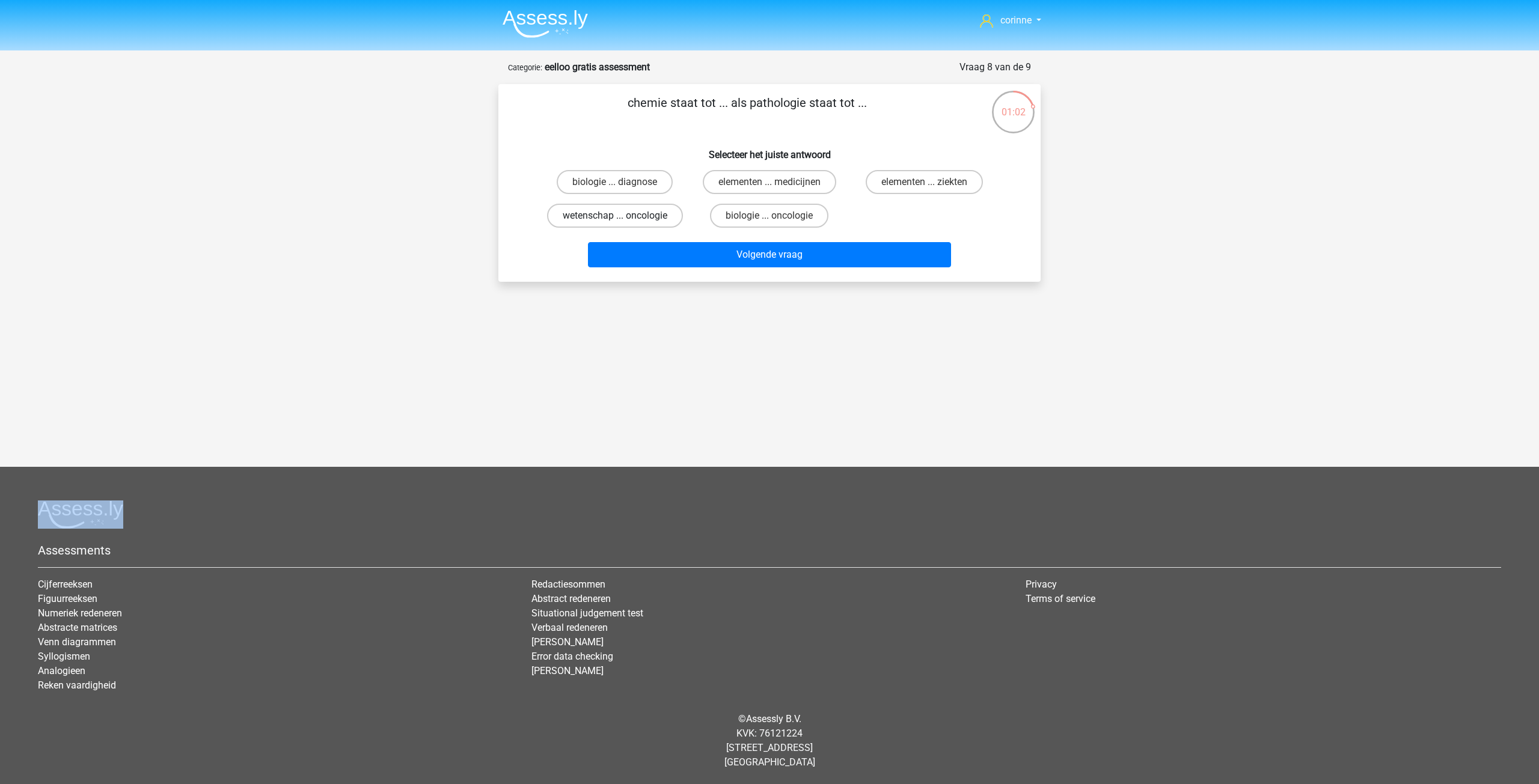
click at [630, 218] on label "wetenschap ... oncologie" at bounding box center [615, 216] width 136 height 24
click at [623, 218] on input "wetenschap ... oncologie" at bounding box center [619, 220] width 8 height 8
radio input "true"
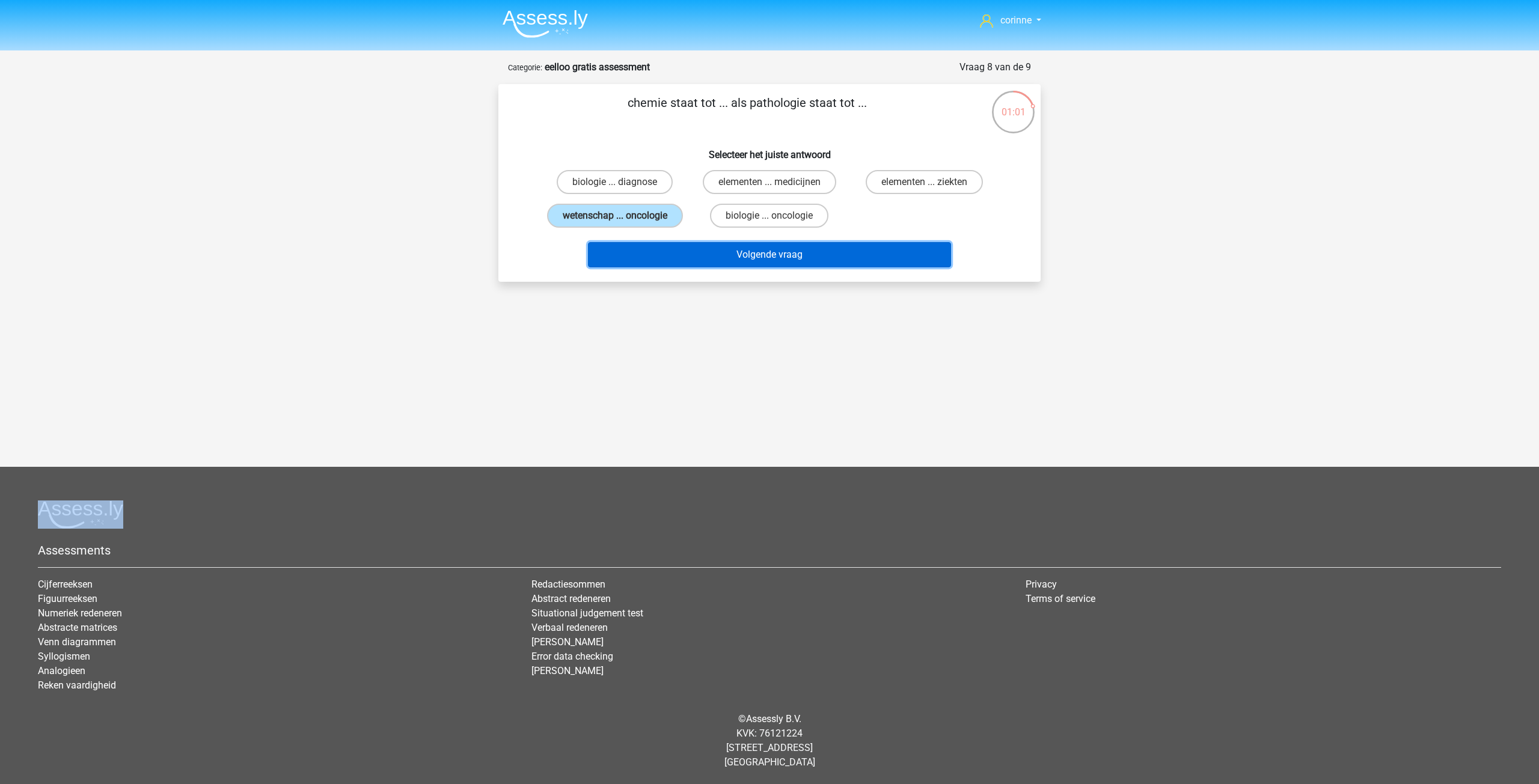
click at [726, 245] on button "Volgende vraag" at bounding box center [770, 255] width 364 height 25
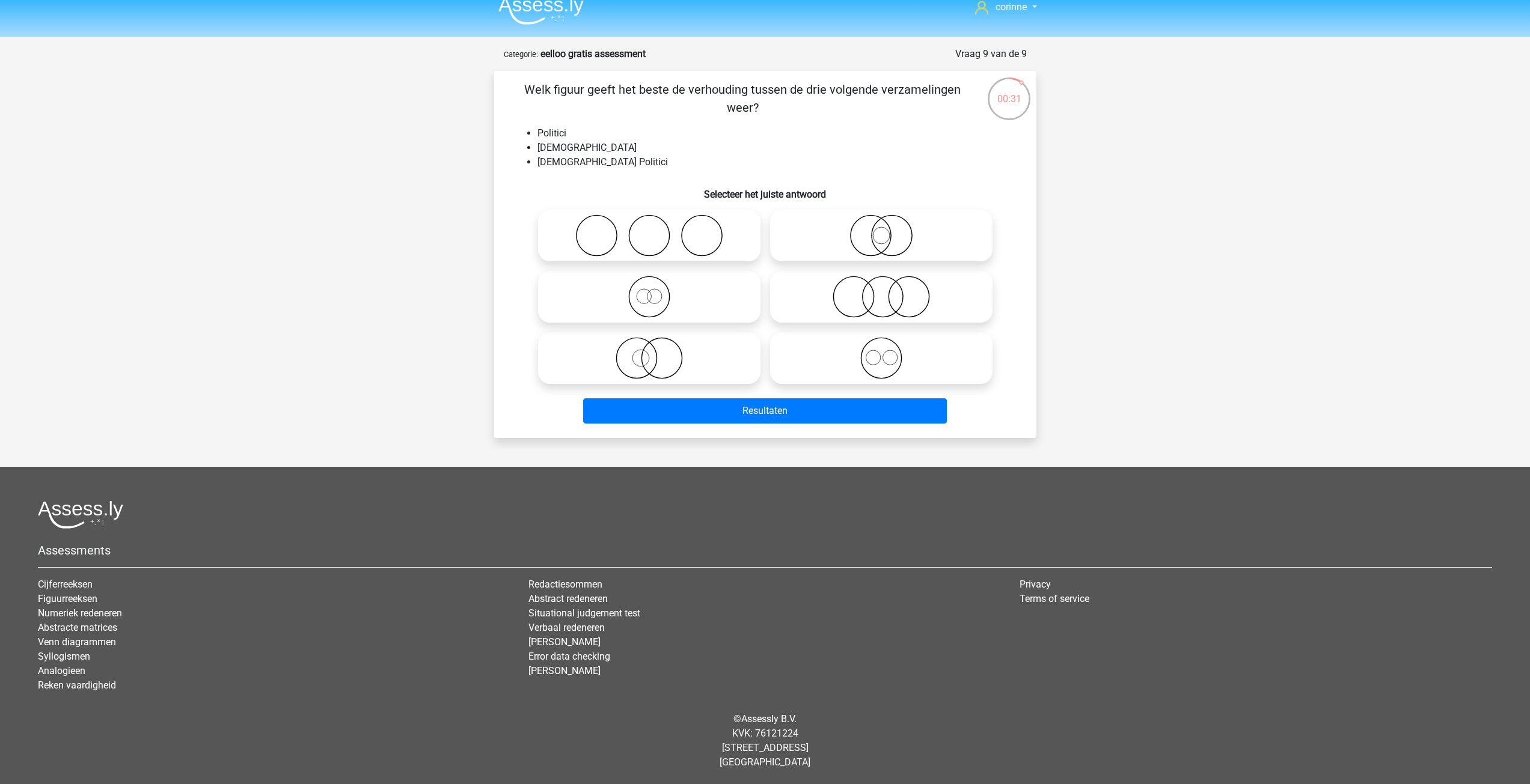
click at [881, 240] on icon at bounding box center [881, 236] width 213 height 42
click at [881, 230] on input "radio" at bounding box center [885, 226] width 8 height 8
radio input "true"
click at [880, 240] on icon at bounding box center [881, 236] width 213 height 42
click at [881, 230] on input "radio" at bounding box center [885, 226] width 8 height 8
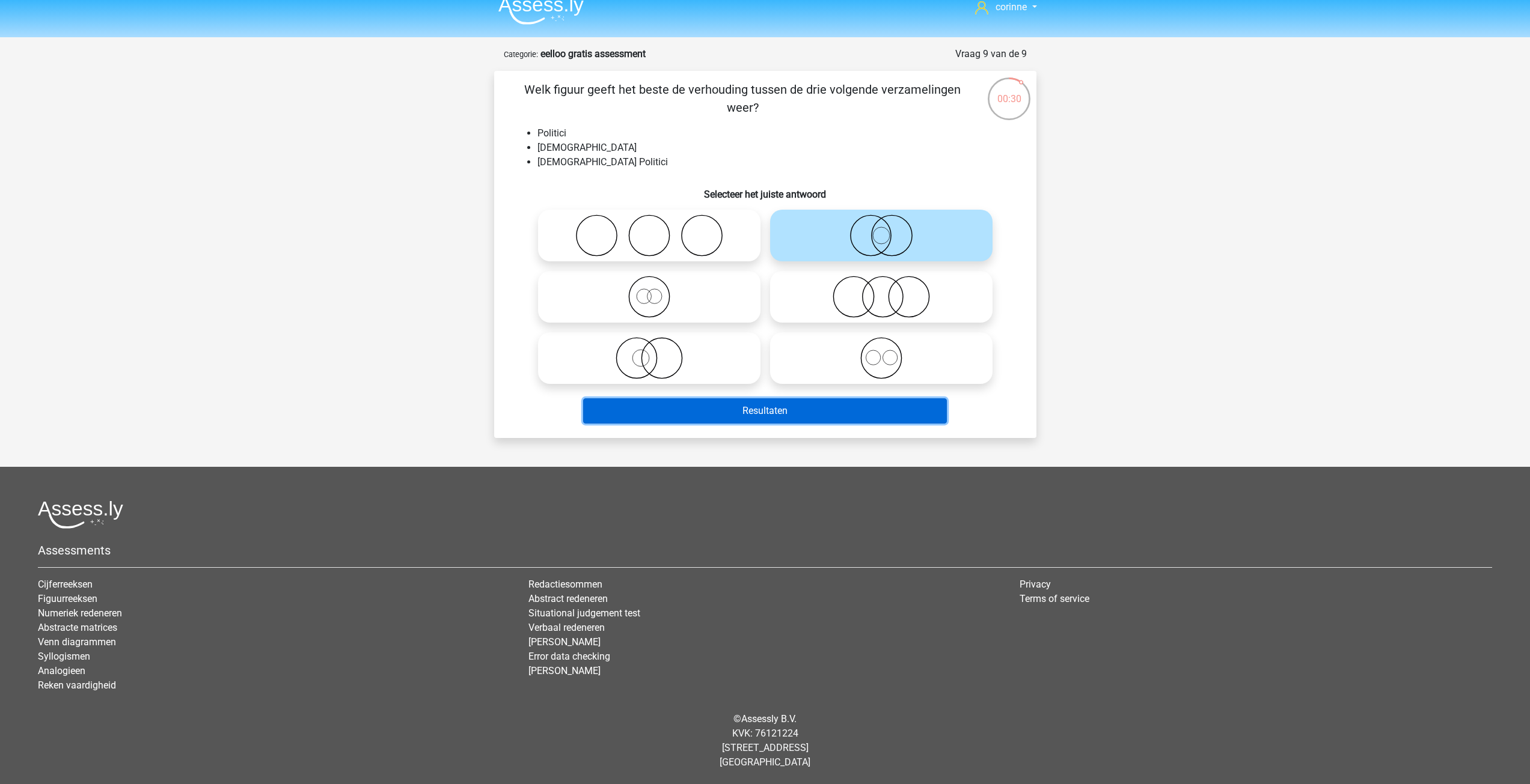
click at [805, 413] on button "Resultaten" at bounding box center [765, 411] width 364 height 25
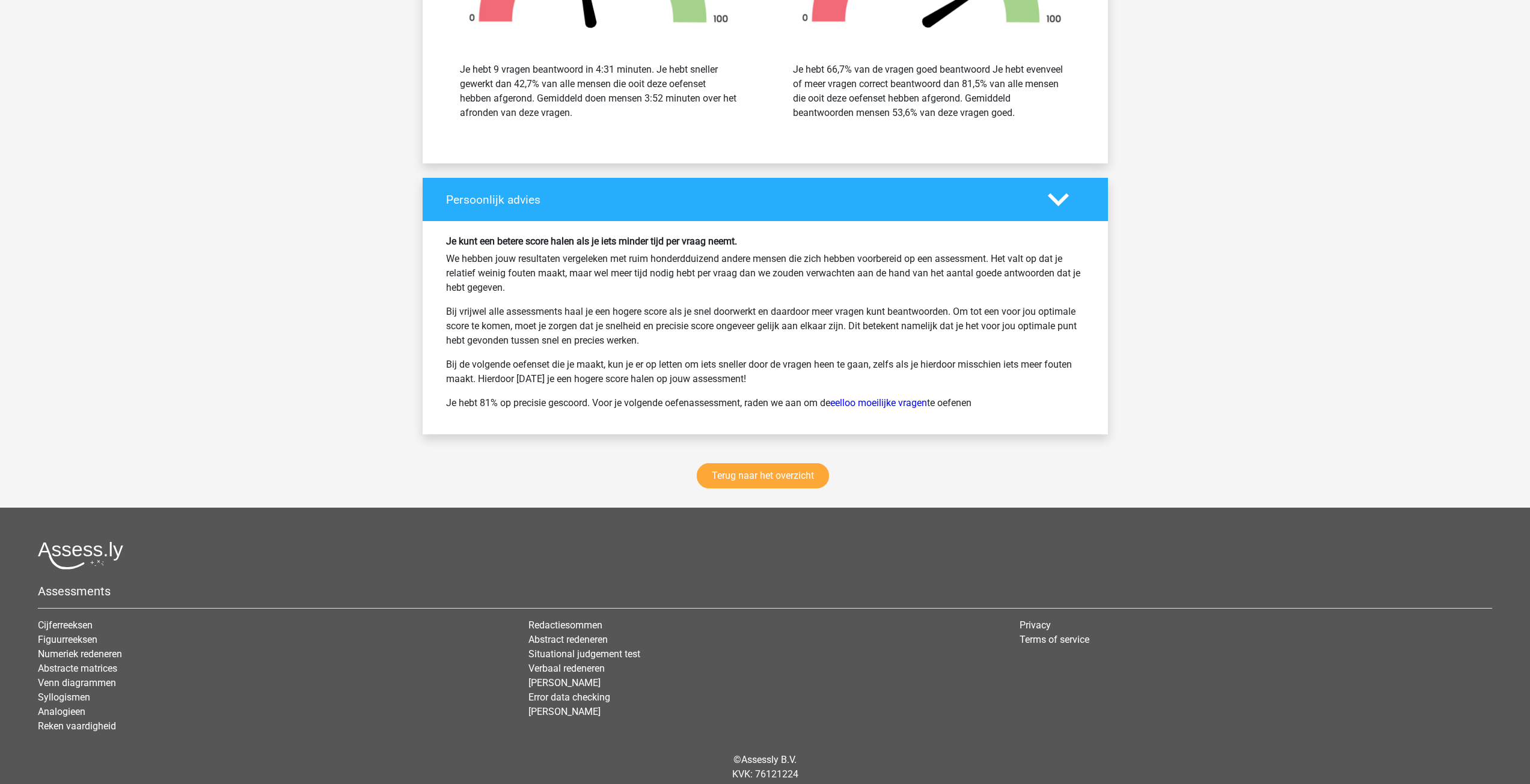
scroll to position [1703, 0]
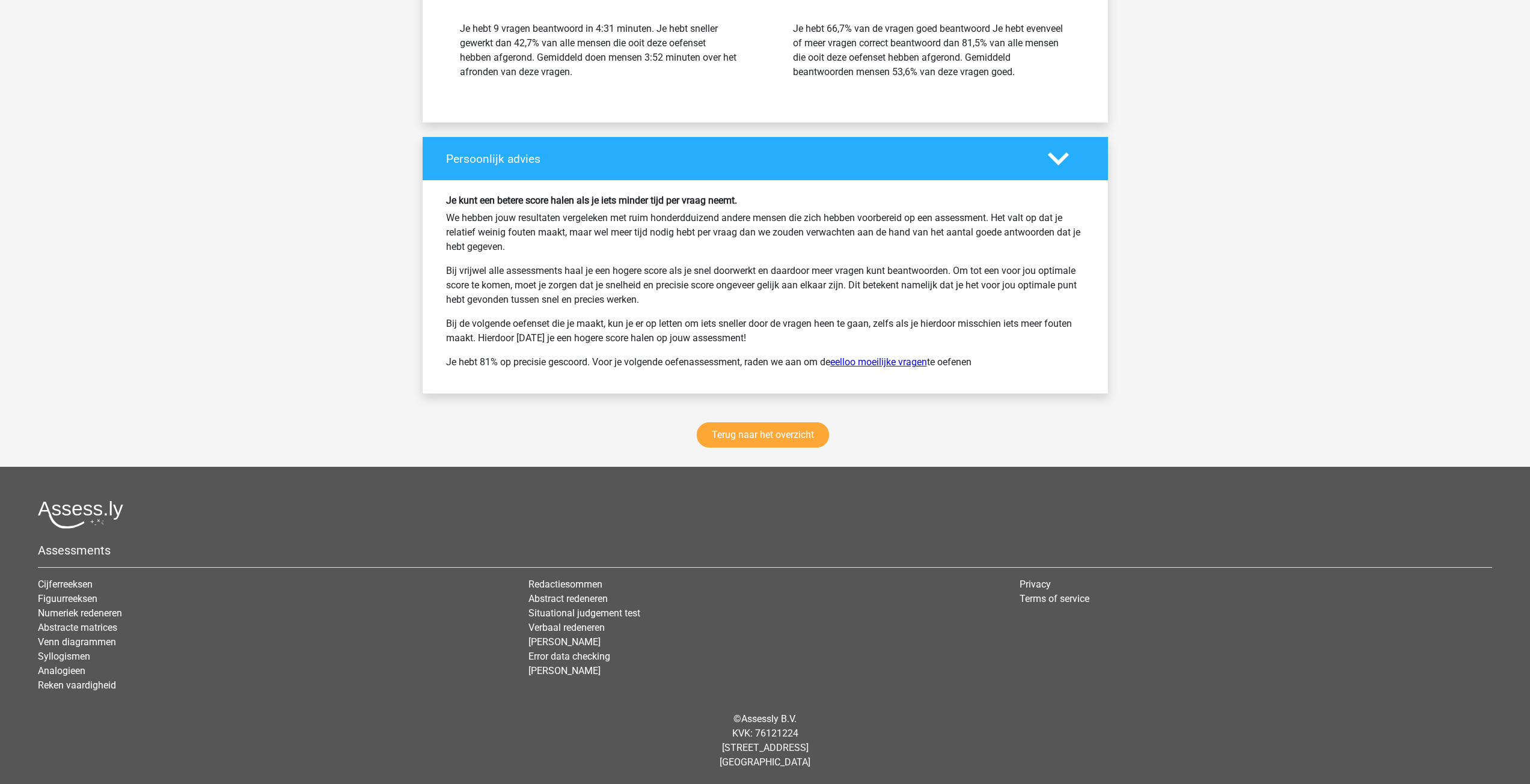
click at [887, 360] on link "eelloo moeilijke vragen" at bounding box center [879, 362] width 97 height 11
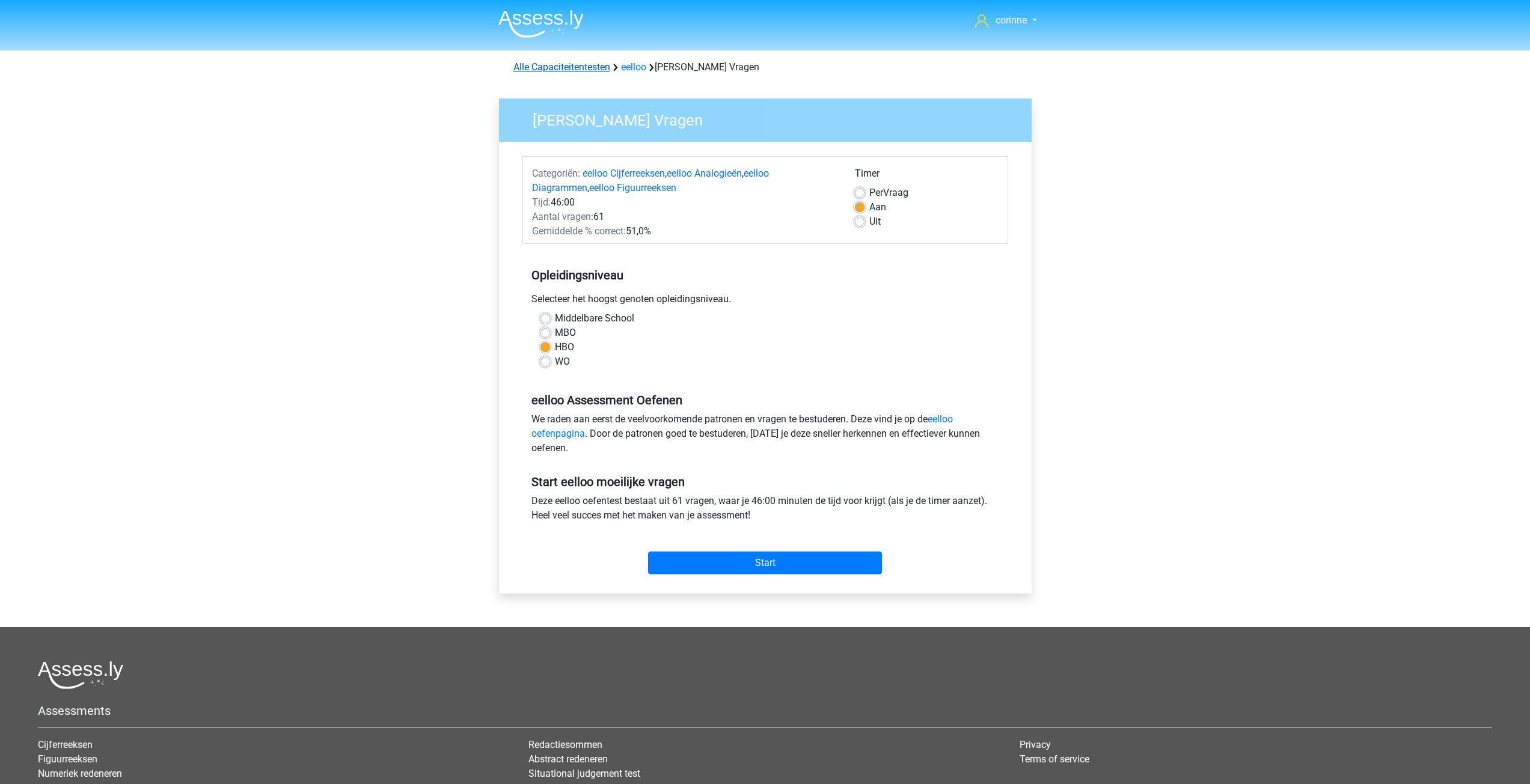
click at [577, 70] on link "Alle Capaciteitentesten" at bounding box center [562, 67] width 97 height 11
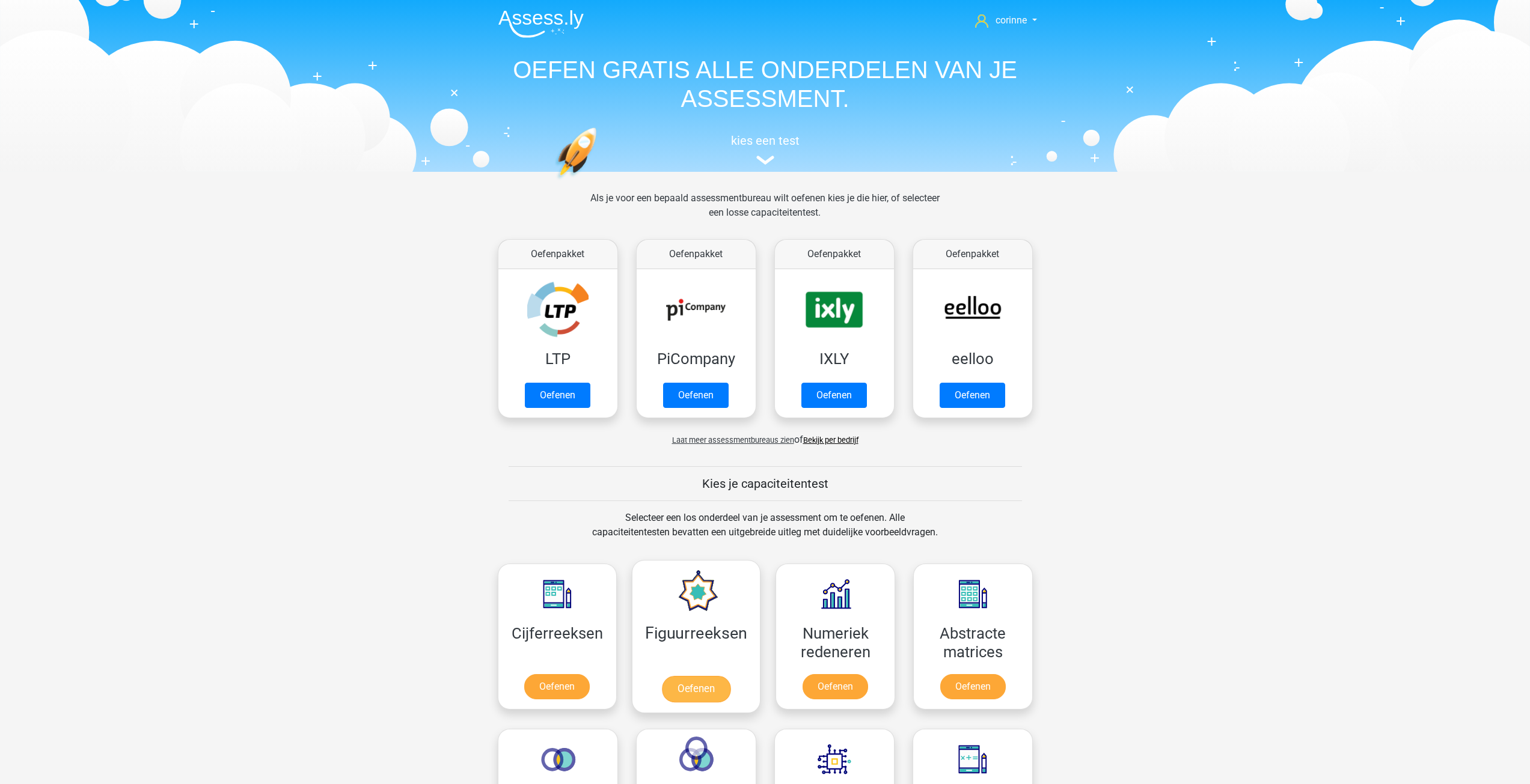
scroll to position [511, 0]
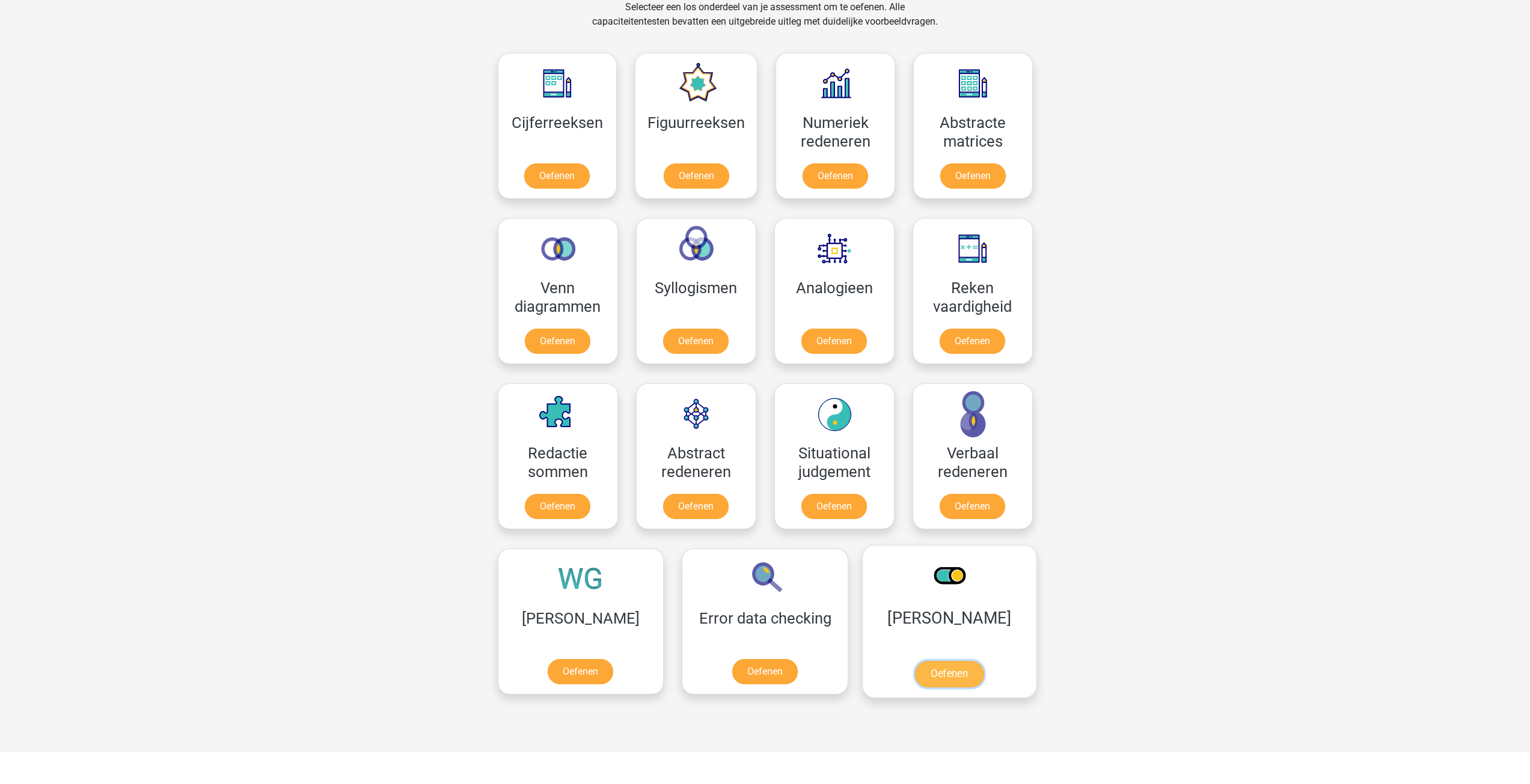
click at [915, 661] on link "Oefenen" at bounding box center [949, 674] width 69 height 26
click at [709, 331] on link "Oefenen" at bounding box center [696, 344] width 69 height 26
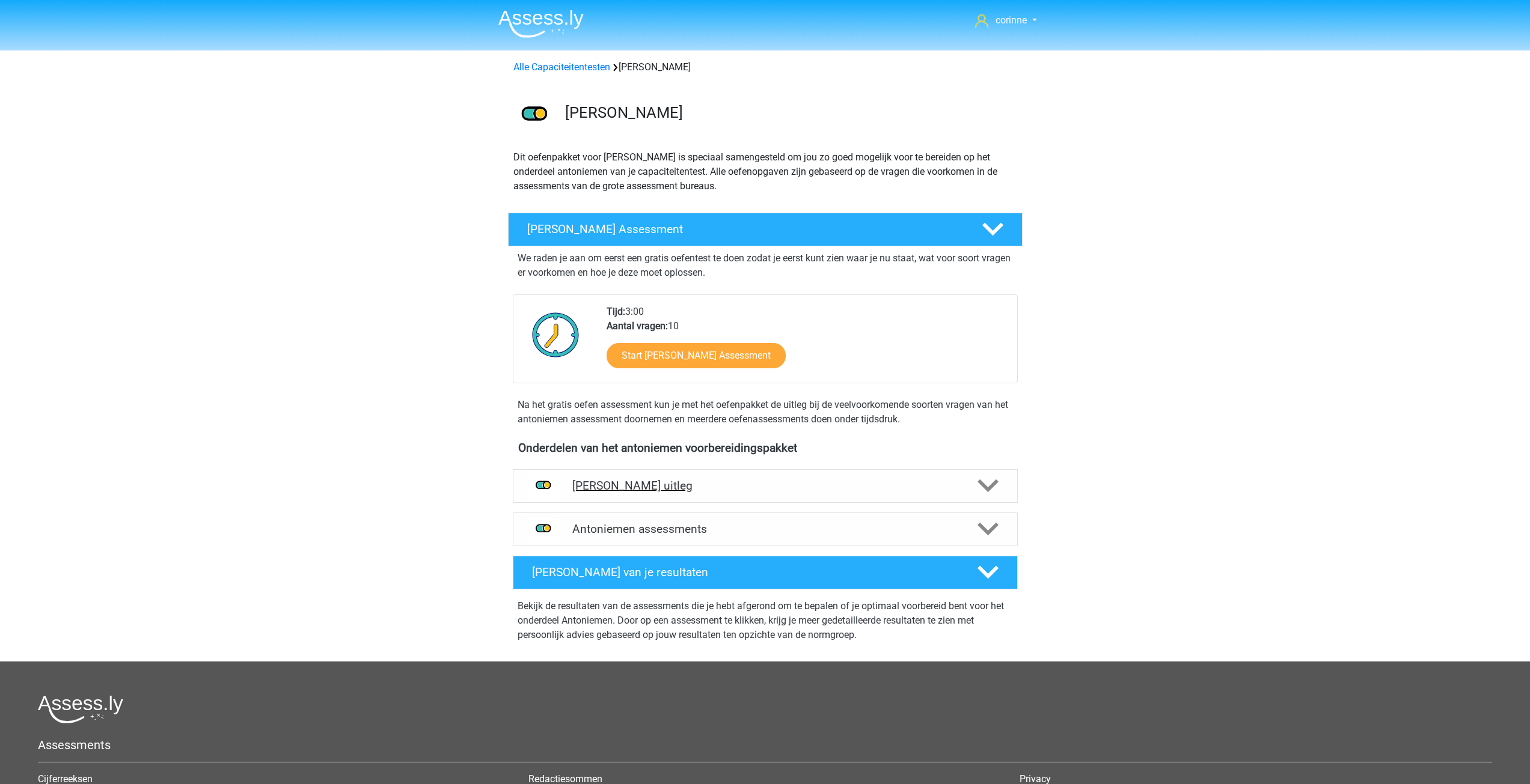
click at [979, 489] on icon at bounding box center [988, 486] width 21 height 21
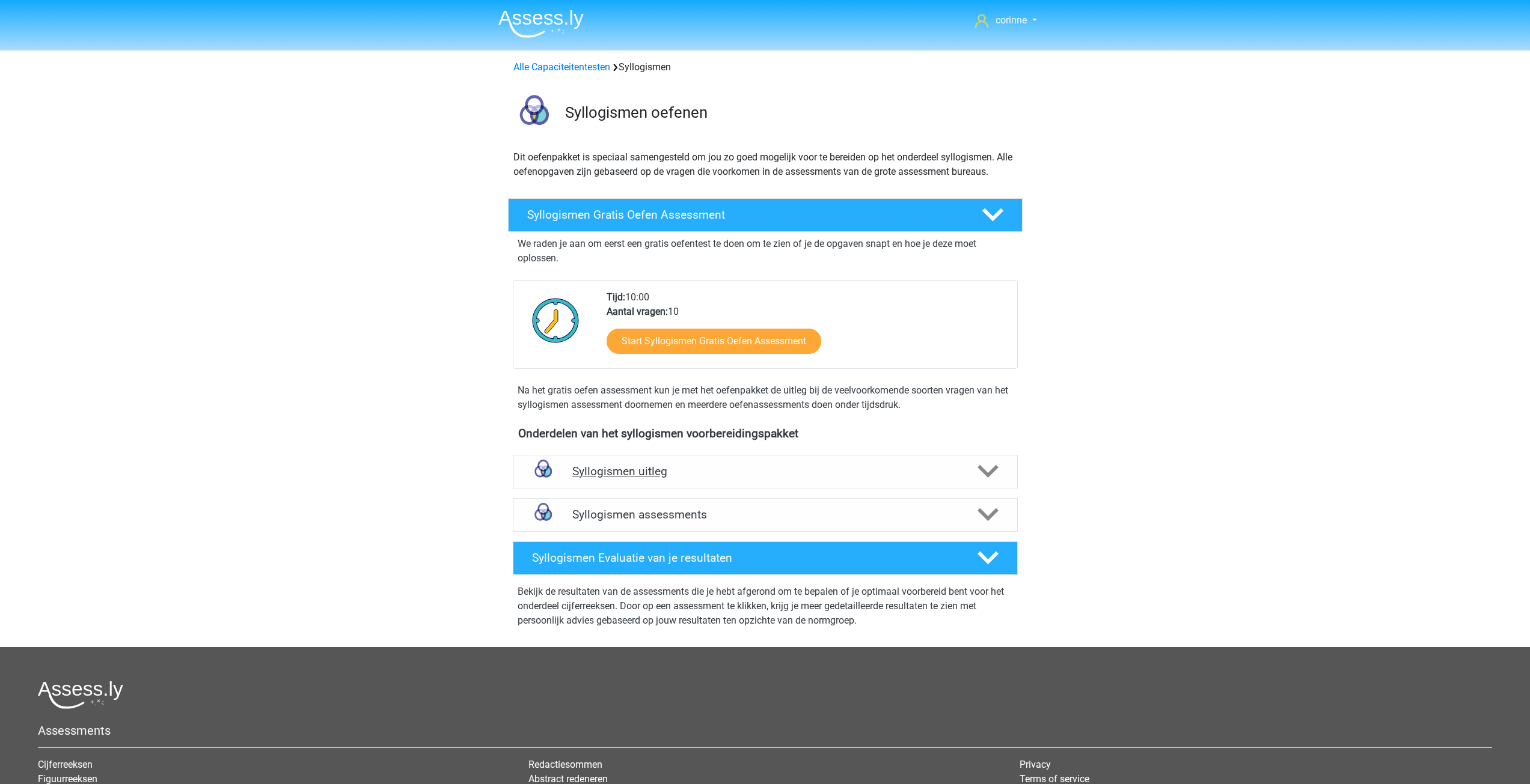
click at [986, 471] on polygon at bounding box center [988, 472] width 21 height 13
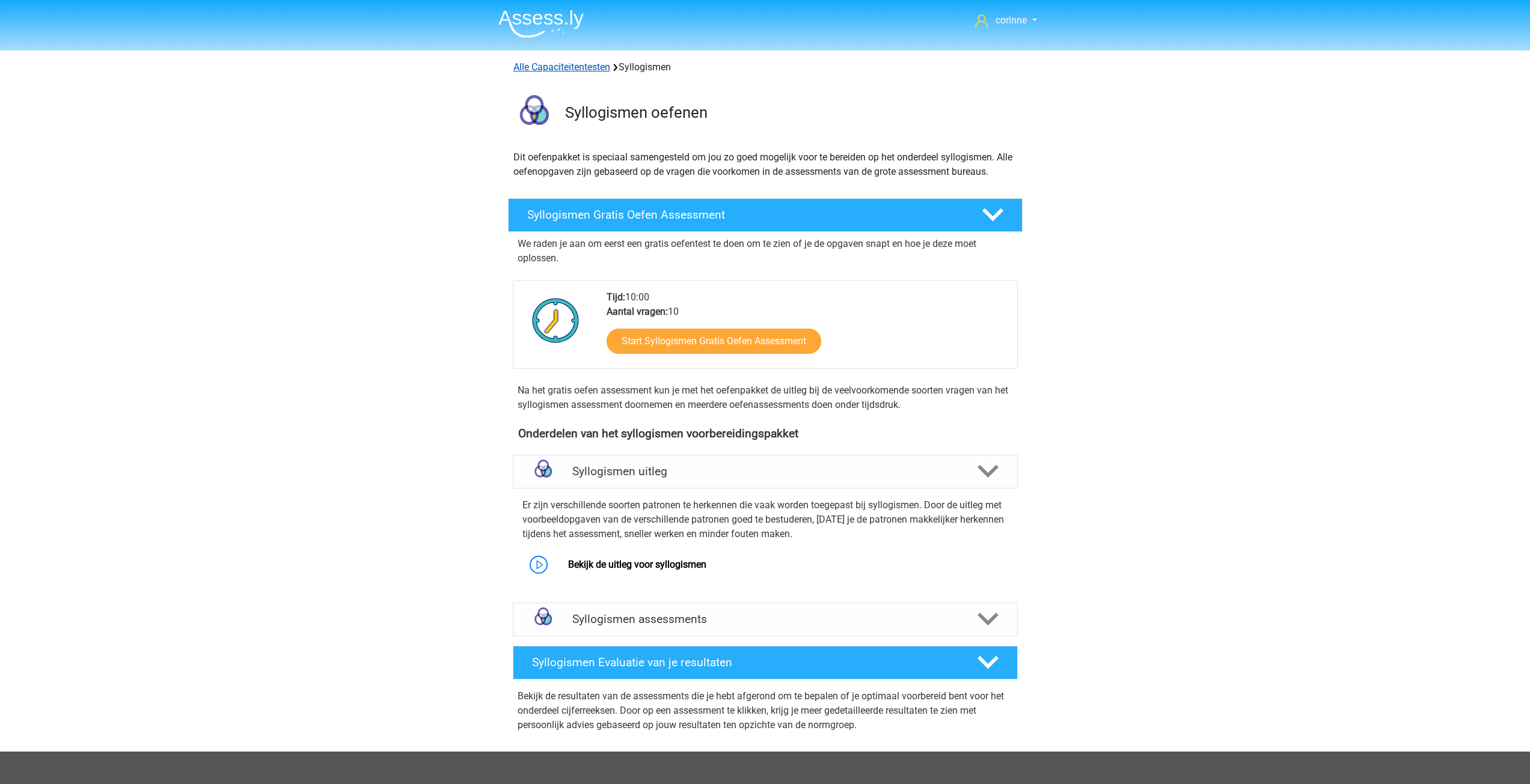
click at [554, 67] on link "Alle Capaciteitentesten" at bounding box center [562, 67] width 97 height 11
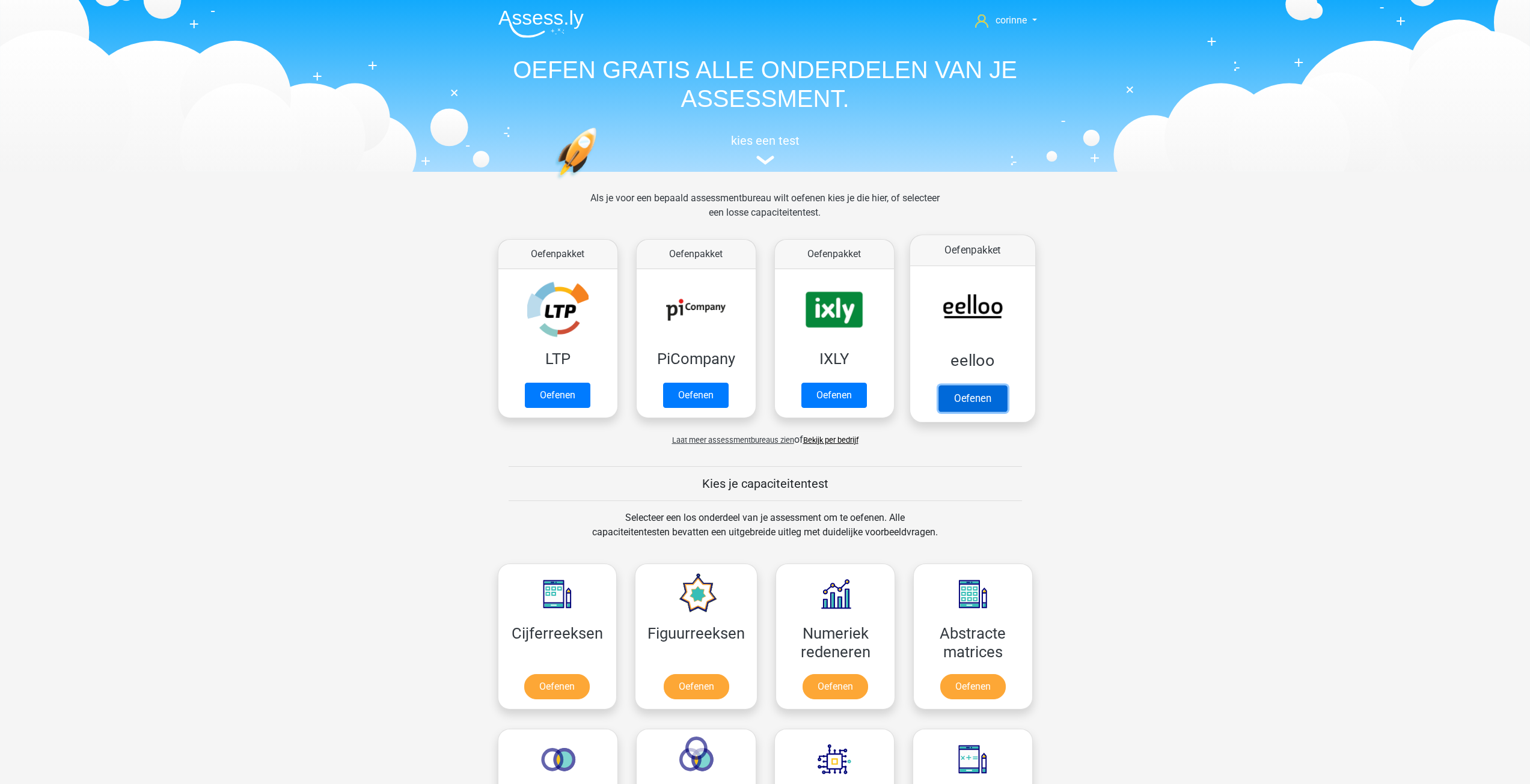
click at [974, 385] on link "Oefenen" at bounding box center [972, 398] width 69 height 26
